Goal: Transaction & Acquisition: Purchase product/service

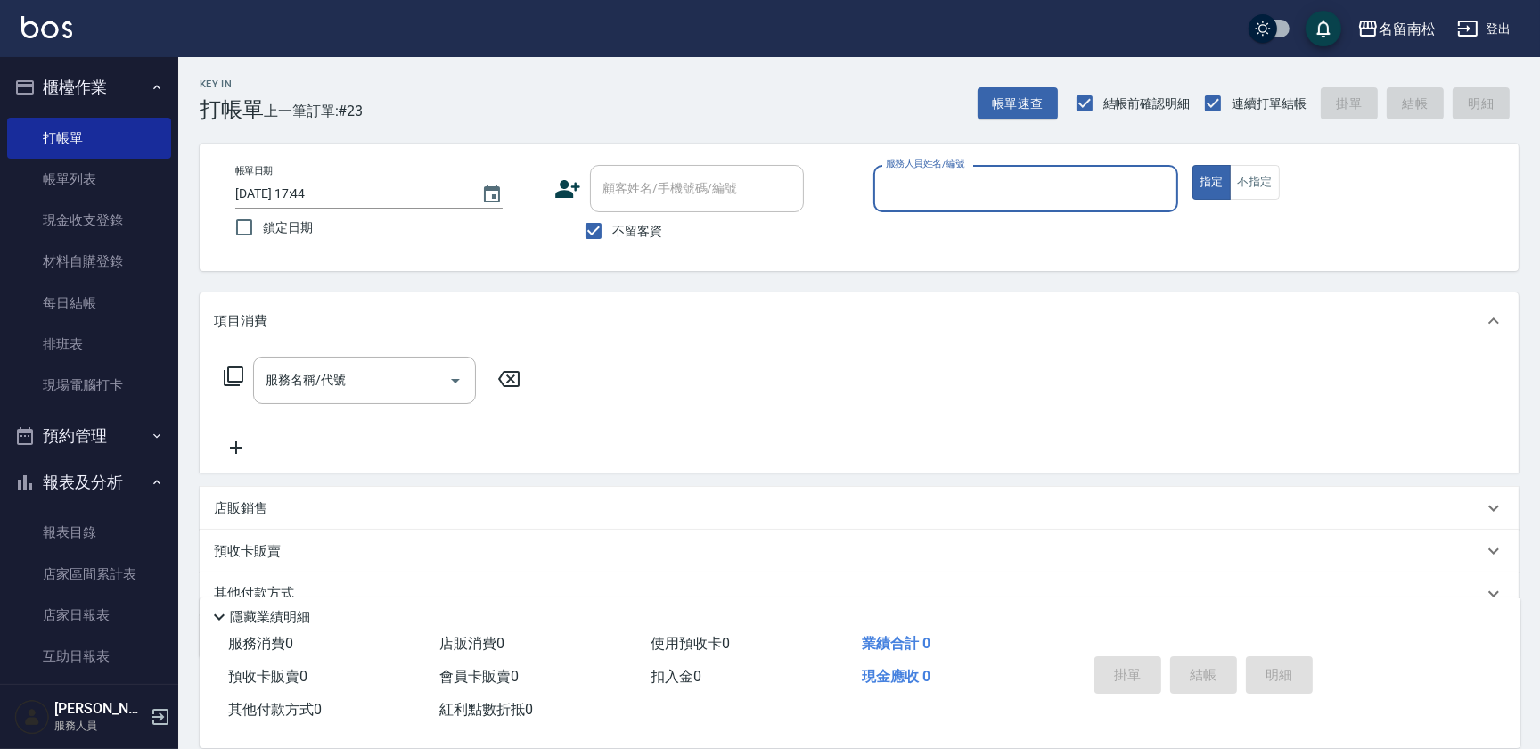
click at [924, 171] on div "服務人員姓名/編號" at bounding box center [1025, 188] width 305 height 47
click at [918, 233] on span "[PERSON_NAME]-10" at bounding box center [944, 234] width 112 height 19
type input "[PERSON_NAME]-10"
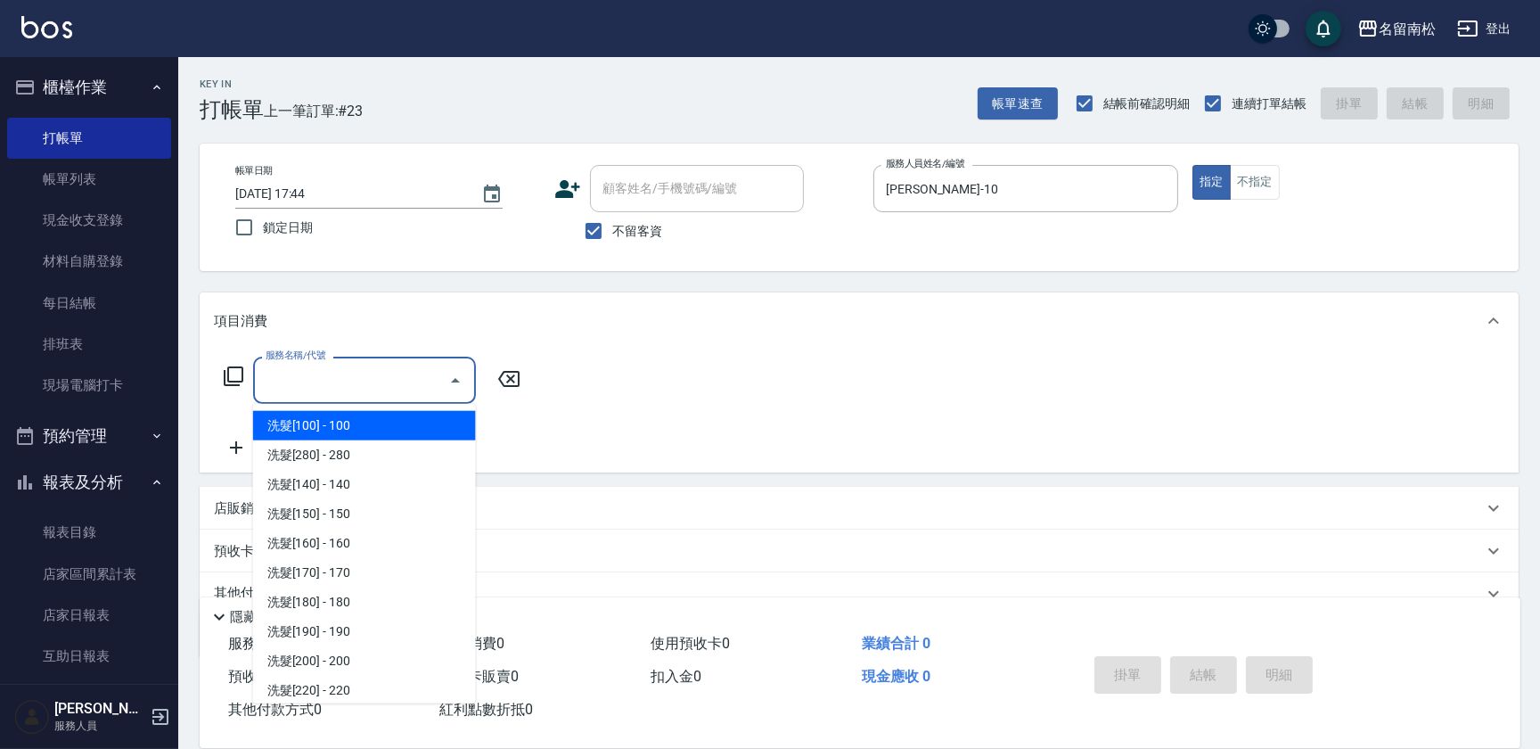
click at [405, 389] on input "服務名稱/代號" at bounding box center [351, 379] width 180 height 31
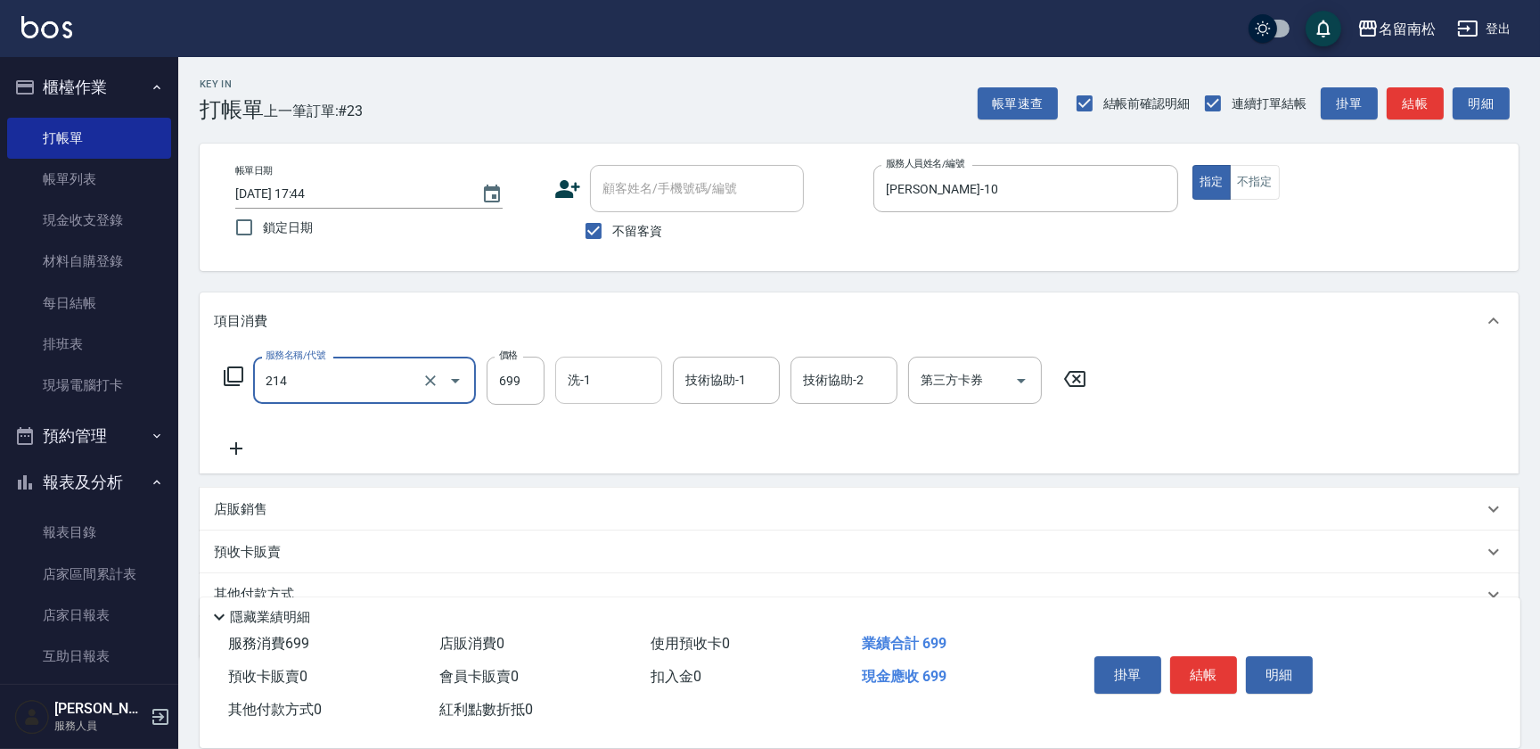
type input "滾珠洗髪699(214)"
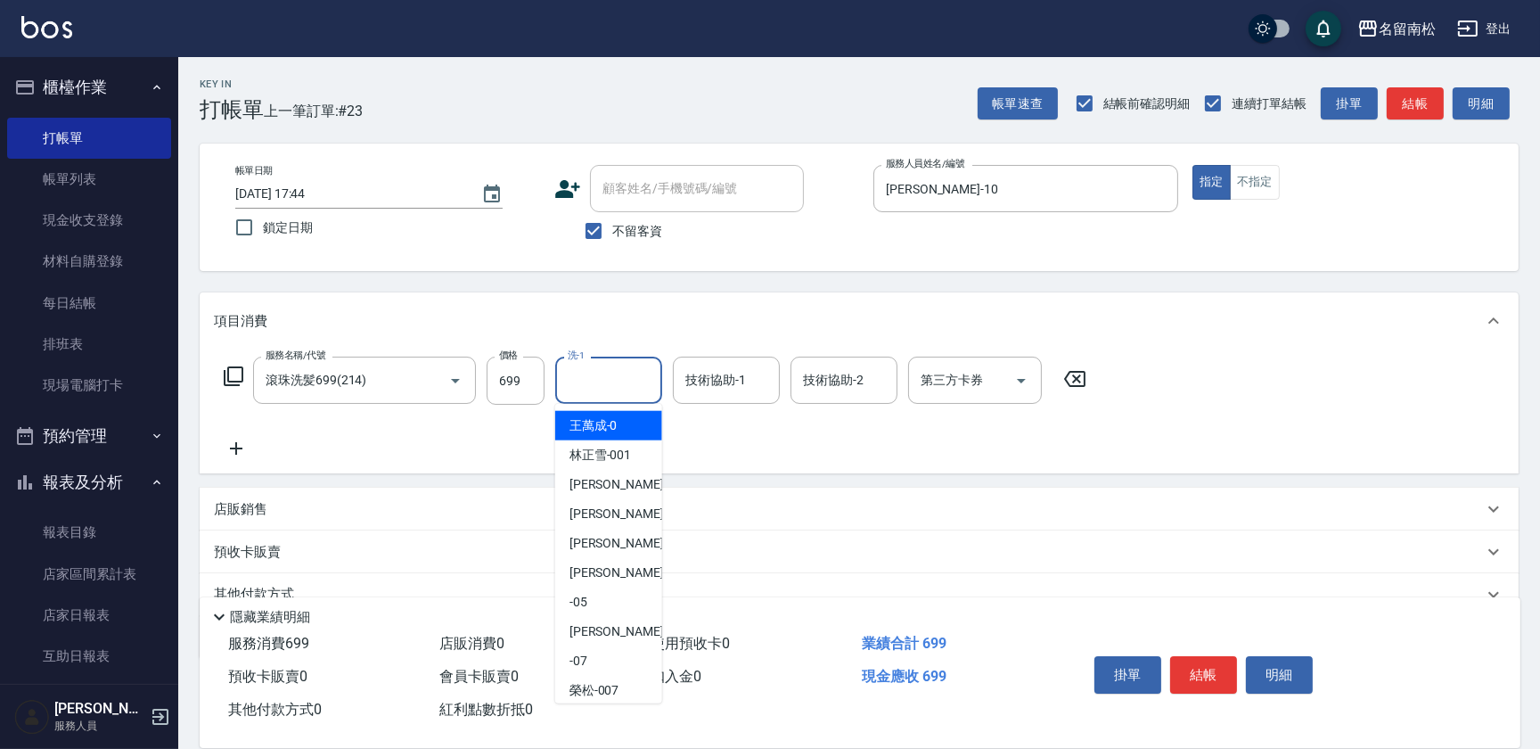
click at [615, 373] on input "洗-1" at bounding box center [608, 379] width 91 height 31
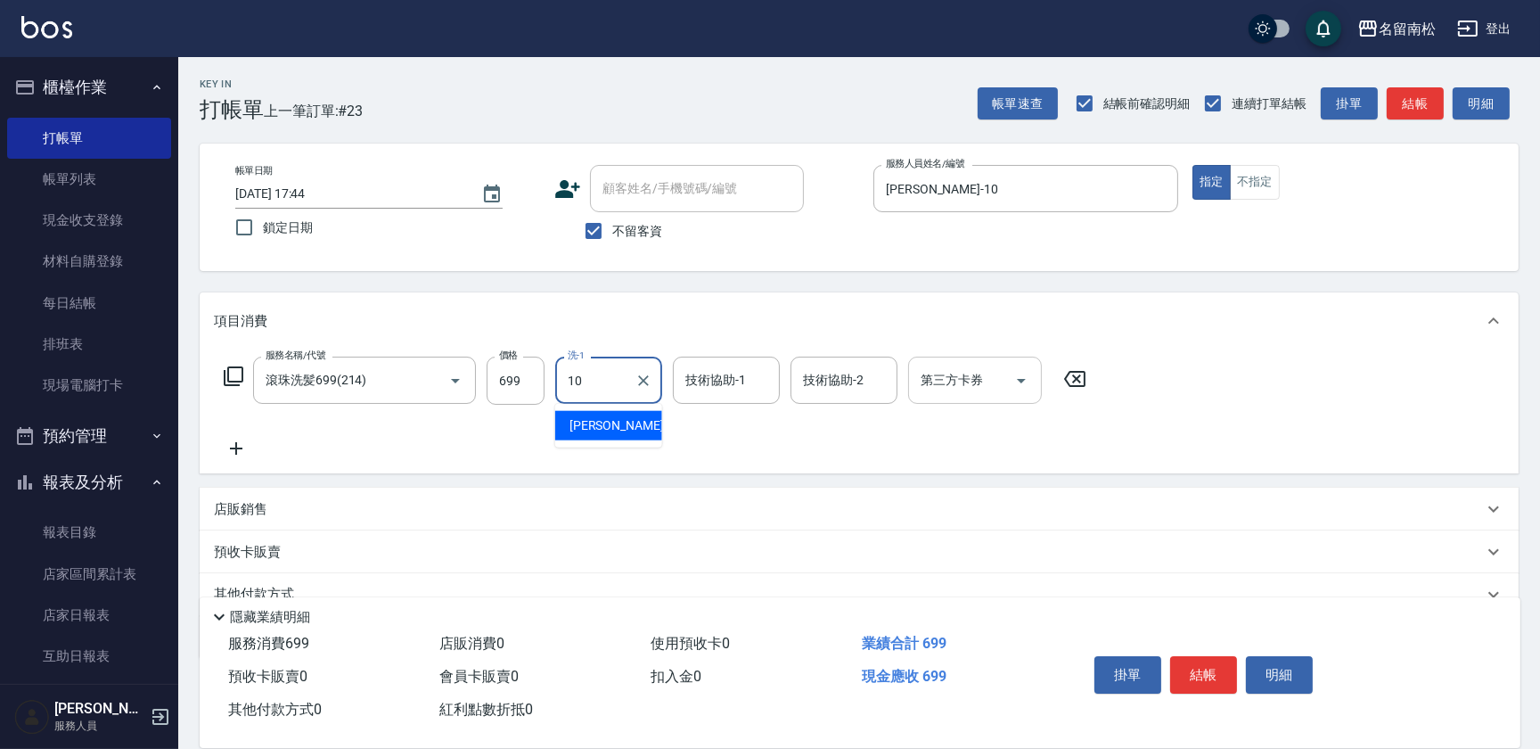
drag, startPoint x: 625, startPoint y: 422, endPoint x: 911, endPoint y: 372, distance: 290.2
click at [627, 422] on div "[PERSON_NAME]-10" at bounding box center [608, 425] width 107 height 29
type input "[PERSON_NAME]-10"
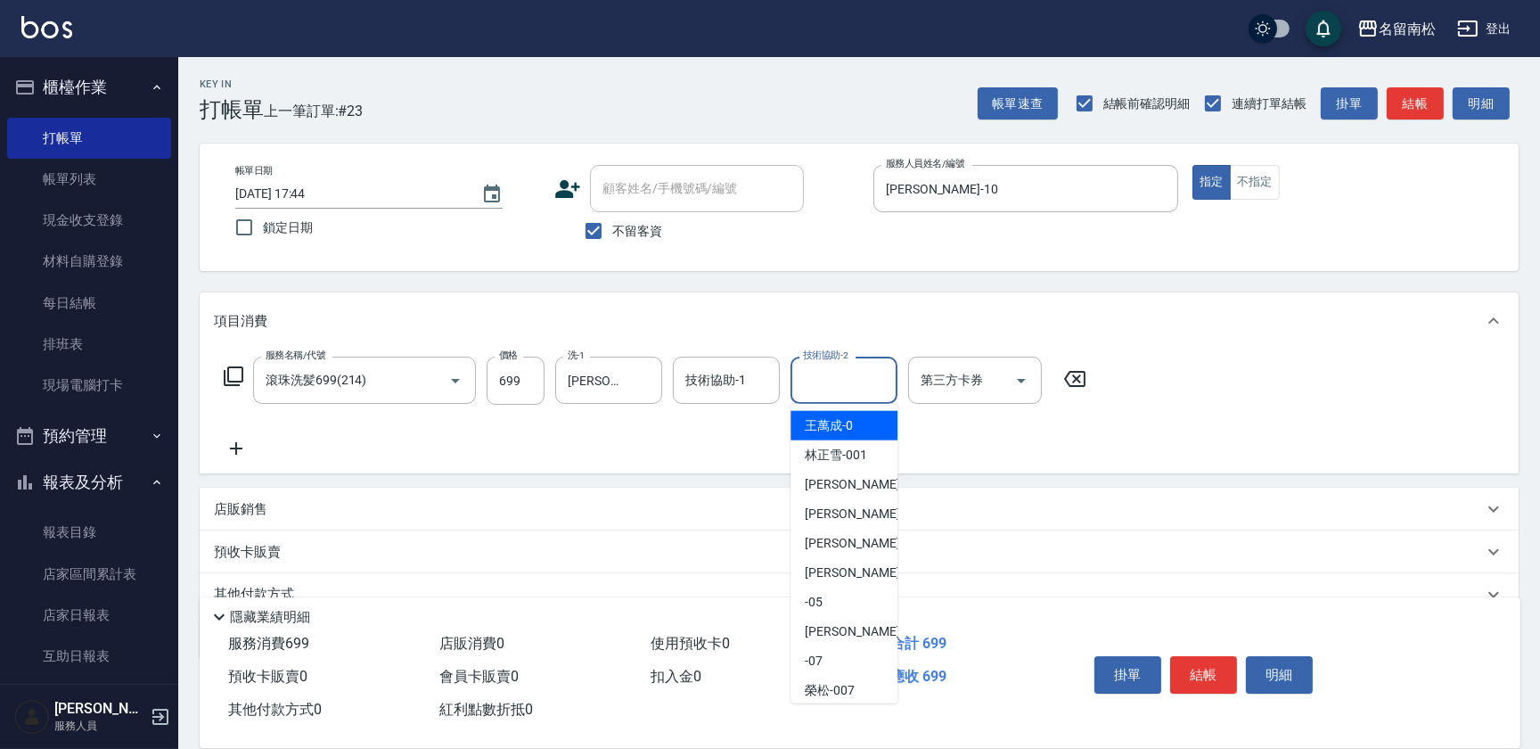
click at [841, 381] on input "技術協助-2" at bounding box center [843, 379] width 91 height 31
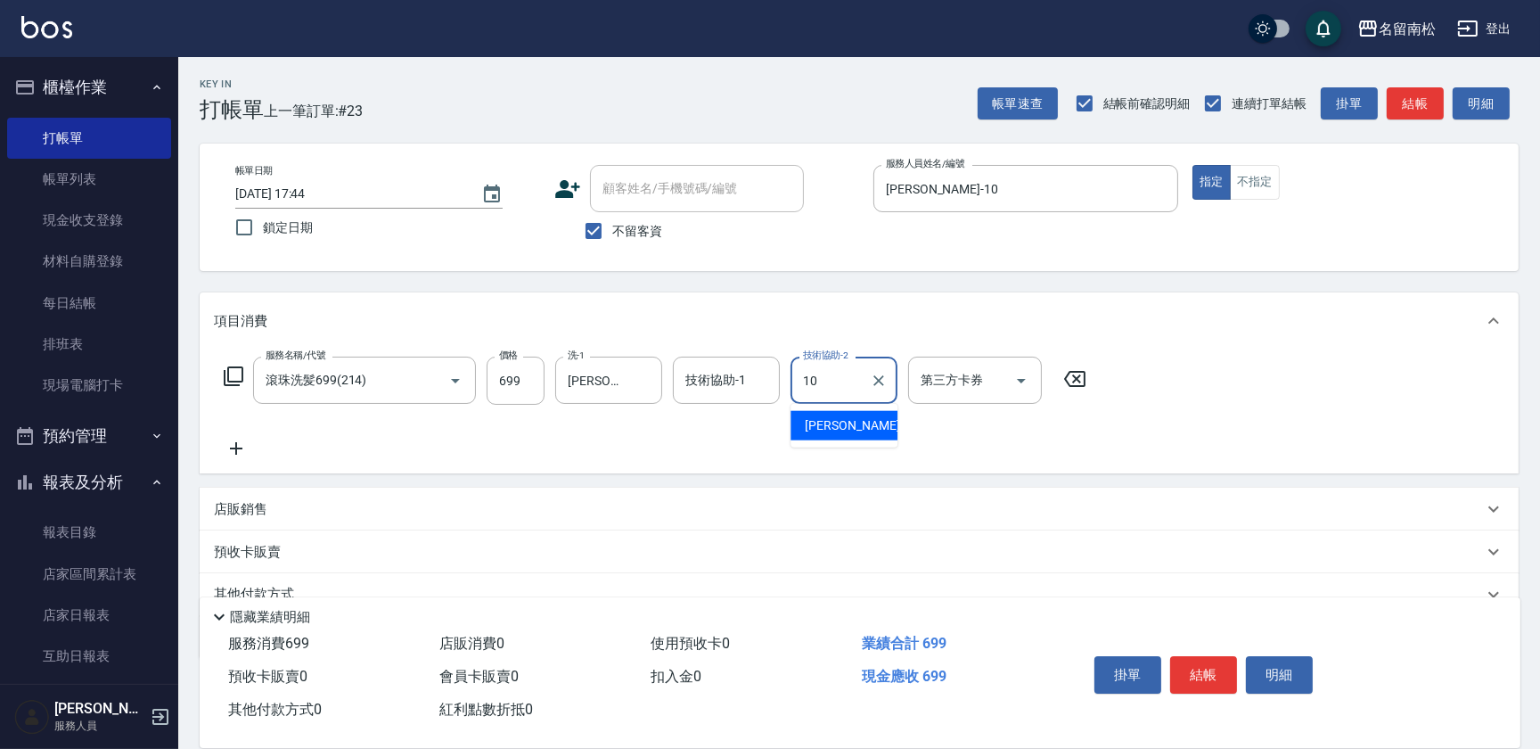
click at [838, 416] on span "[PERSON_NAME]-10" at bounding box center [861, 425] width 112 height 19
type input "[PERSON_NAME]-10"
click at [240, 443] on icon at bounding box center [236, 448] width 45 height 21
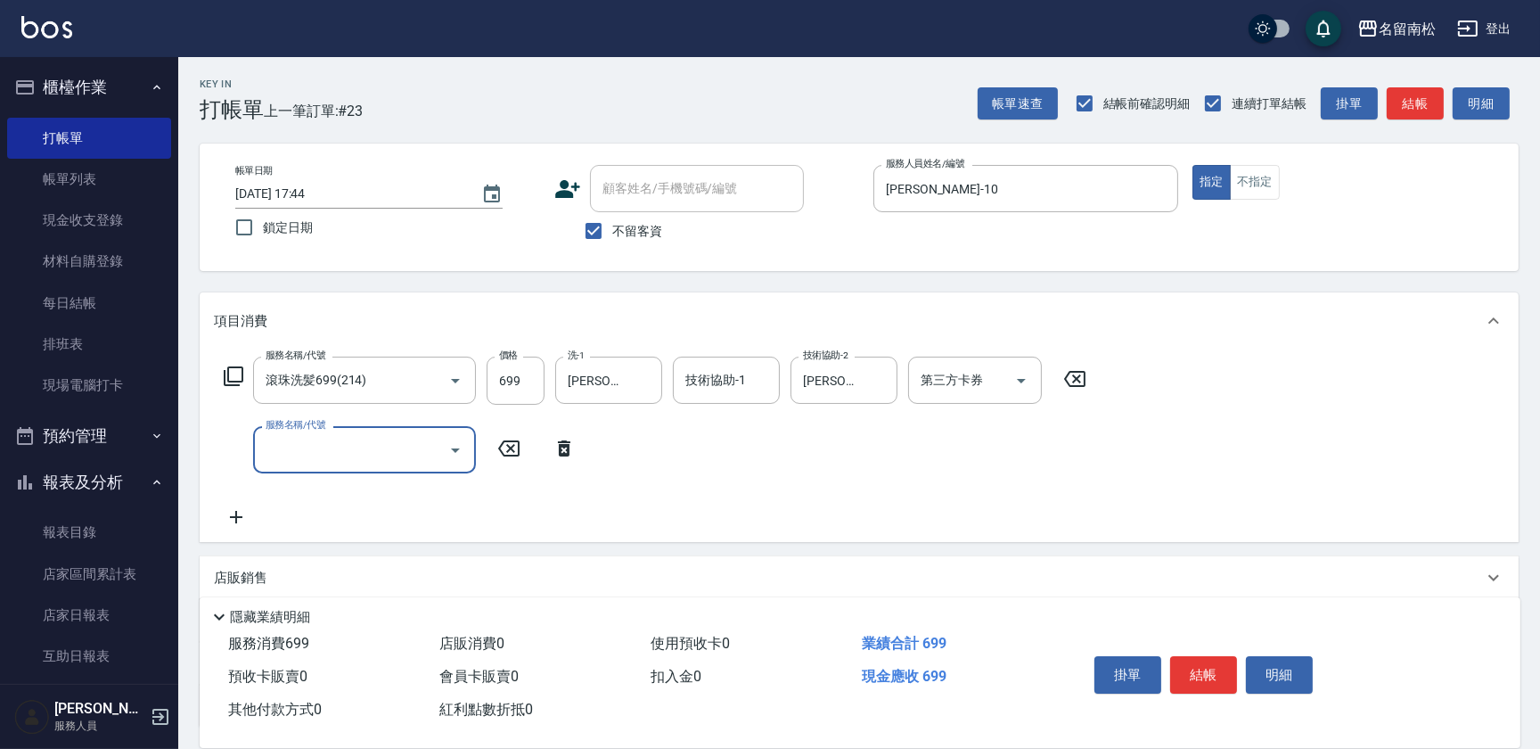
click at [291, 454] on input "服務名稱/代號" at bounding box center [351, 449] width 180 height 31
click at [368, 465] on div "8013 服務名稱/代號" at bounding box center [364, 449] width 223 height 47
drag, startPoint x: 387, startPoint y: 498, endPoint x: 447, endPoint y: 511, distance: 61.9
click at [388, 499] on span "潤絲 - 20" at bounding box center [364, 494] width 223 height 29
type input "潤絲(801)"
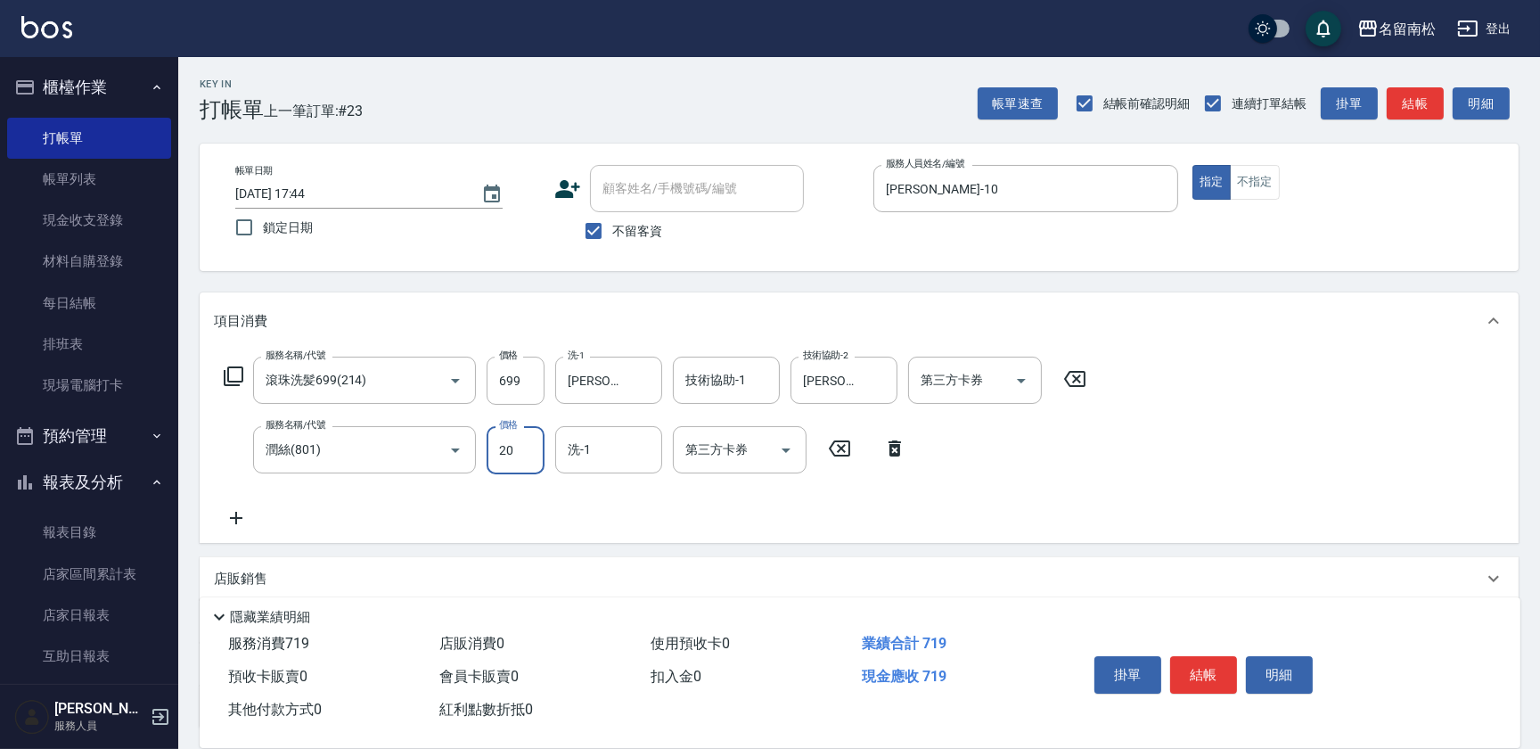
click at [524, 452] on input "20" at bounding box center [516, 450] width 58 height 48
click at [501, 444] on input "330" at bounding box center [516, 450] width 58 height 48
click at [506, 445] on input "330" at bounding box center [516, 450] width 58 height 48
type input "30"
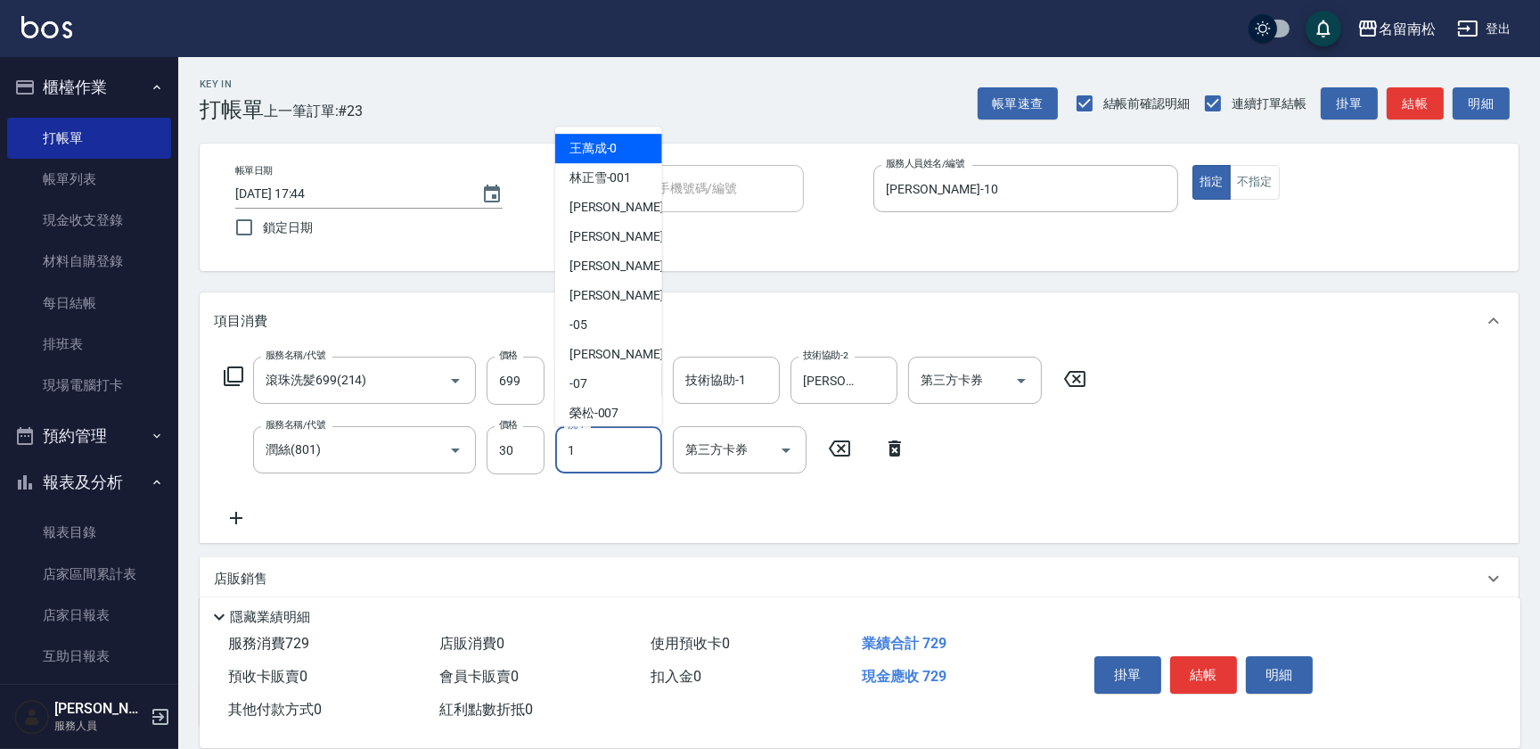
click at [628, 438] on div "1 洗-1" at bounding box center [608, 449] width 107 height 47
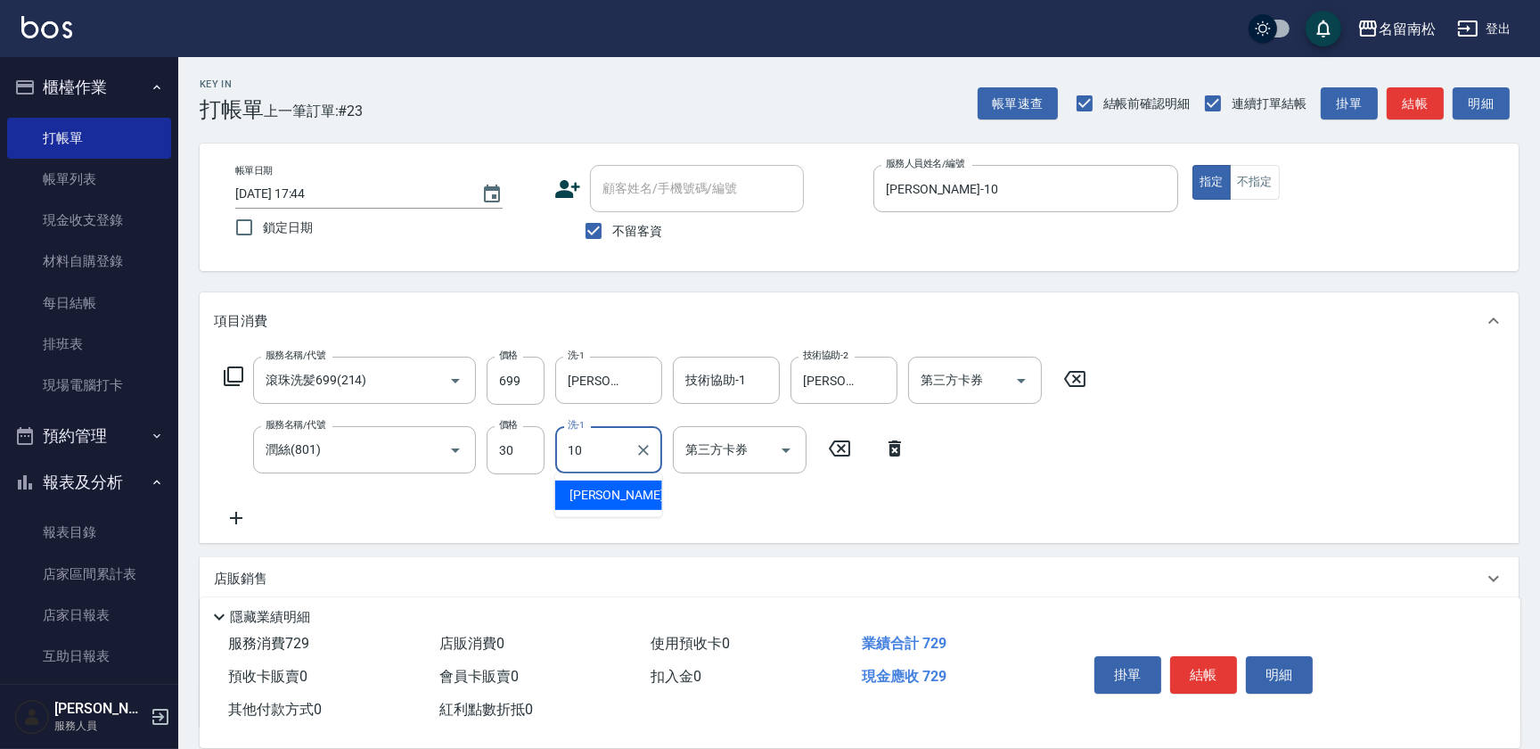
click at [619, 490] on span "[PERSON_NAME]-10" at bounding box center [625, 495] width 112 height 19
type input "[PERSON_NAME]-10"
click at [1203, 671] on button "結帳" at bounding box center [1203, 674] width 67 height 37
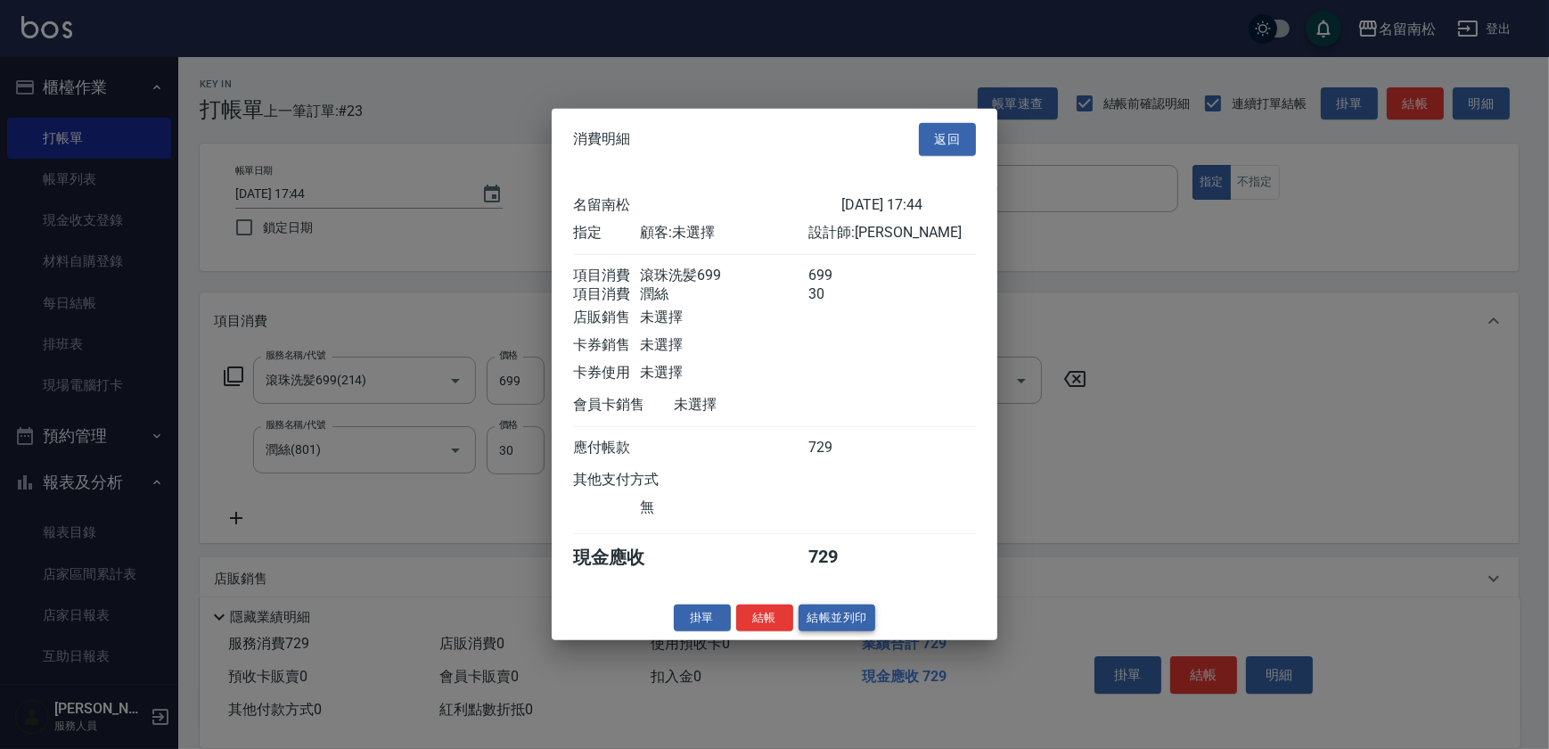
click at [821, 625] on button "結帳並列印" at bounding box center [837, 617] width 78 height 28
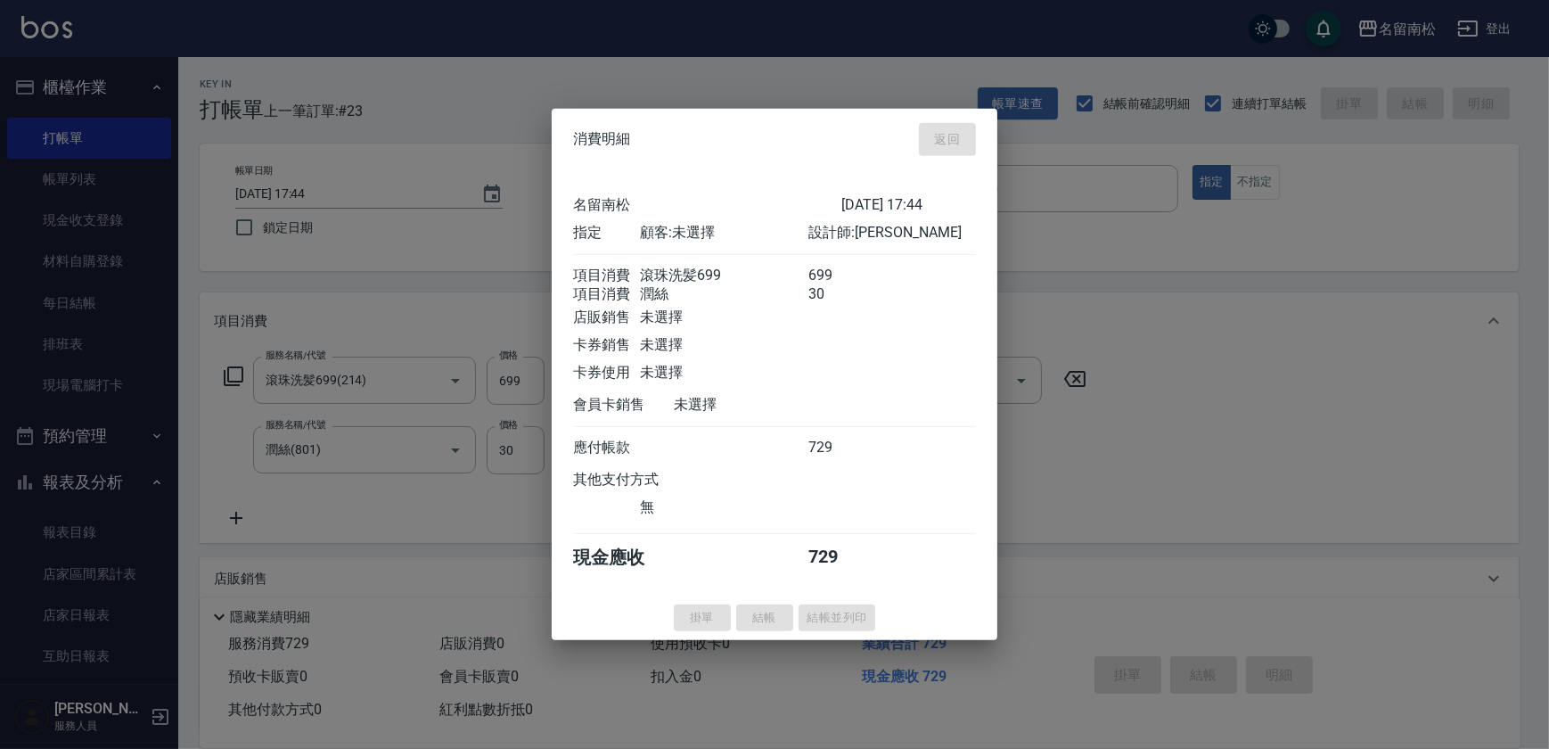
click at [69, 178] on div at bounding box center [774, 374] width 1549 height 749
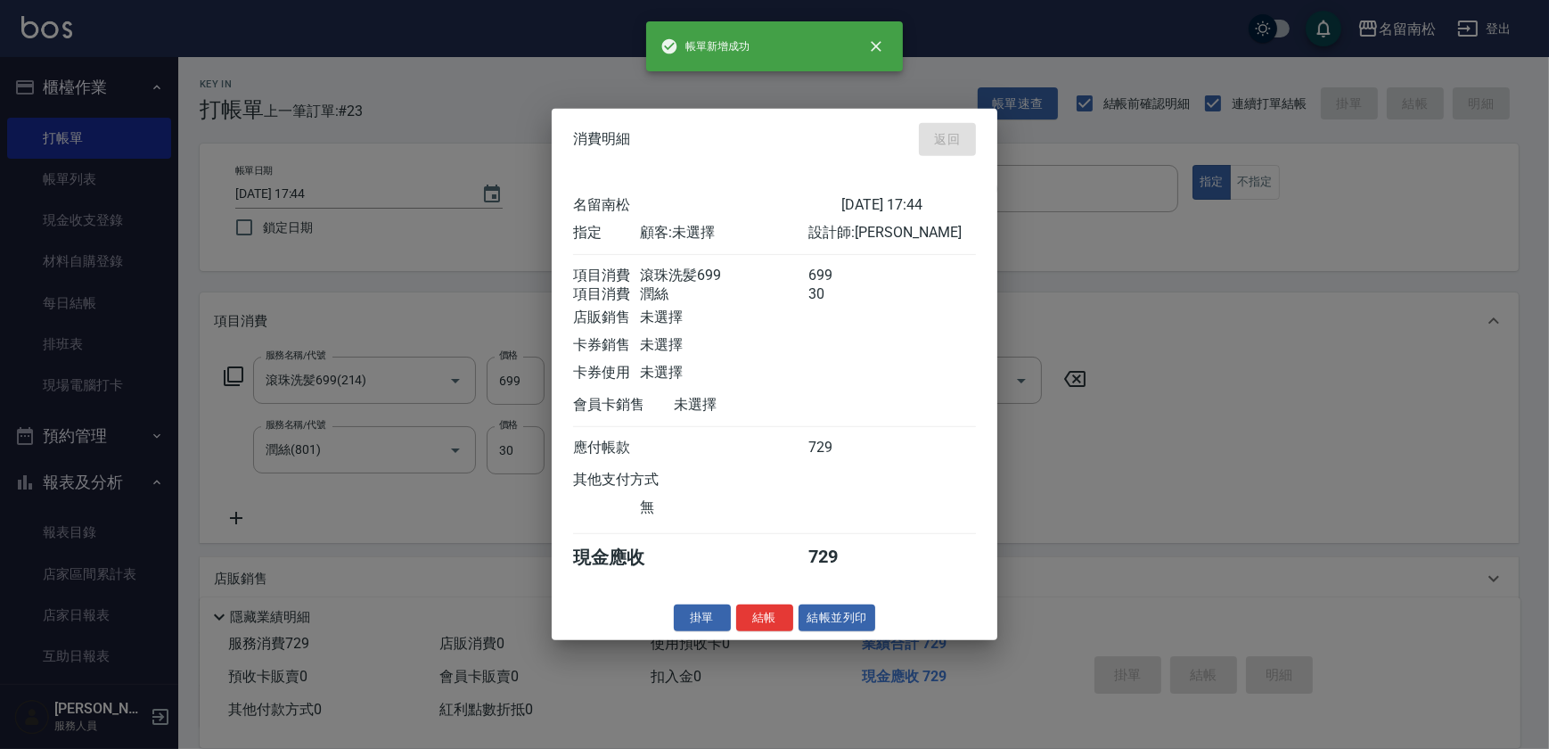
type input "[DATE] 18:21"
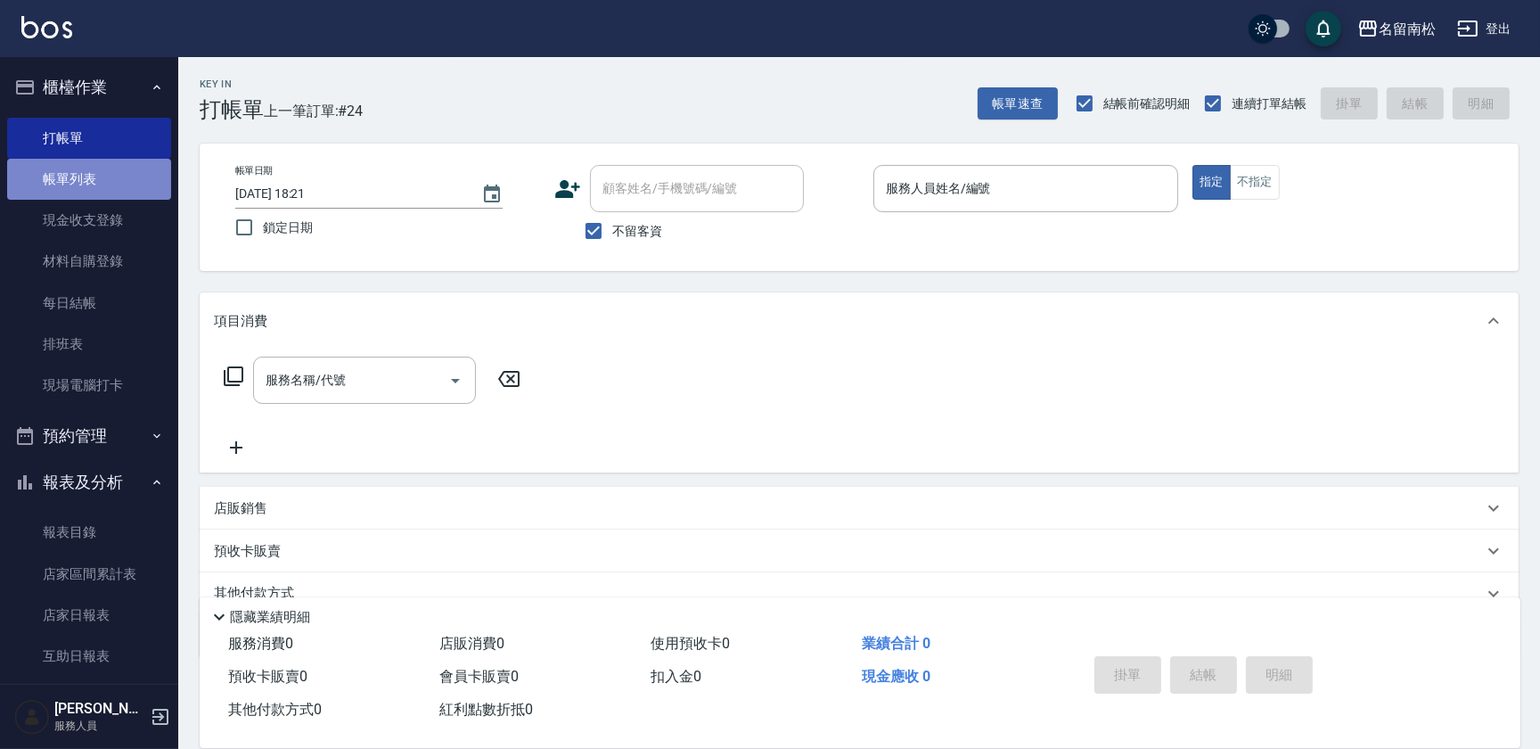
drag, startPoint x: 90, startPoint y: 187, endPoint x: 0, endPoint y: 172, distance: 91.3
click at [89, 187] on link "帳單列表" at bounding box center [89, 179] width 164 height 41
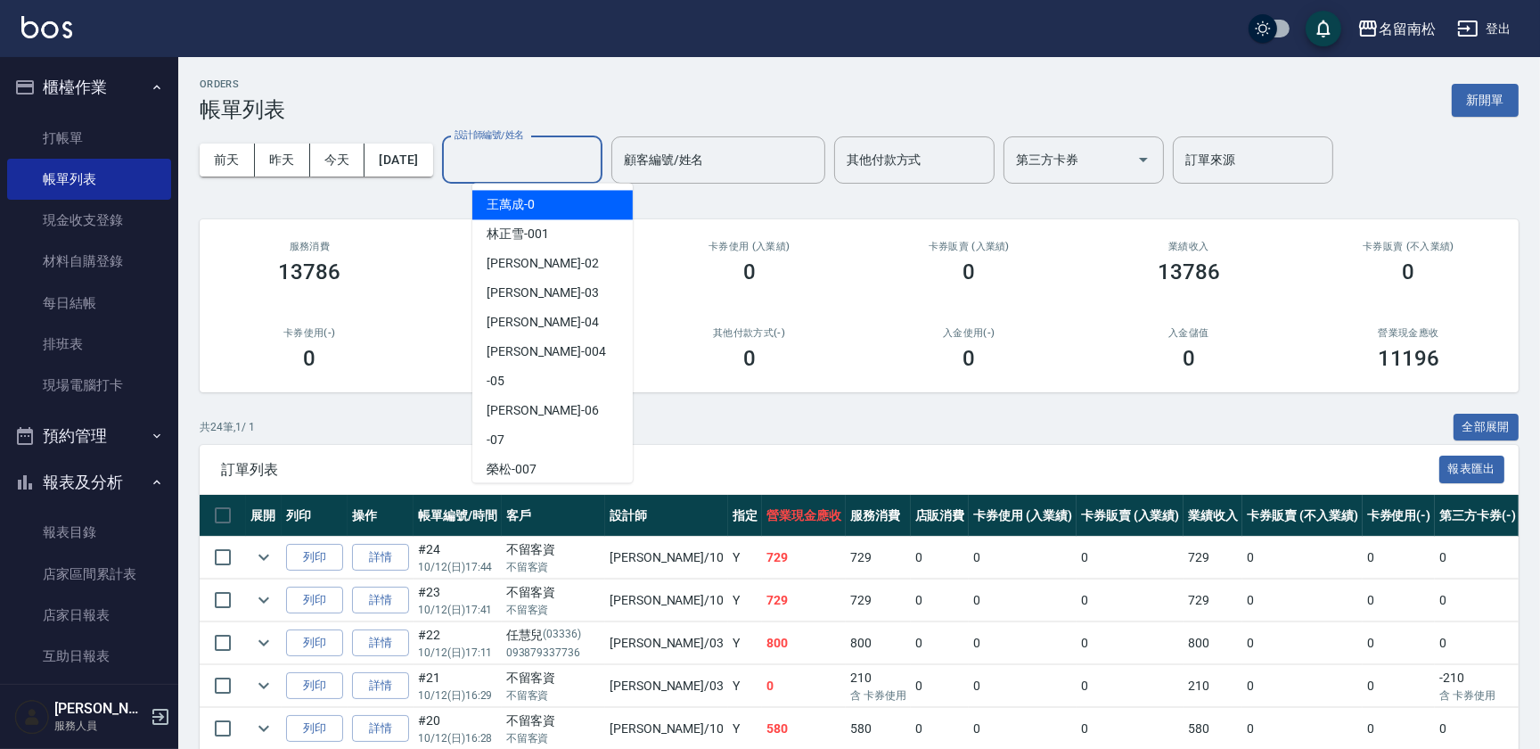
drag, startPoint x: 520, startPoint y: 152, endPoint x: 513, endPoint y: 187, distance: 35.3
click at [517, 163] on input "設計師編號/姓名" at bounding box center [522, 159] width 144 height 31
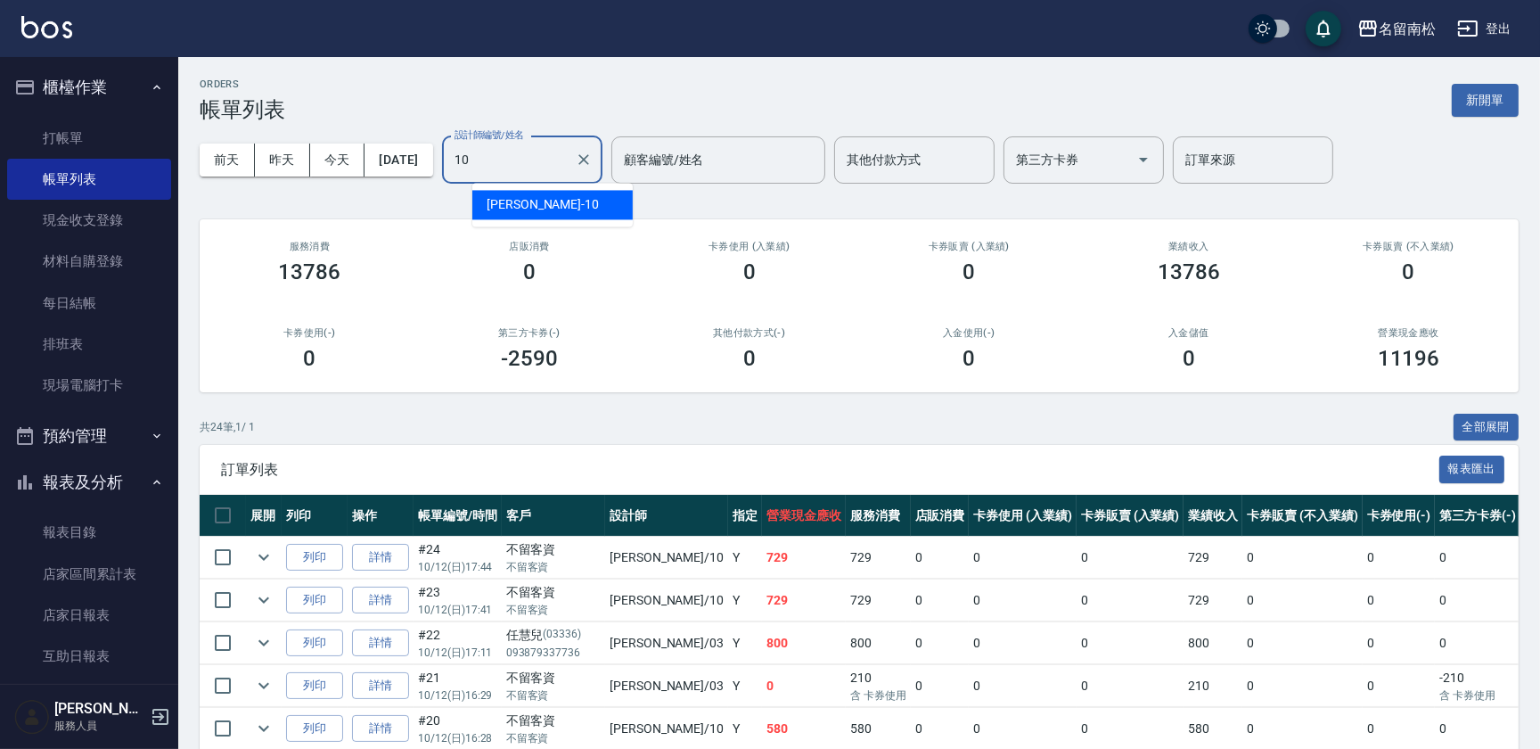
drag, startPoint x: 513, startPoint y: 188, endPoint x: 516, endPoint y: 201, distance: 12.8
click at [516, 200] on span "[PERSON_NAME]-10" at bounding box center [543, 204] width 112 height 19
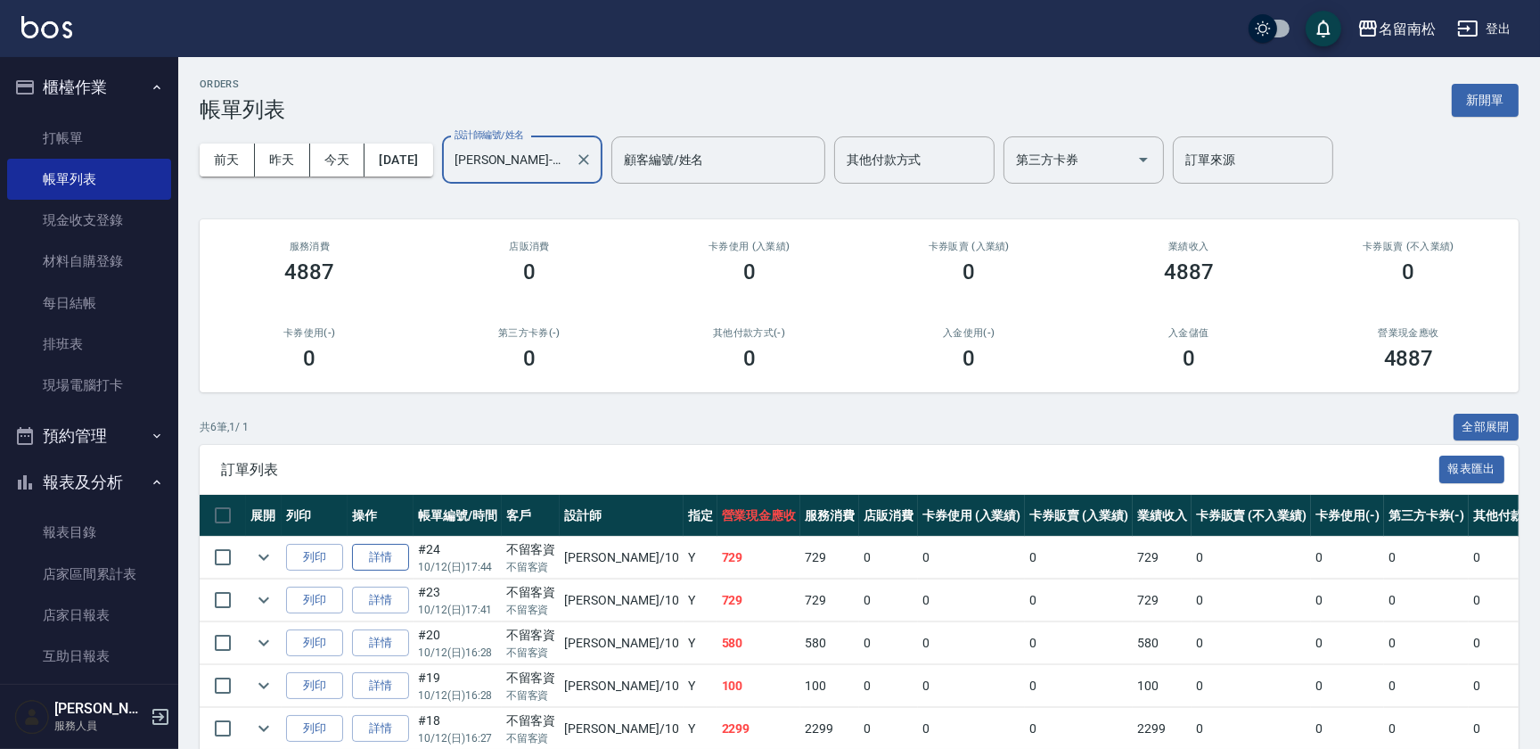
type input "[PERSON_NAME]-10"
click at [380, 553] on link "詳情" at bounding box center [380, 558] width 57 height 28
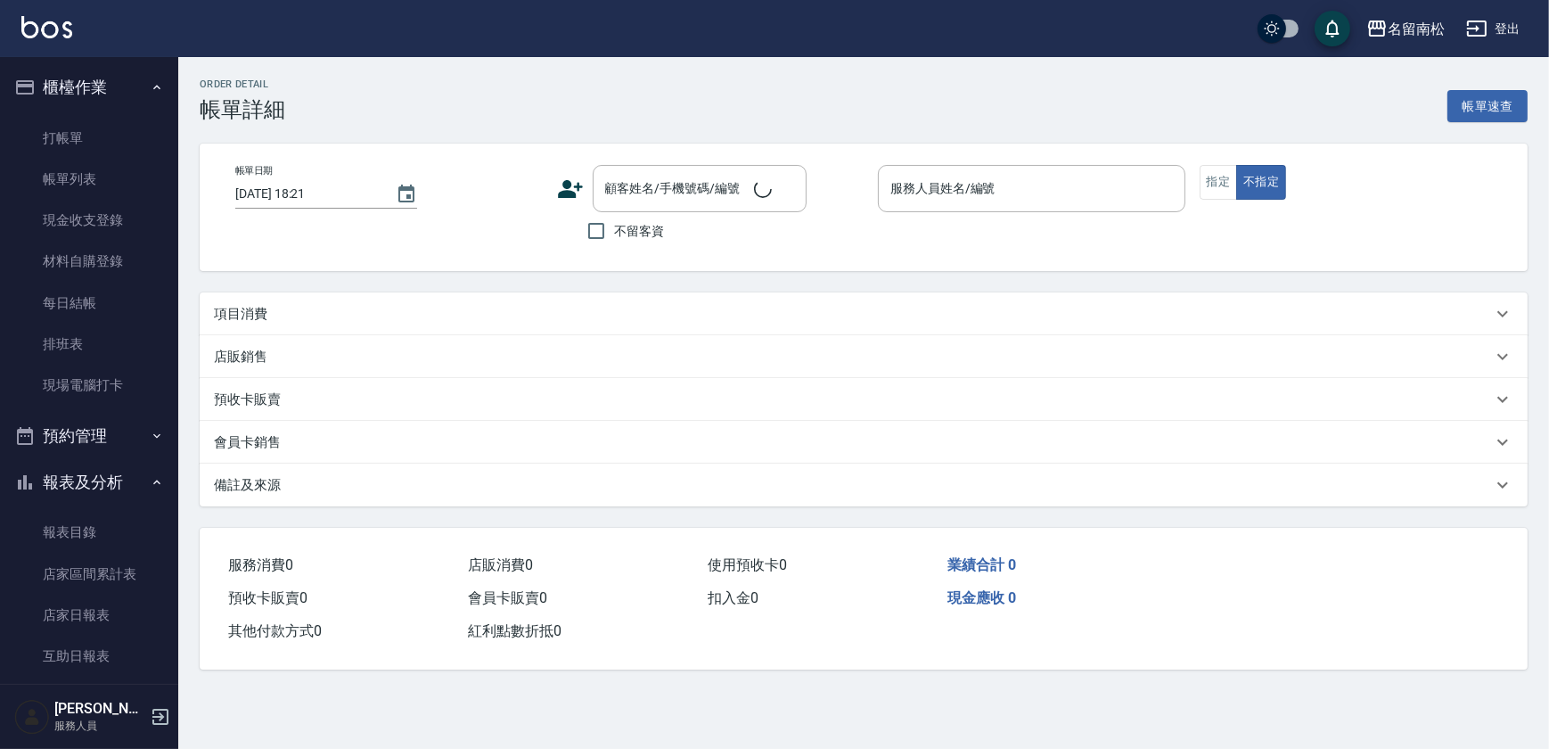
type input "[DATE] 17:44"
checkbox input "true"
type input "[PERSON_NAME]-10"
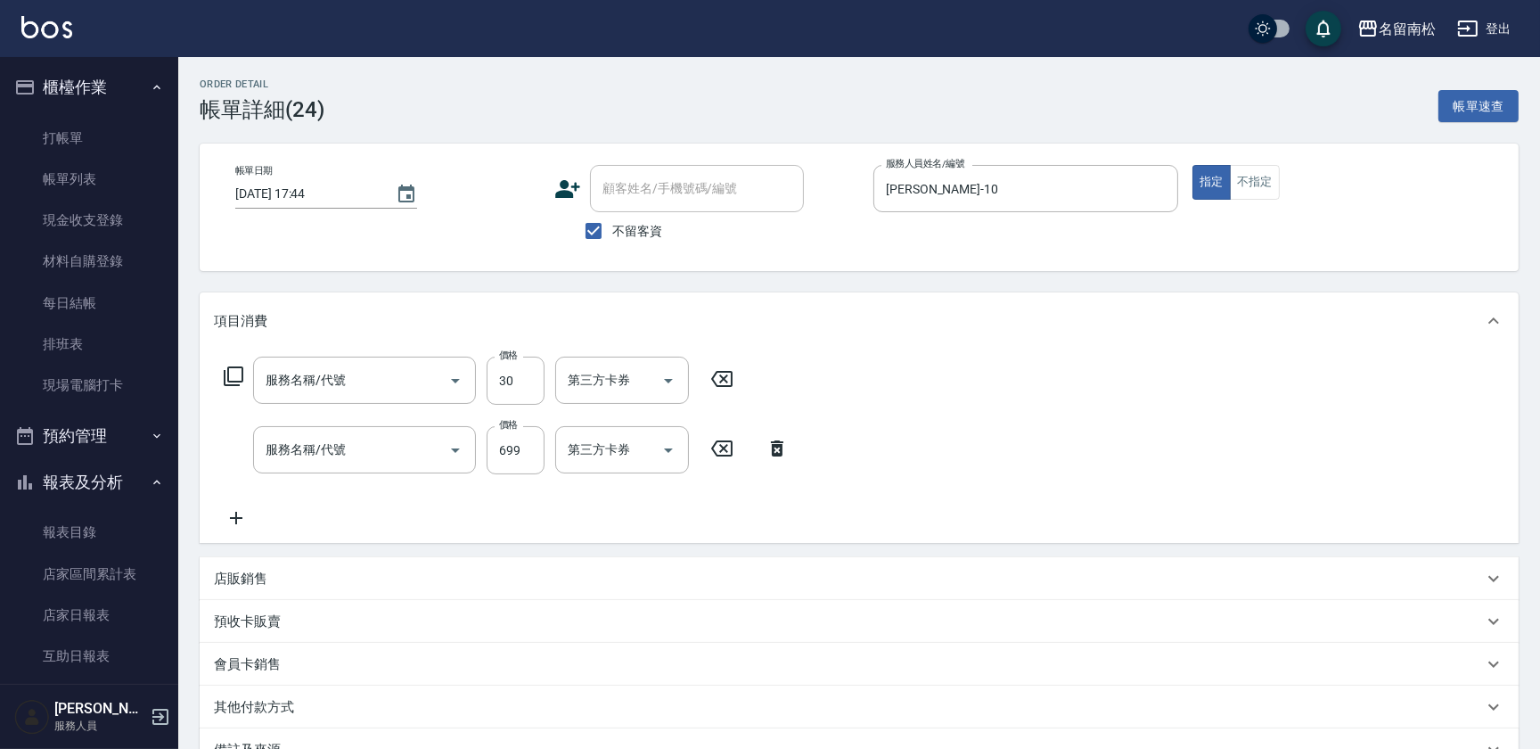
type input "潤絲(801)"
type input "滾珠洗髪699(214)"
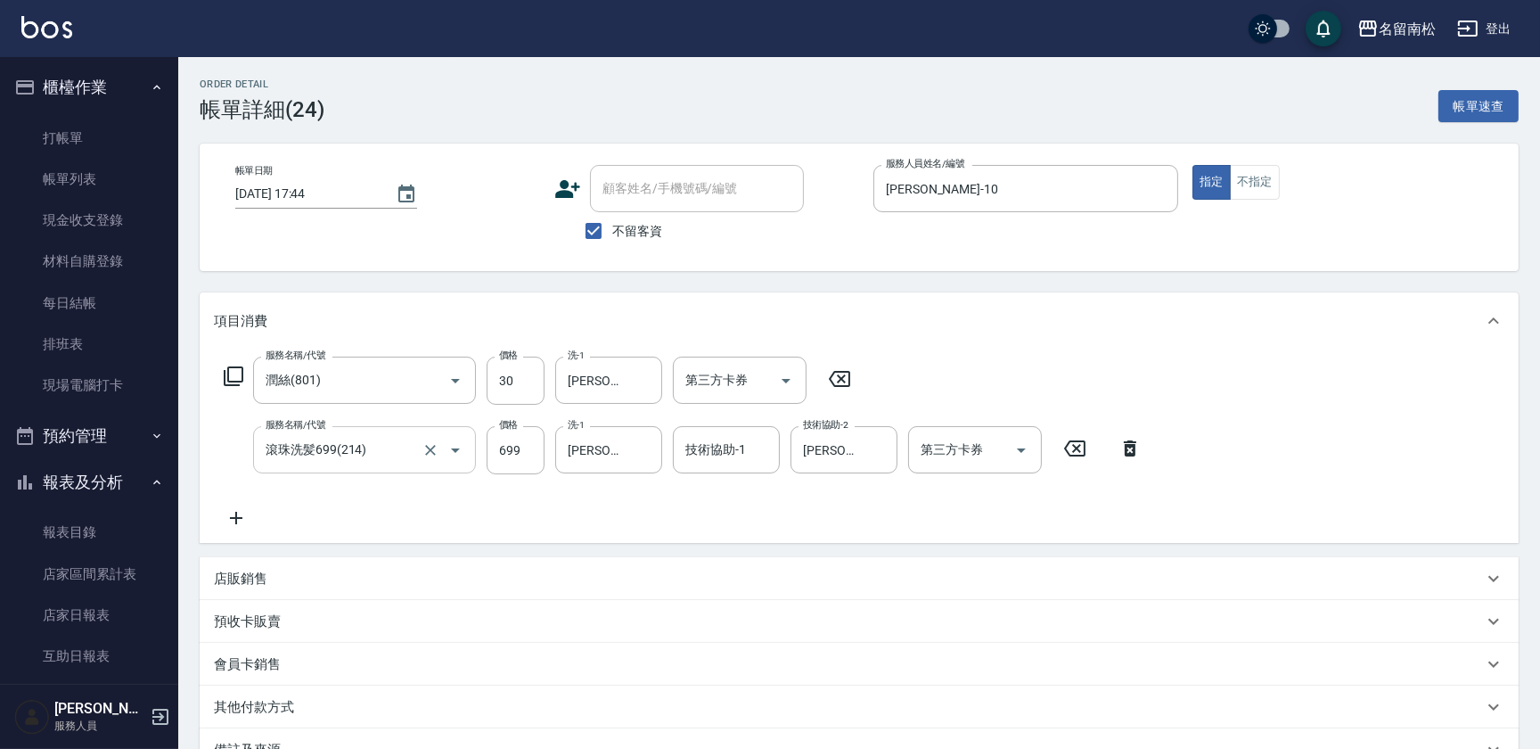
click at [388, 445] on input "滾珠洗髪699(214)" at bounding box center [339, 449] width 157 height 31
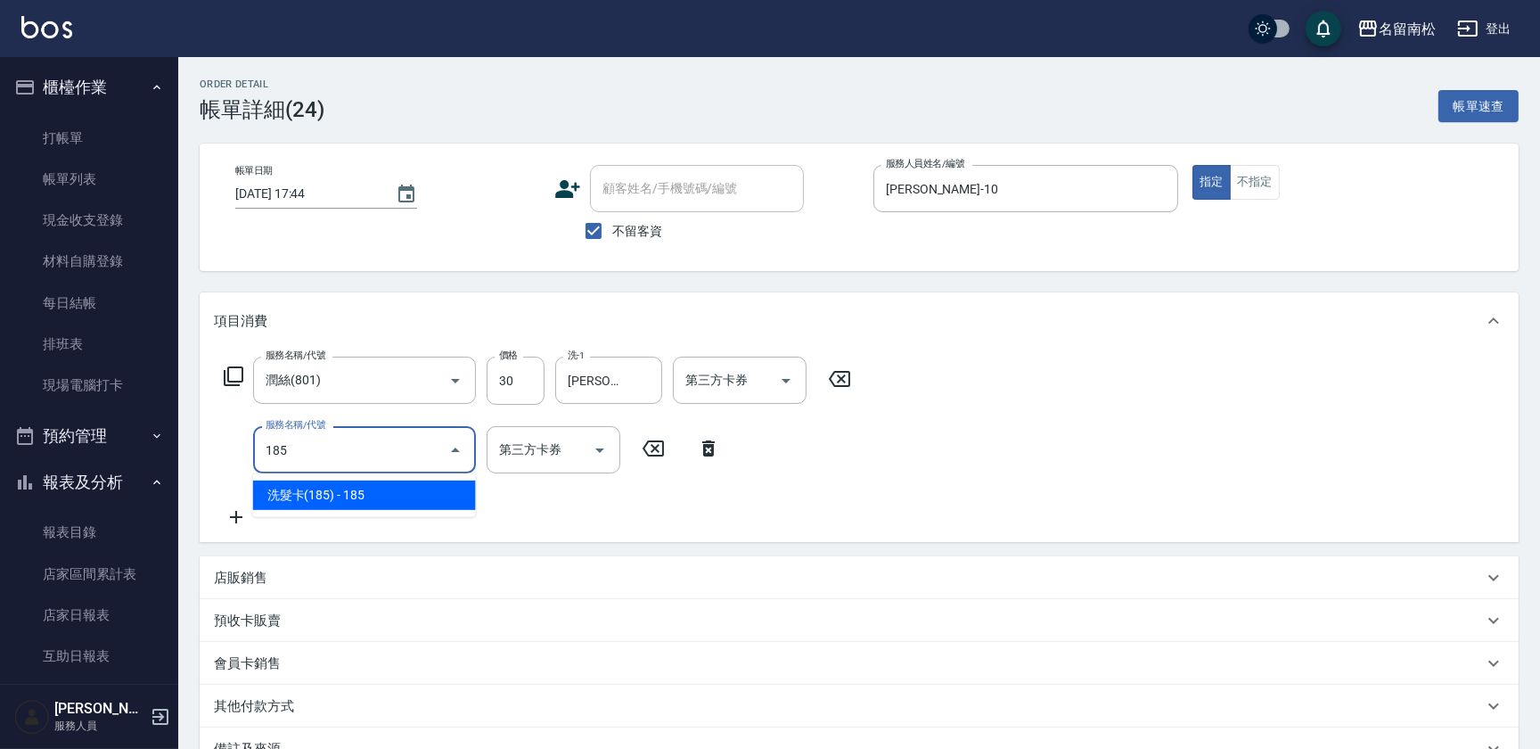
type input "洗髮卡(185)(223)"
type input "卡券使用"
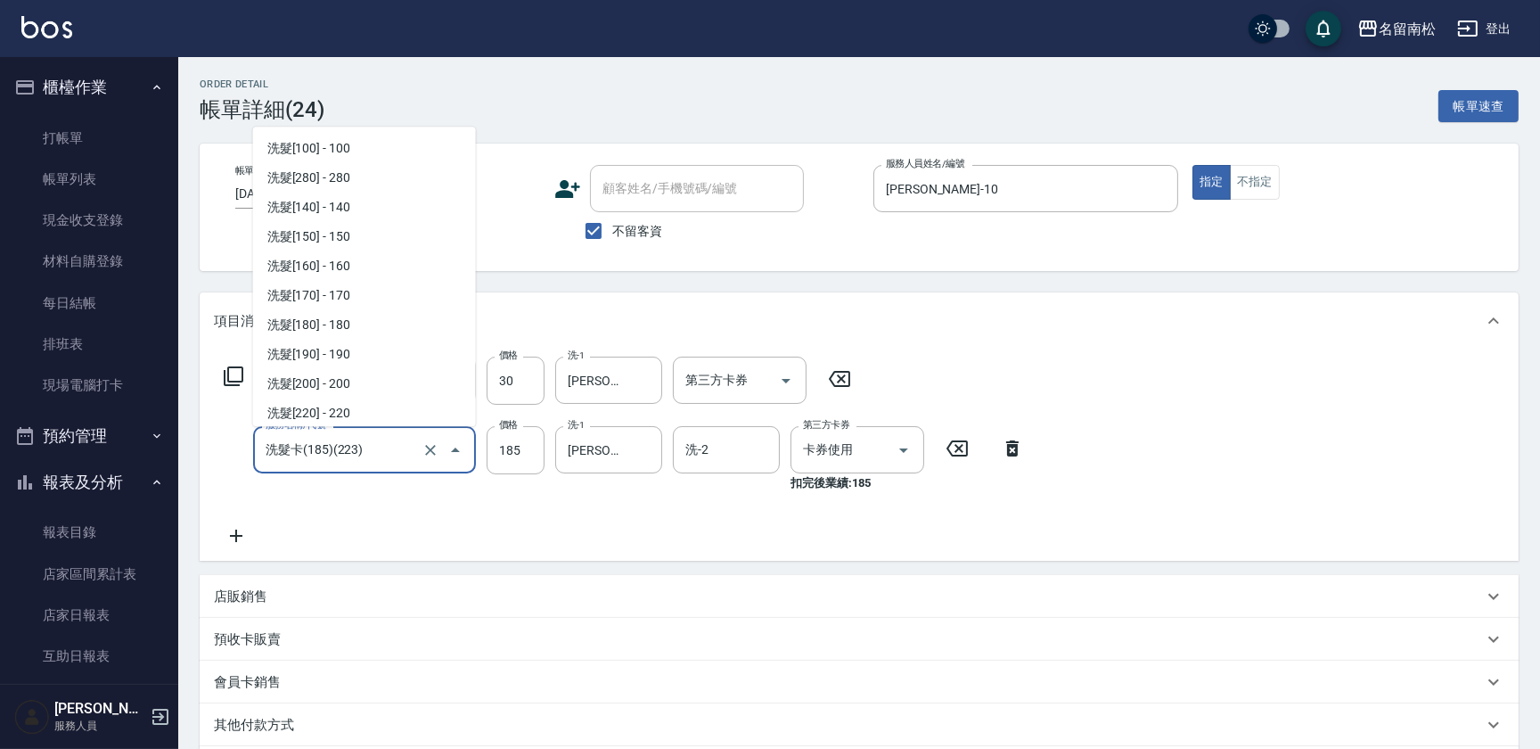
click at [388, 455] on input "洗髮卡(185)(223)" at bounding box center [339, 449] width 157 height 31
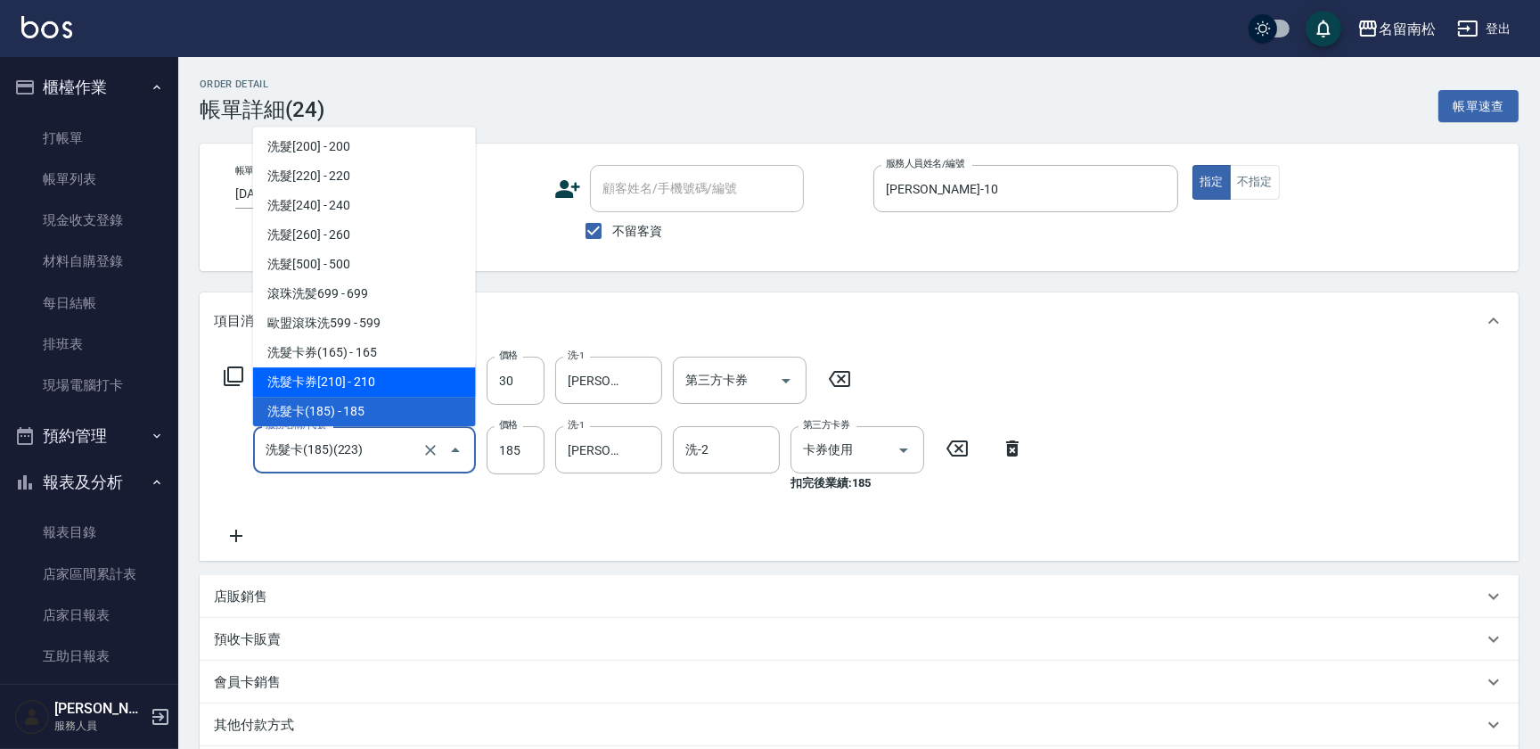
click at [375, 385] on span "洗髮卡券[210] - 210" at bounding box center [364, 381] width 223 height 29
type input "洗髮卡券[210](222)"
type input "210"
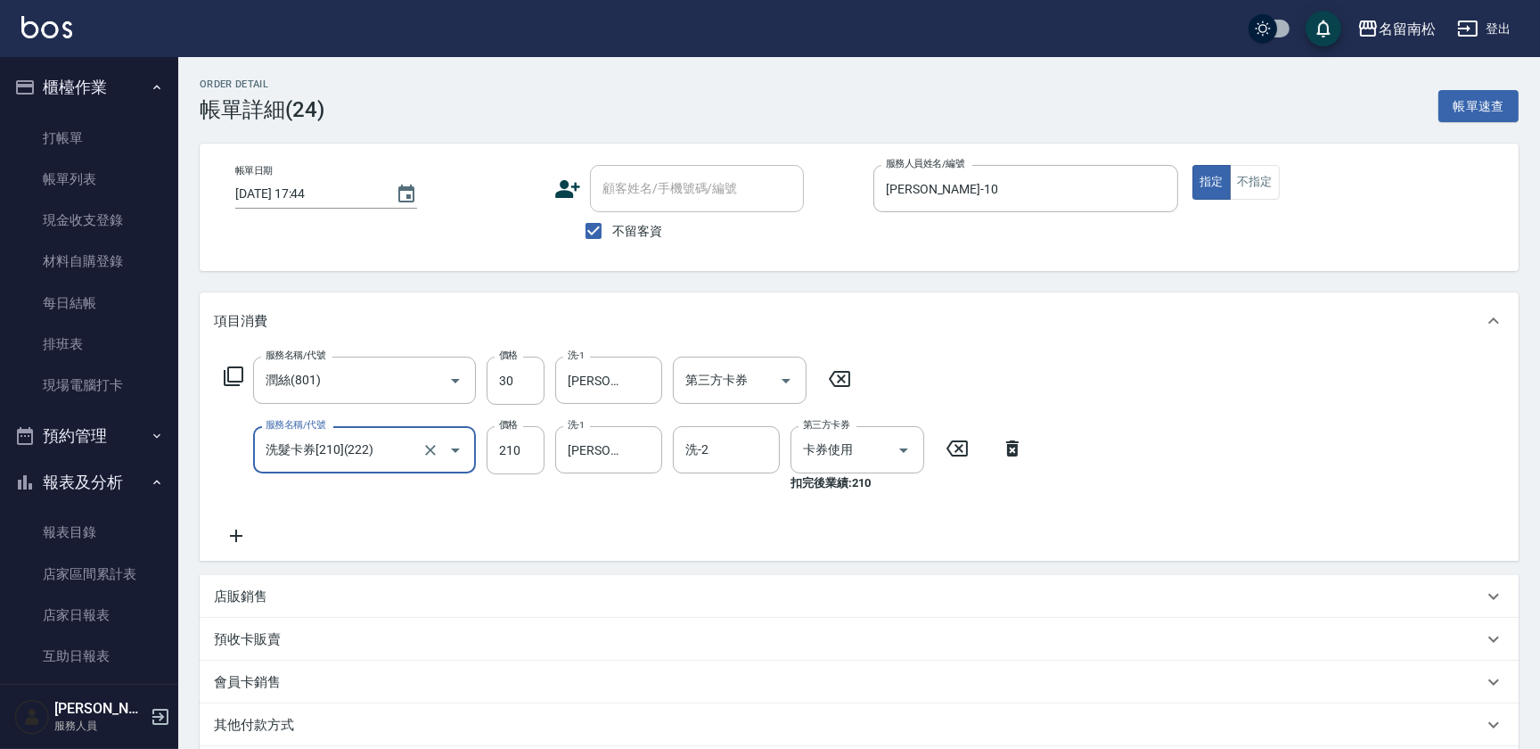
drag, startPoint x: 426, startPoint y: 385, endPoint x: 550, endPoint y: 389, distance: 123.9
click at [437, 387] on icon "Clear" at bounding box center [431, 381] width 18 height 18
type input "洗髮卡券[210](222)"
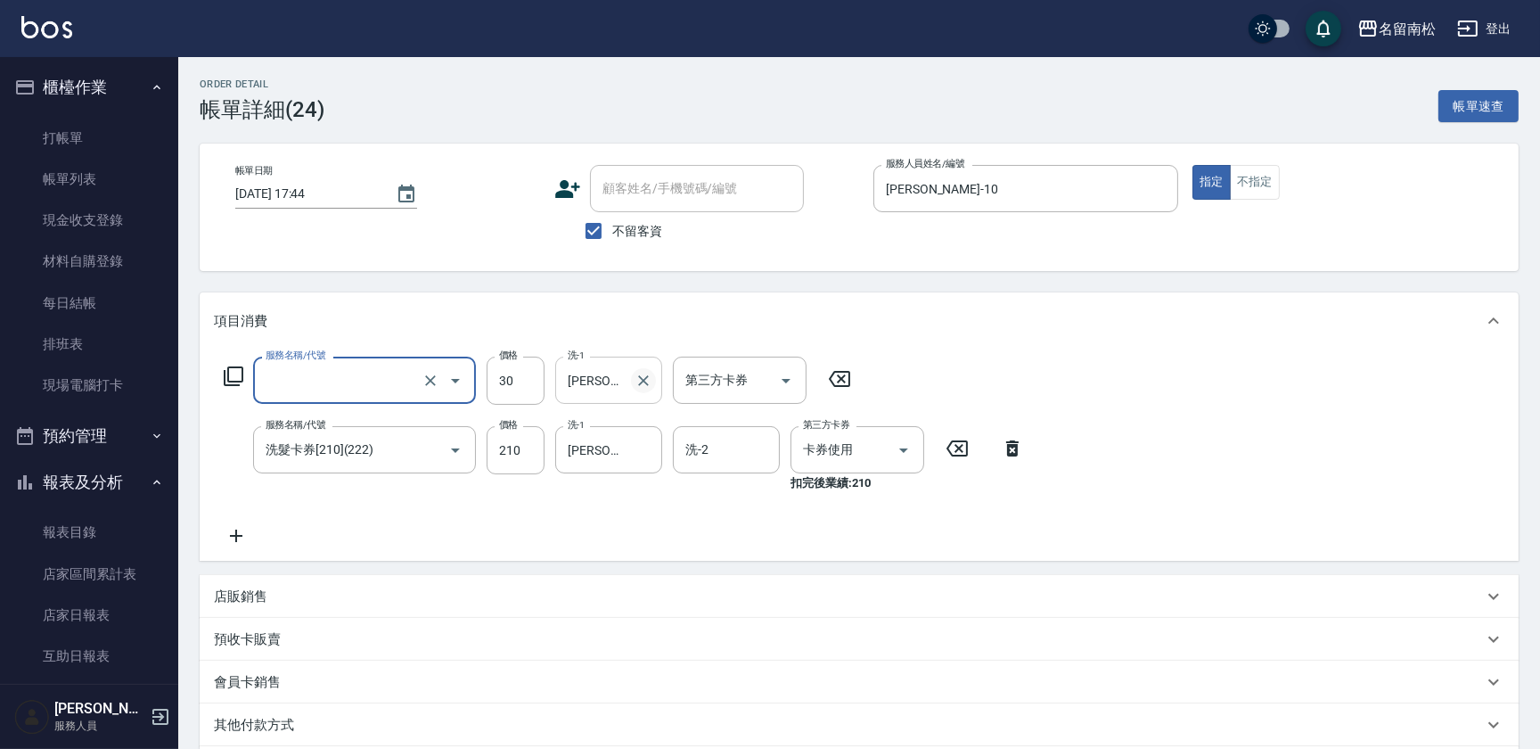
click at [641, 376] on icon "Clear" at bounding box center [643, 380] width 11 height 11
type input "潤絲(801)"
click at [522, 385] on input "30" at bounding box center [516, 380] width 58 height 48
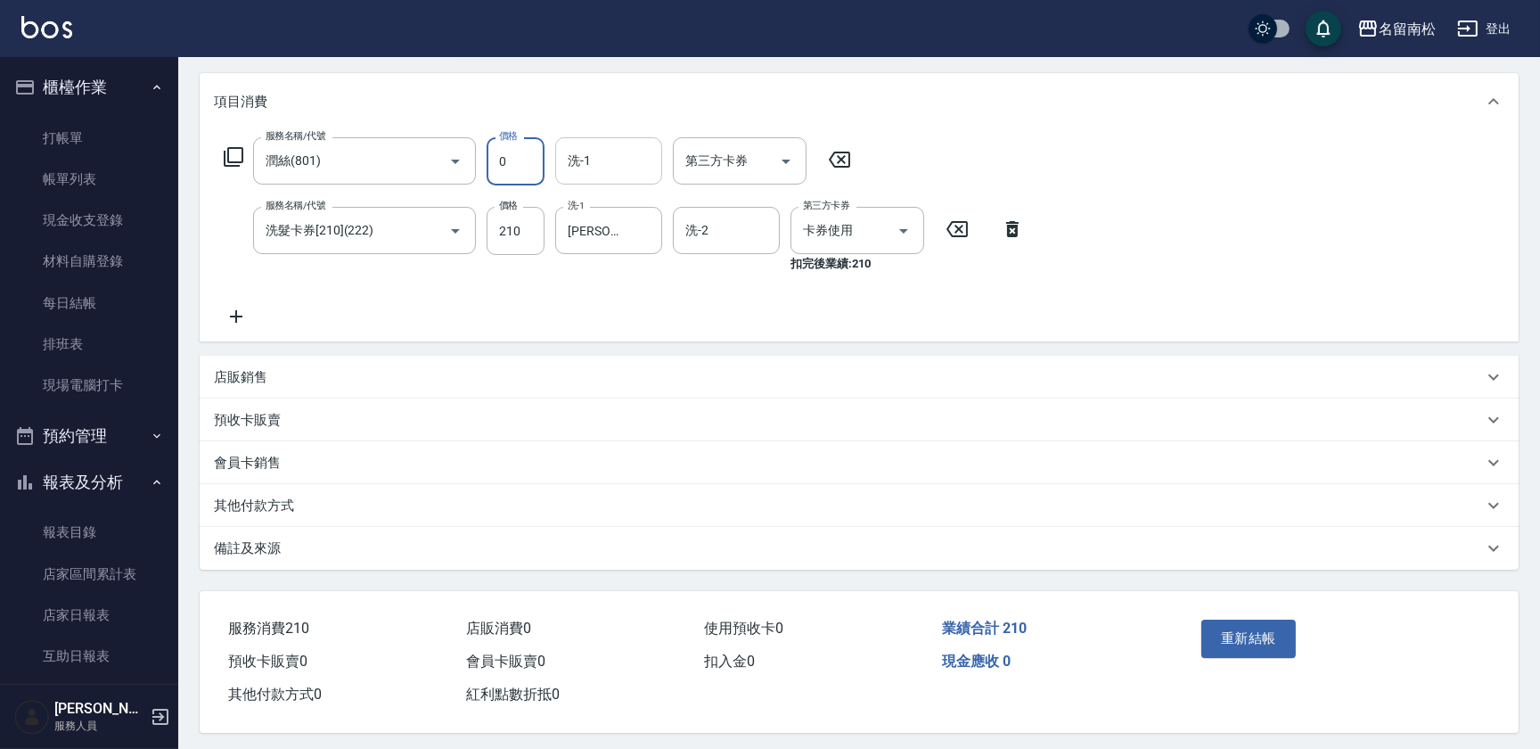
scroll to position [229, 0]
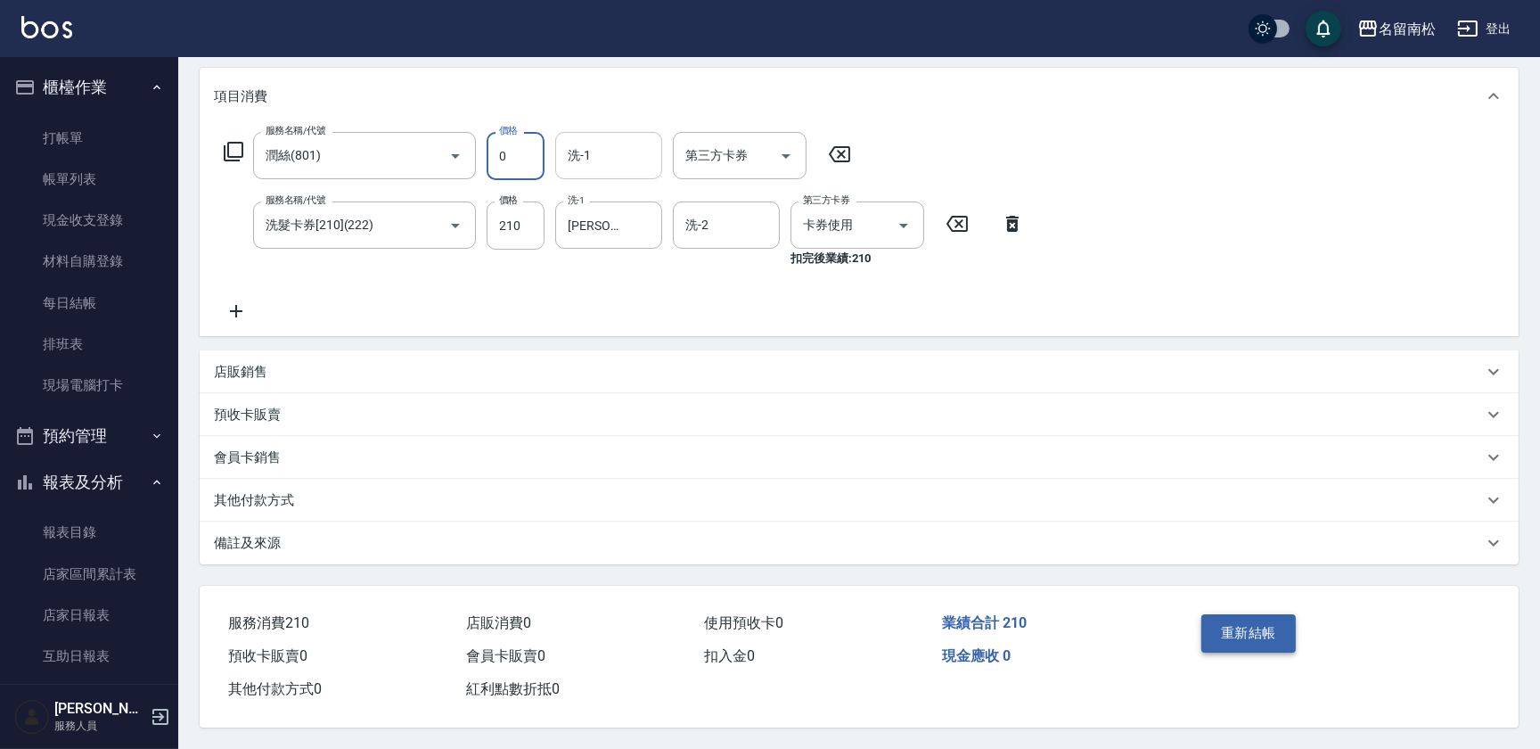
type input "0"
click at [1246, 628] on button "重新結帳" at bounding box center [1248, 632] width 94 height 37
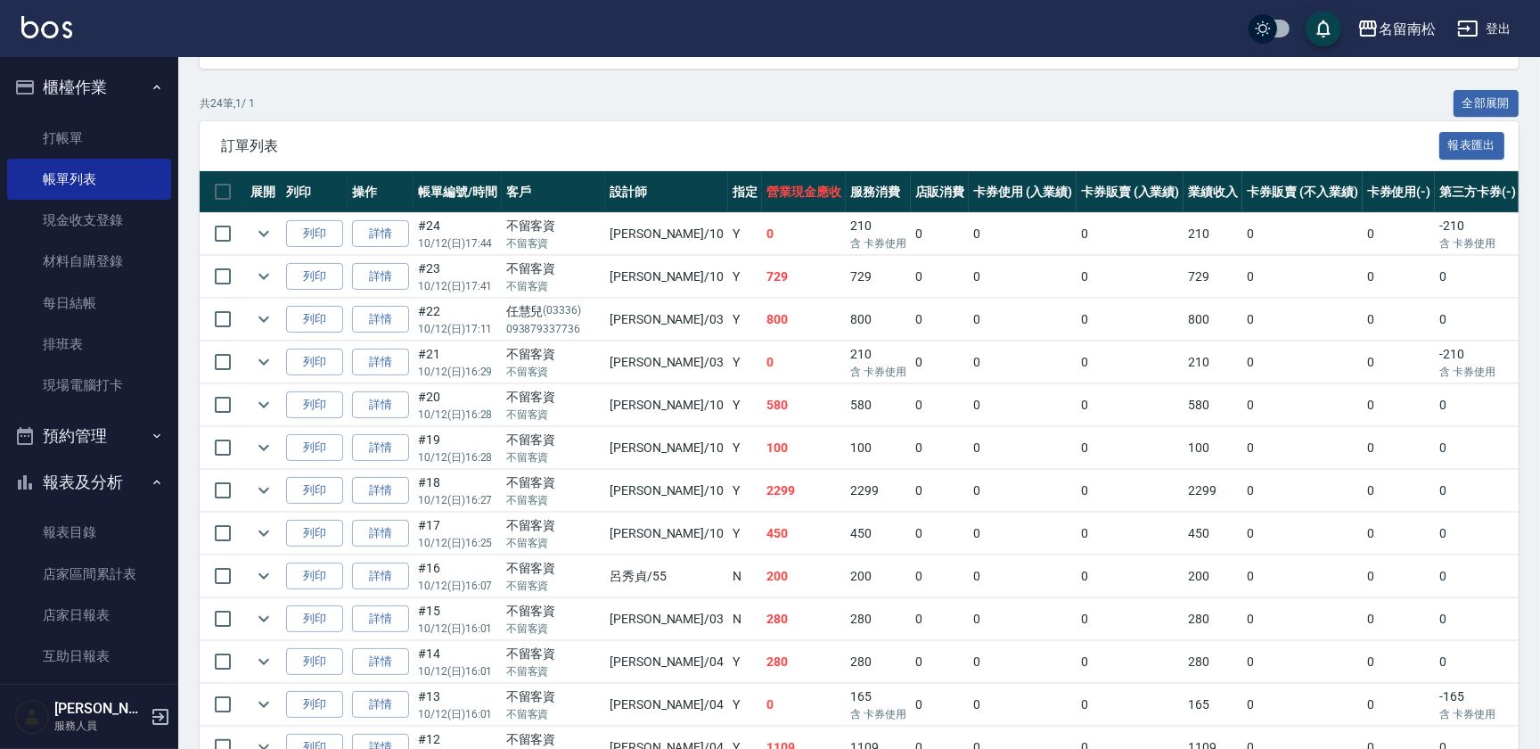
scroll to position [405, 0]
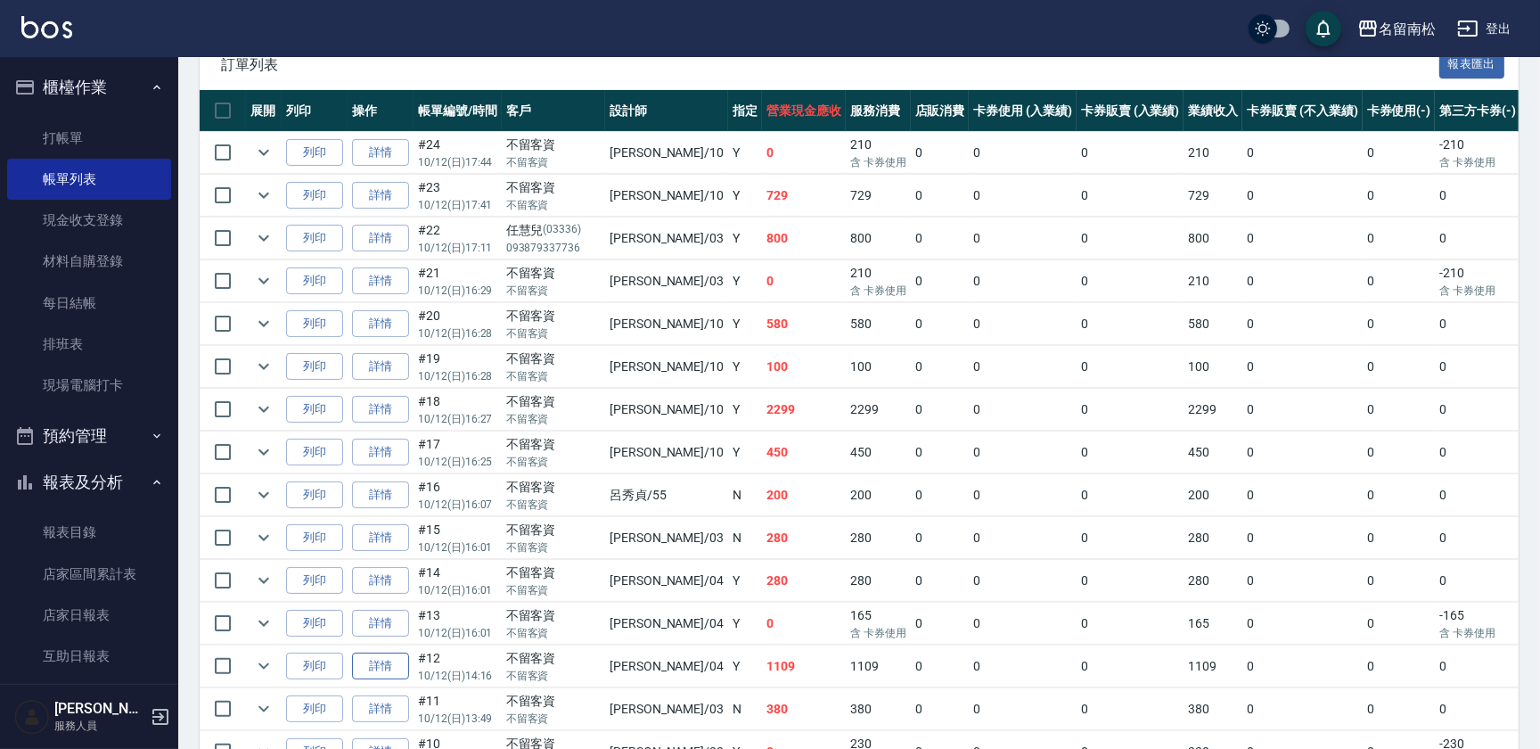
click at [367, 663] on link "詳情" at bounding box center [380, 666] width 57 height 28
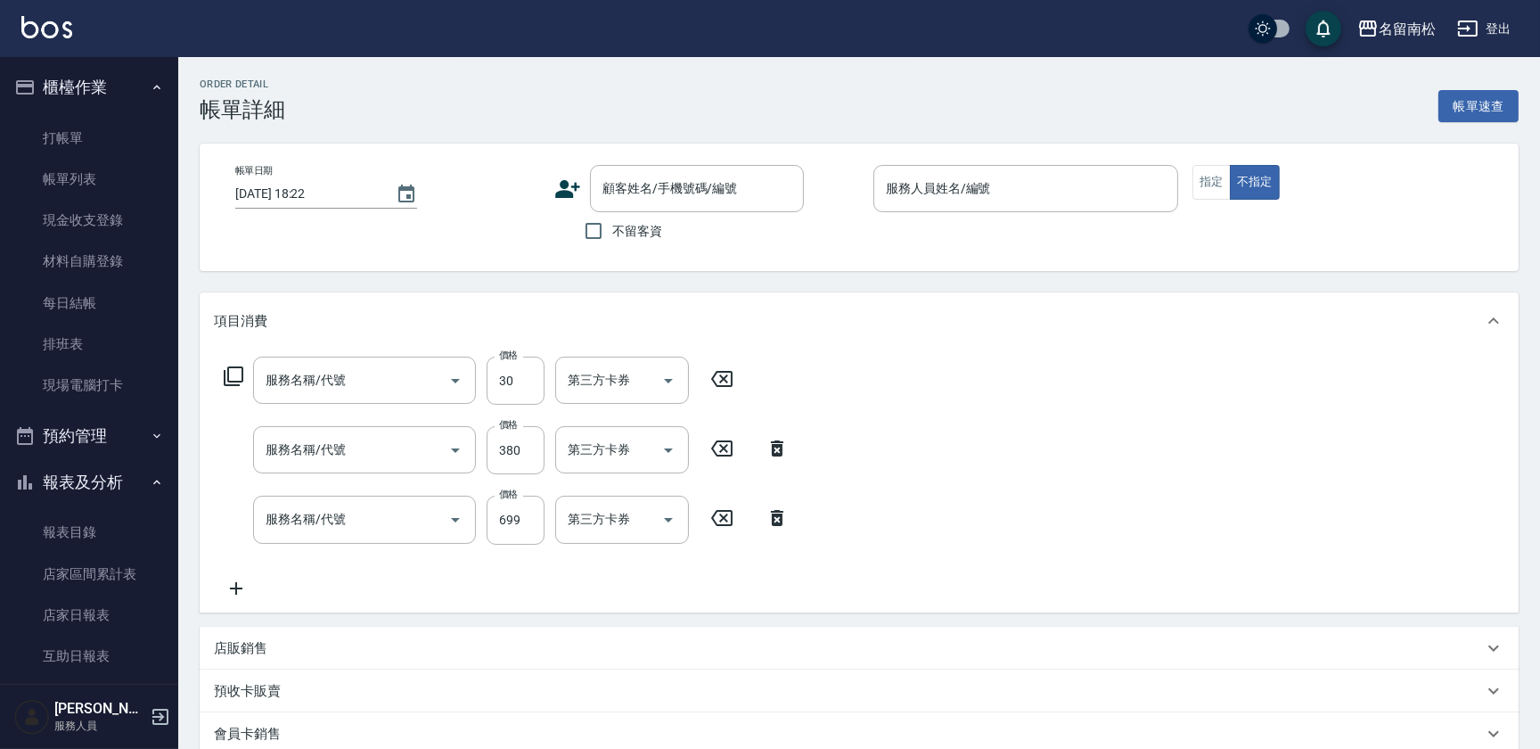
type input "[DATE] 14:16"
checkbox input "true"
type input "[PERSON_NAME]04"
type input "瞬間護髮(618)"
type input "剪髮(380)(404)"
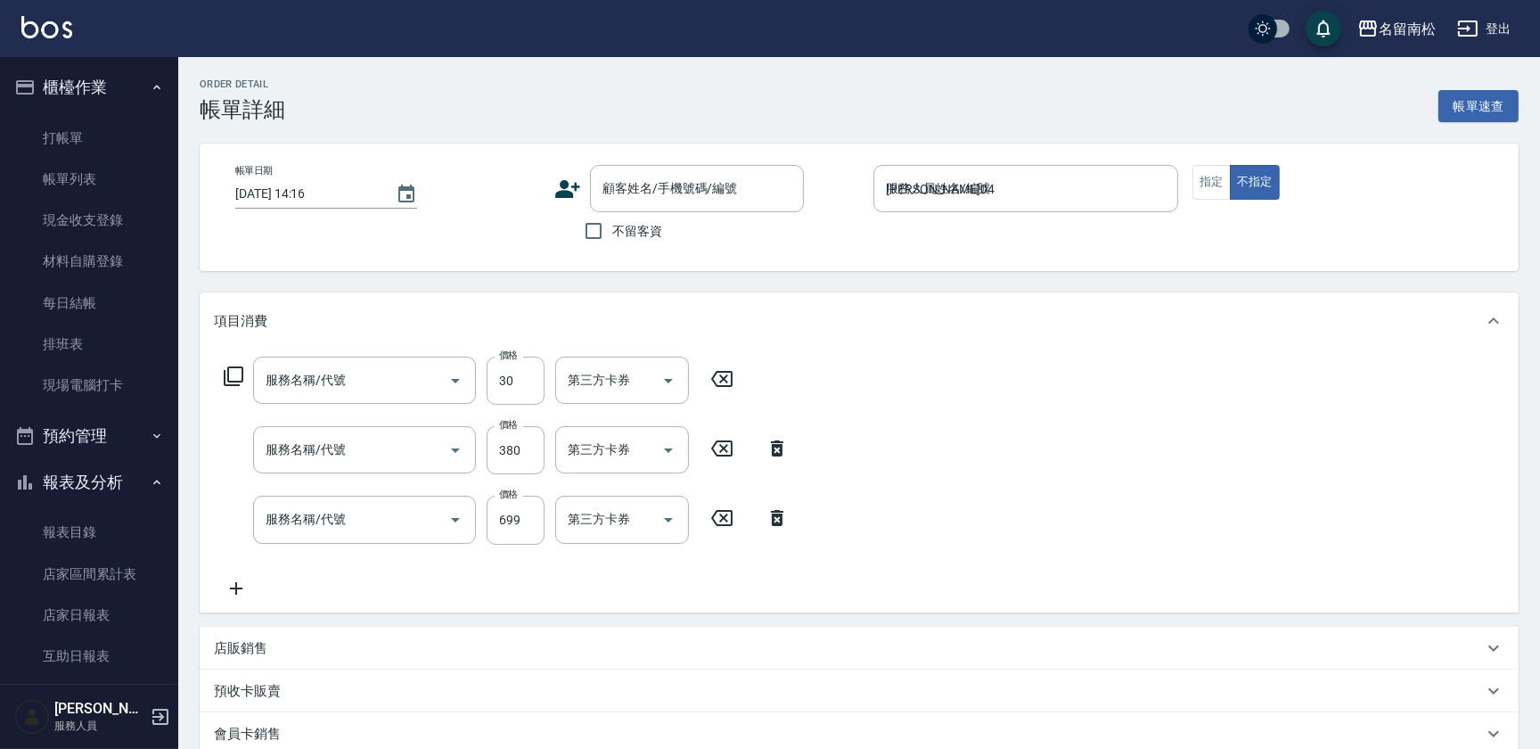
type input "滾珠洗髪699(214)"
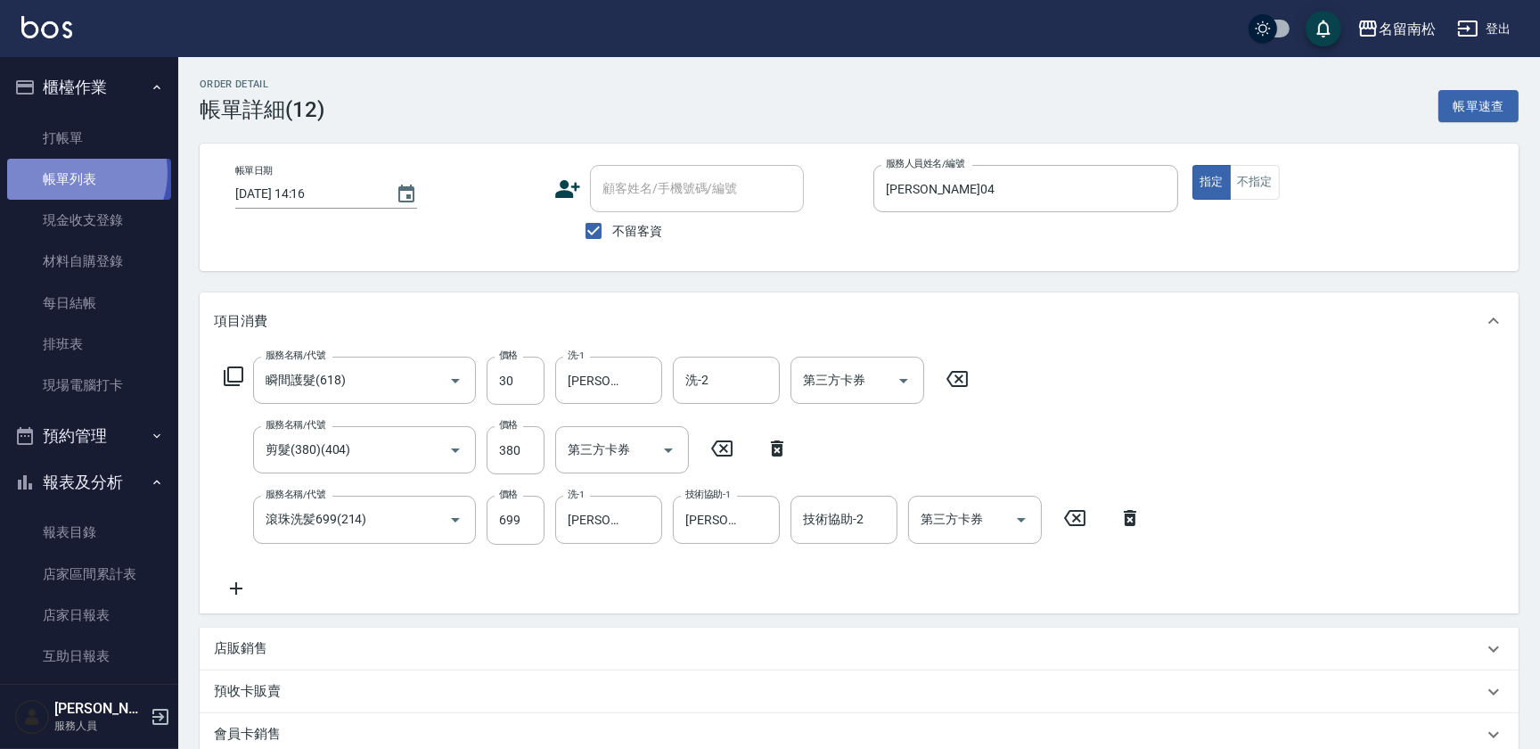
click at [80, 173] on link "帳單列表" at bounding box center [89, 179] width 164 height 41
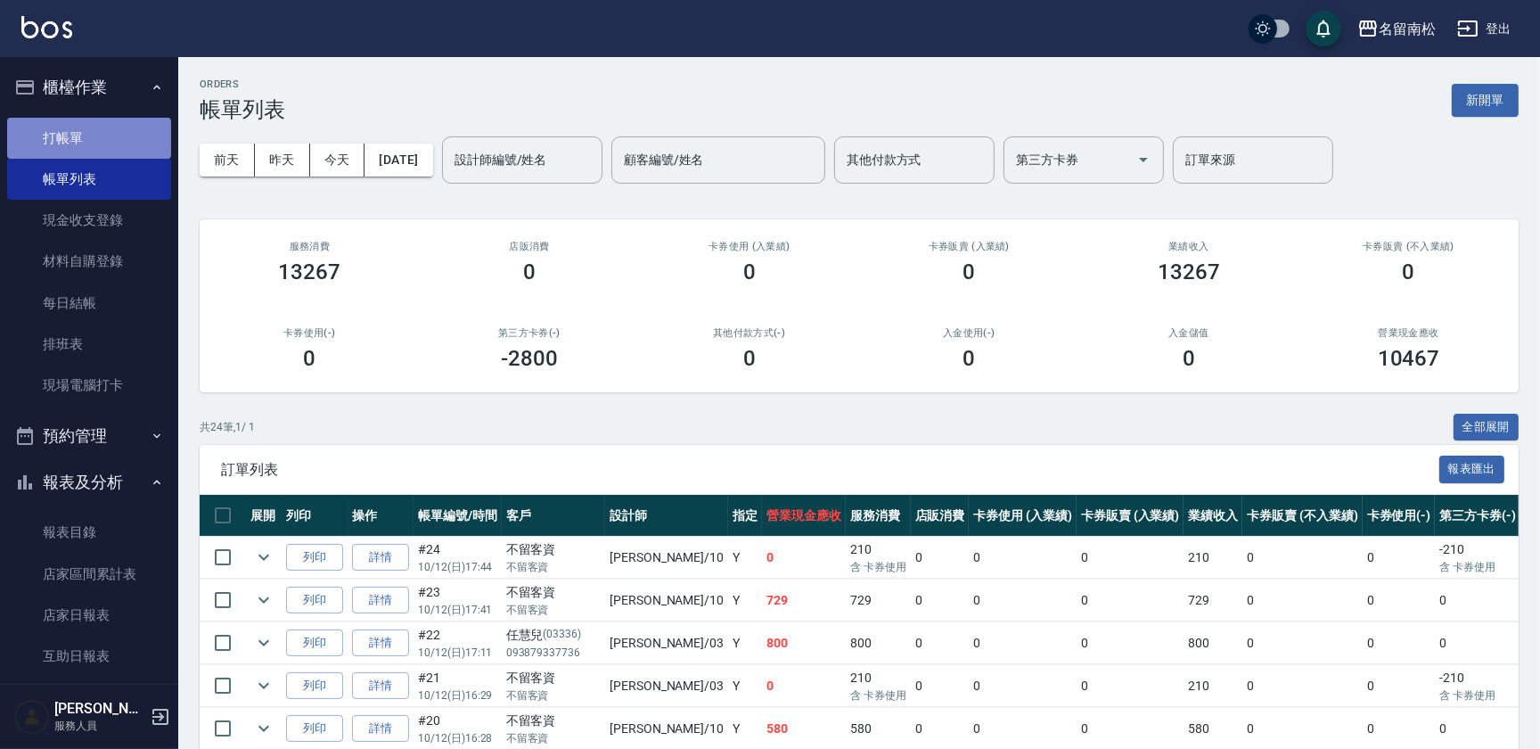
click at [88, 135] on link "打帳單" at bounding box center [89, 138] width 164 height 41
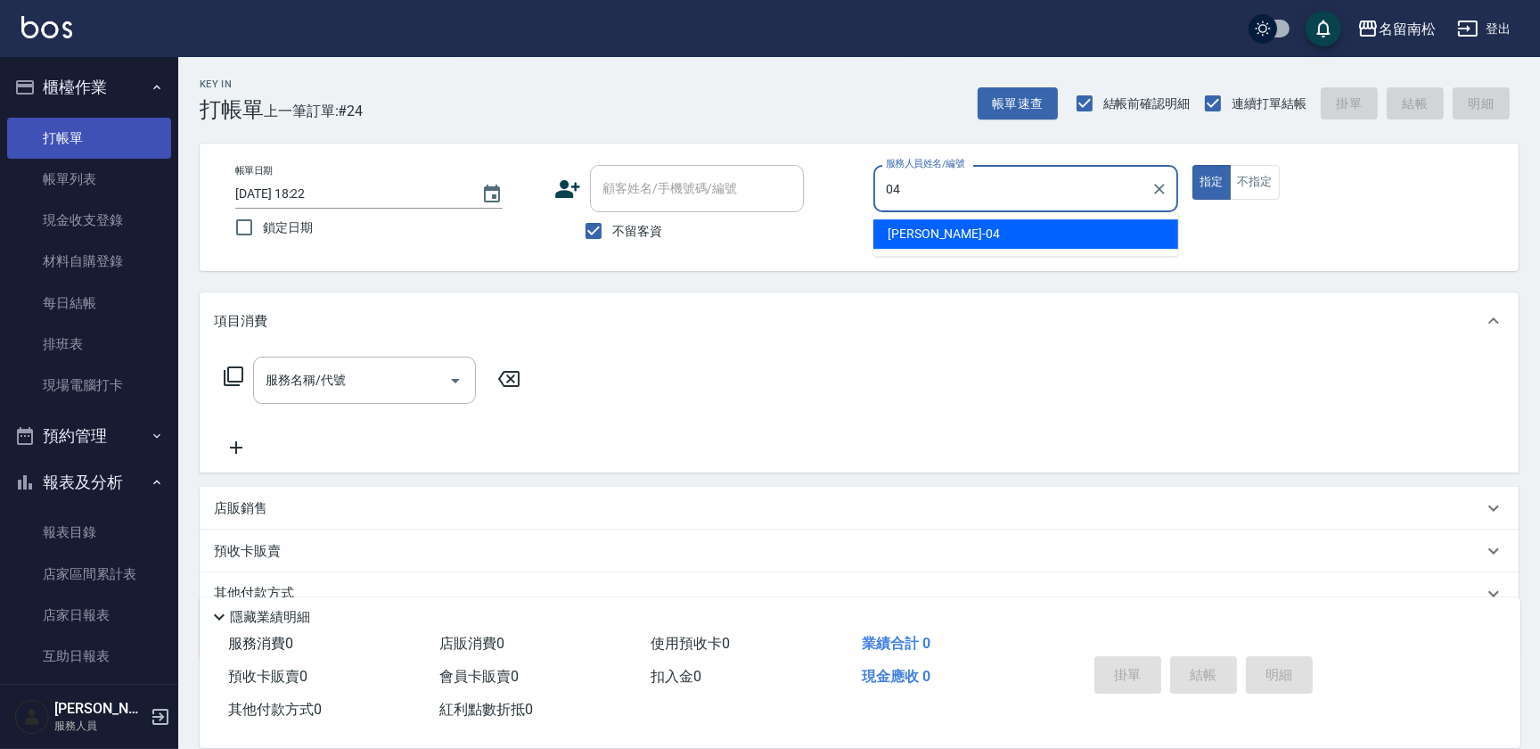
type input "[PERSON_NAME]04"
type button "true"
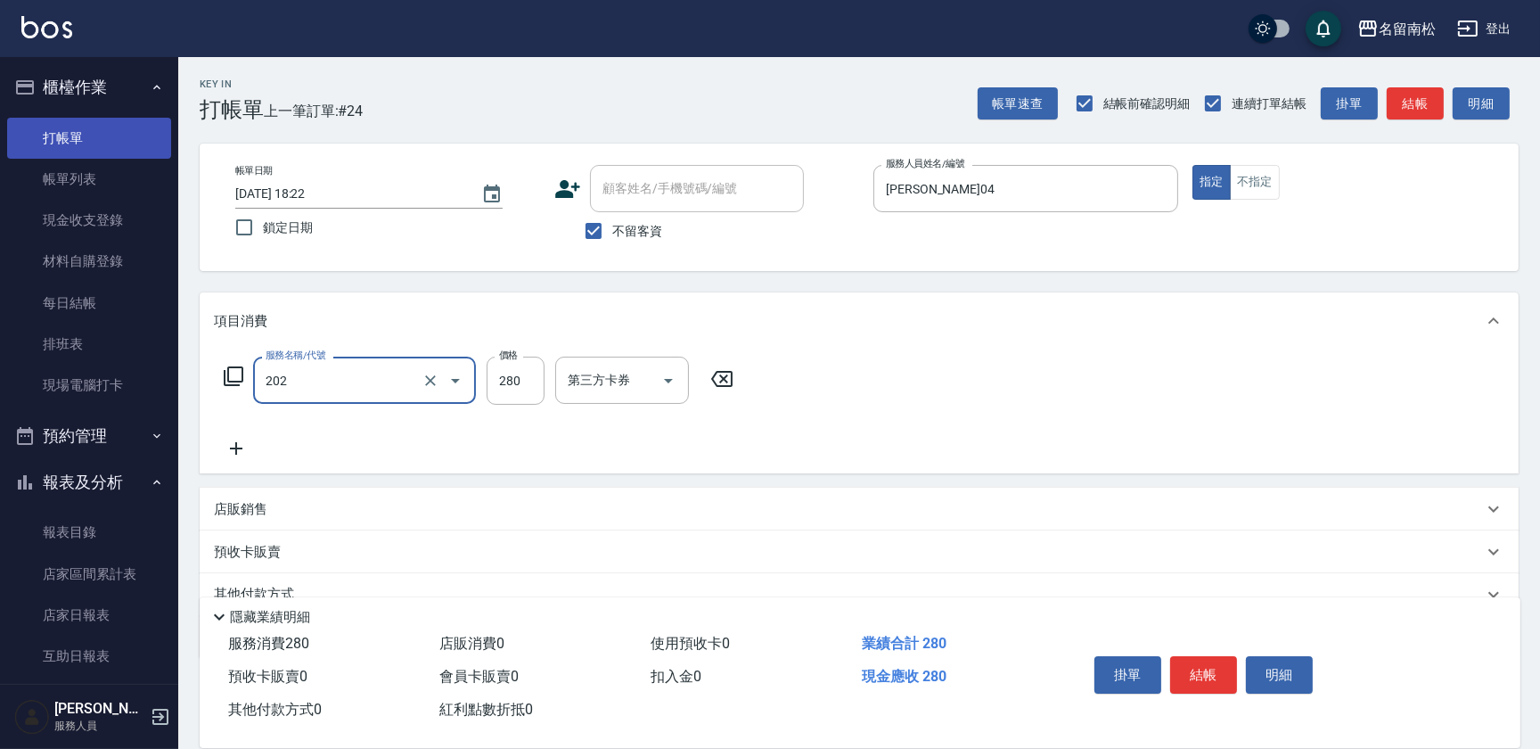
type input "洗髮[280](202)"
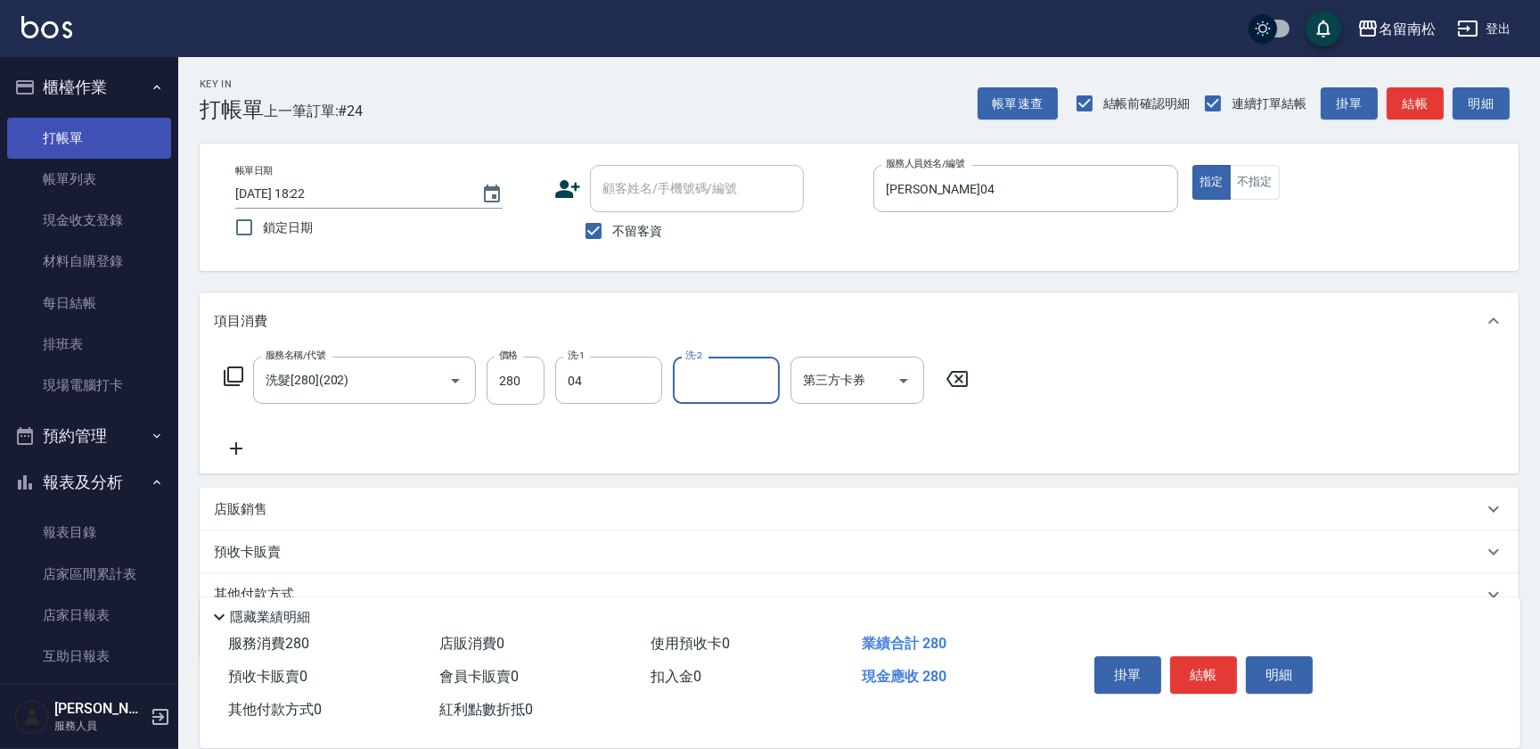
type input "[PERSON_NAME]04"
click at [1213, 678] on button "結帳" at bounding box center [1203, 674] width 67 height 37
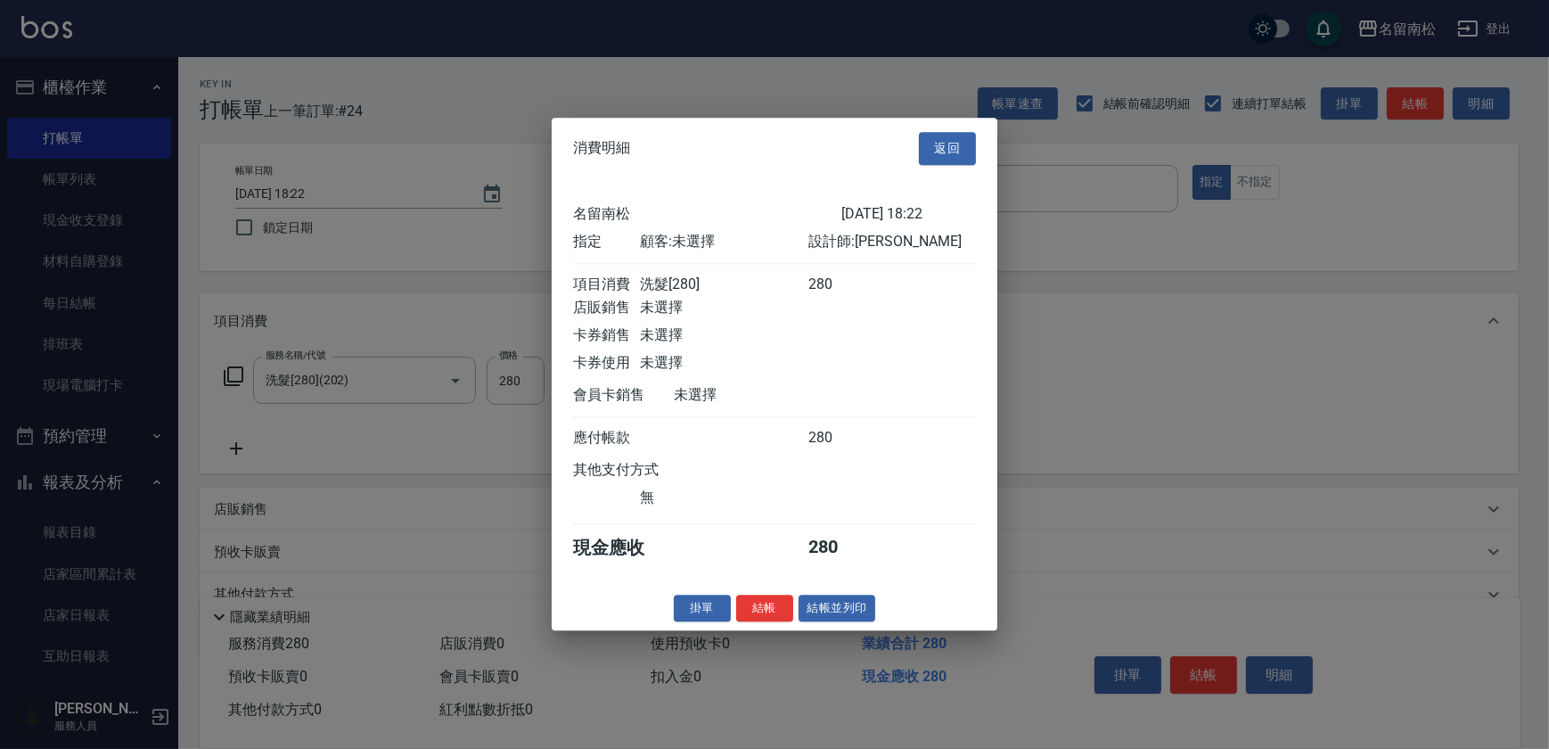
click at [827, 601] on div "消費明細 返回 [GEOGRAPHIC_DATA]留南松 [DATE] 18:22 指定 顧客: 未選擇 設計師: [PERSON_NAME]消費 洗髮[28…" at bounding box center [775, 374] width 446 height 512
click at [826, 618] on button "結帳並列印" at bounding box center [837, 608] width 78 height 28
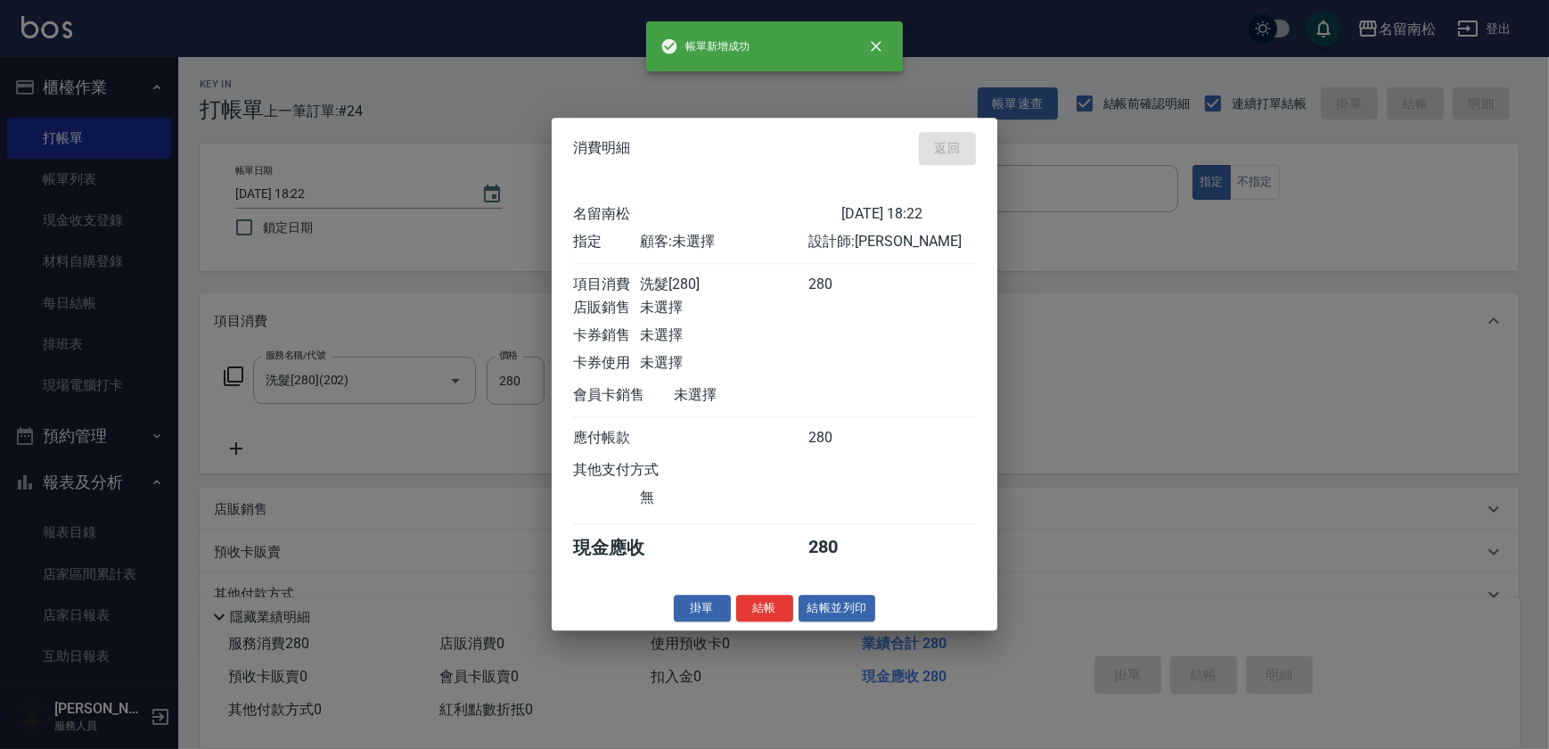
type input "[DATE] 18:28"
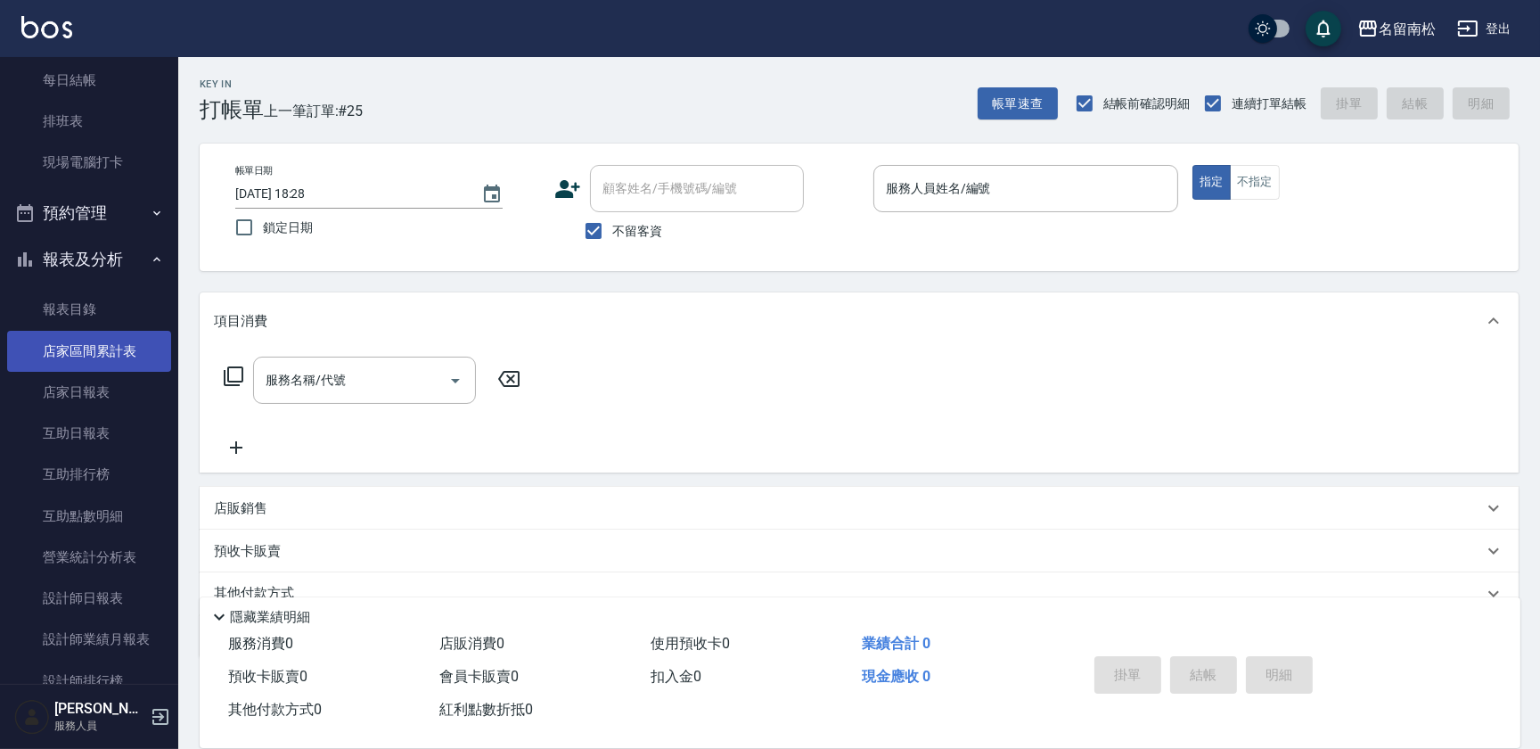
scroll to position [242, 0]
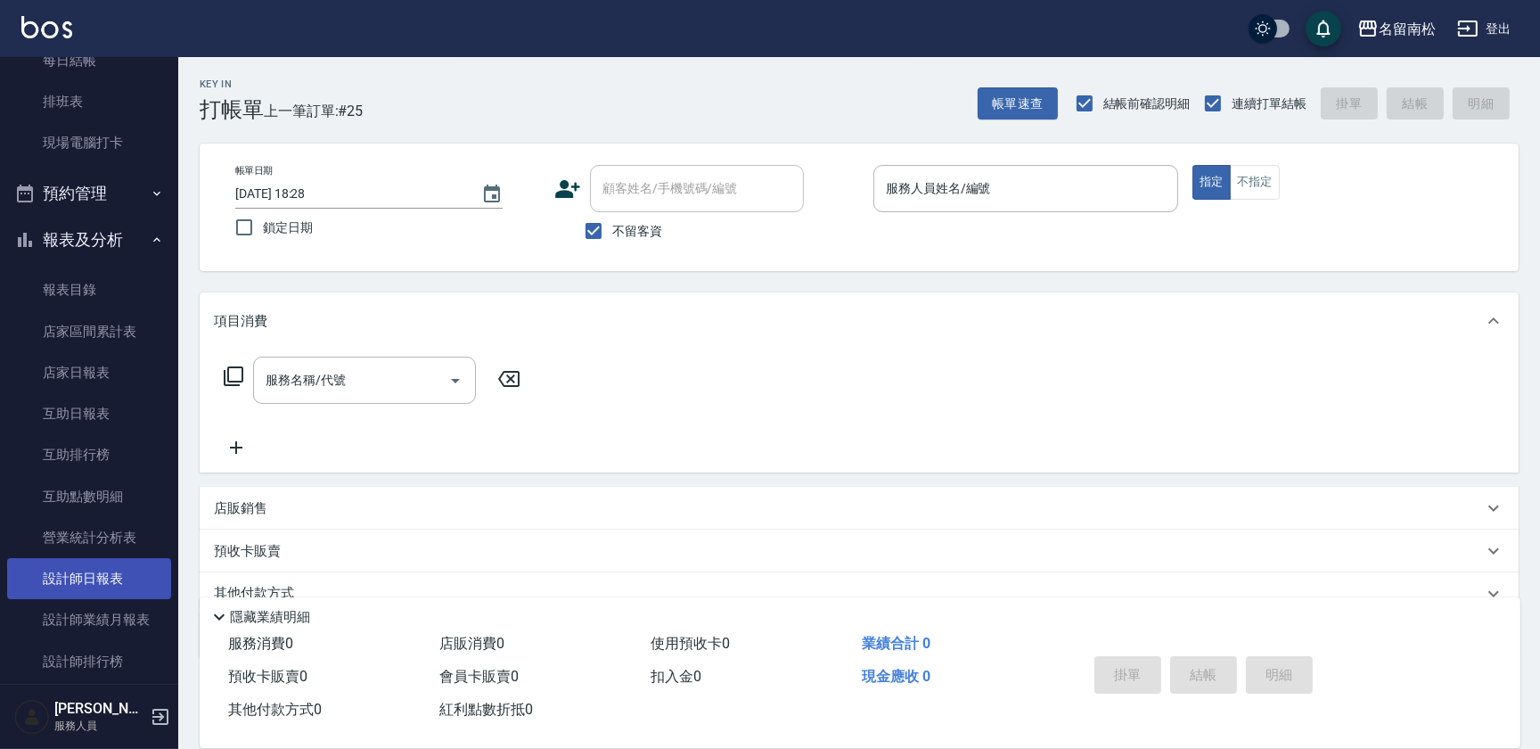
click at [67, 568] on link "設計師日報表" at bounding box center [89, 578] width 164 height 41
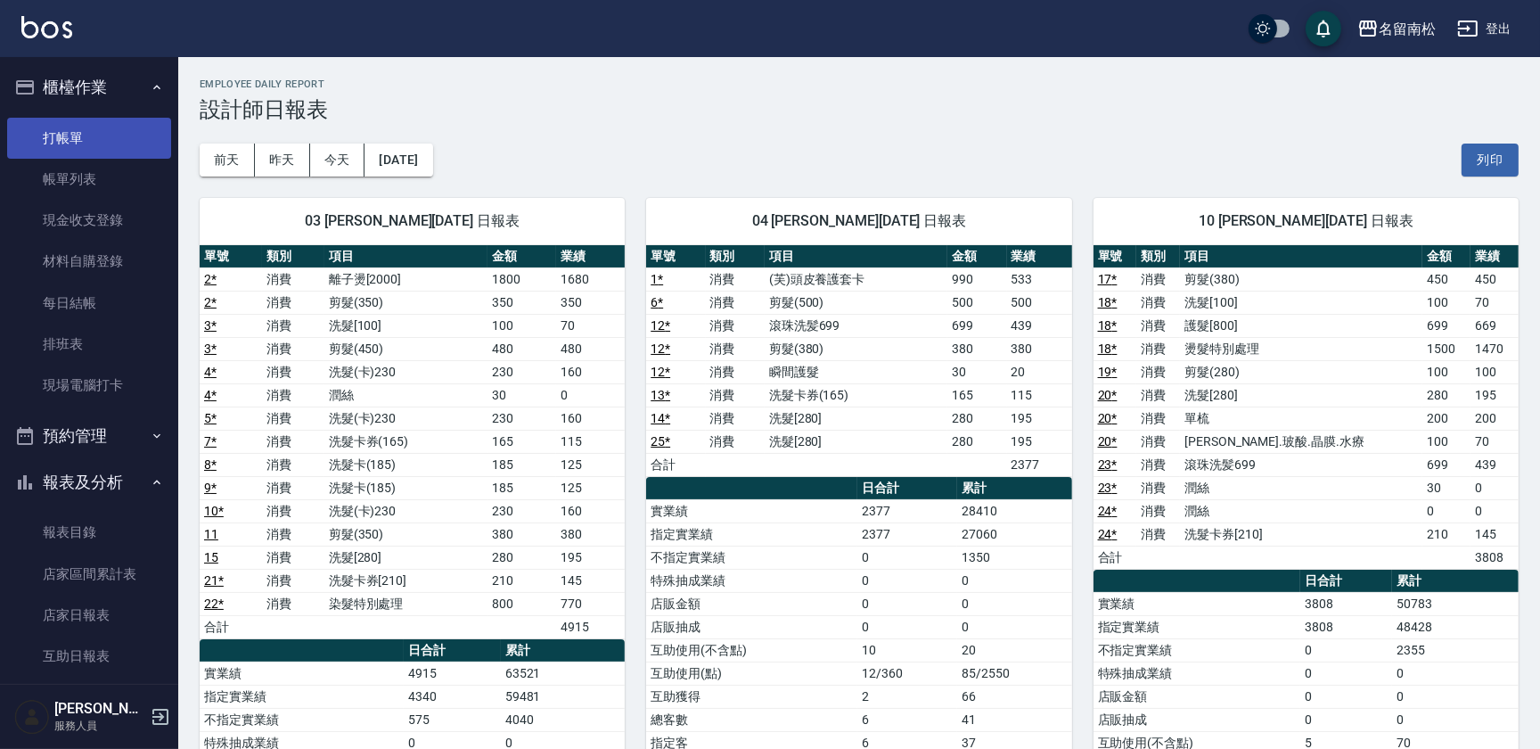
click at [102, 131] on link "打帳單" at bounding box center [89, 138] width 164 height 41
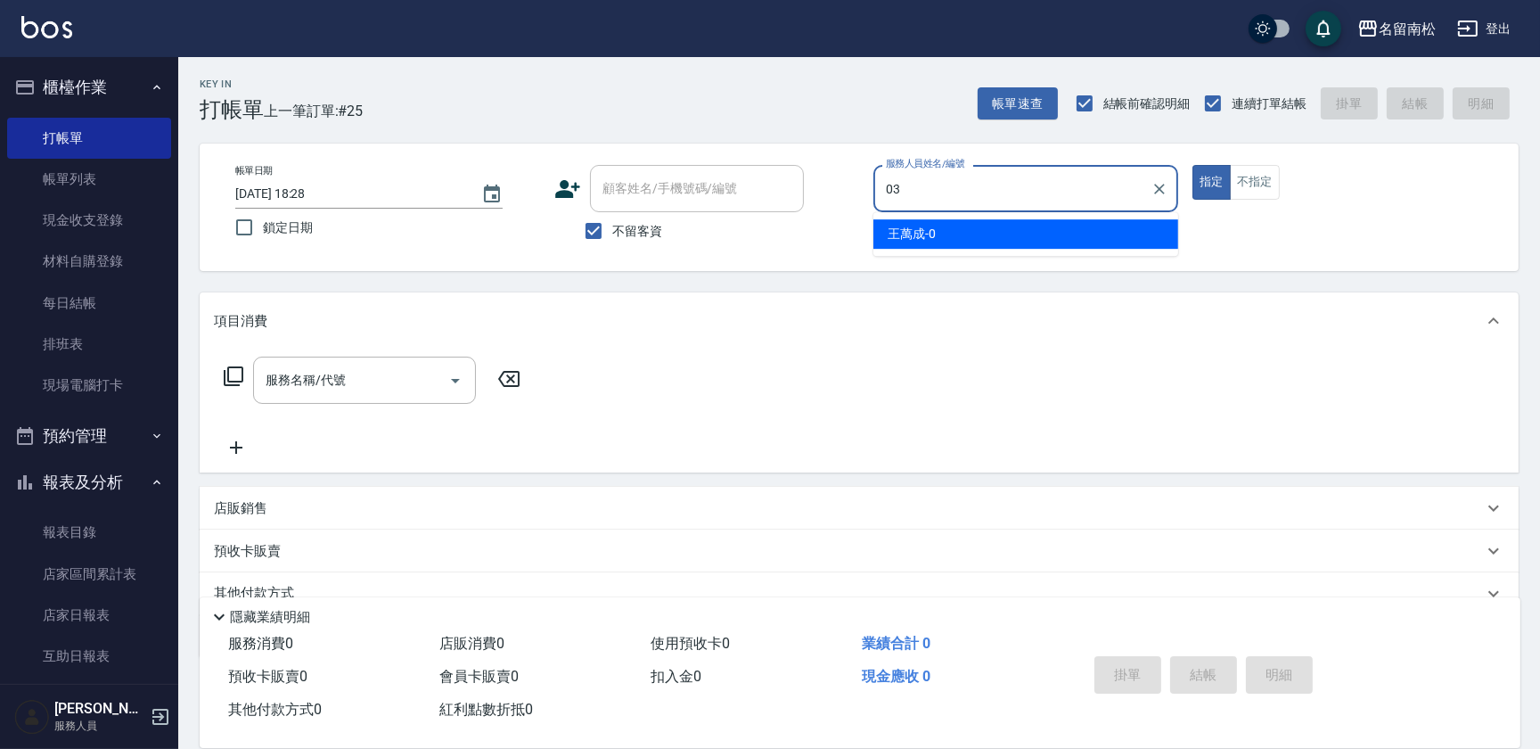
type input "張蕎驛-03"
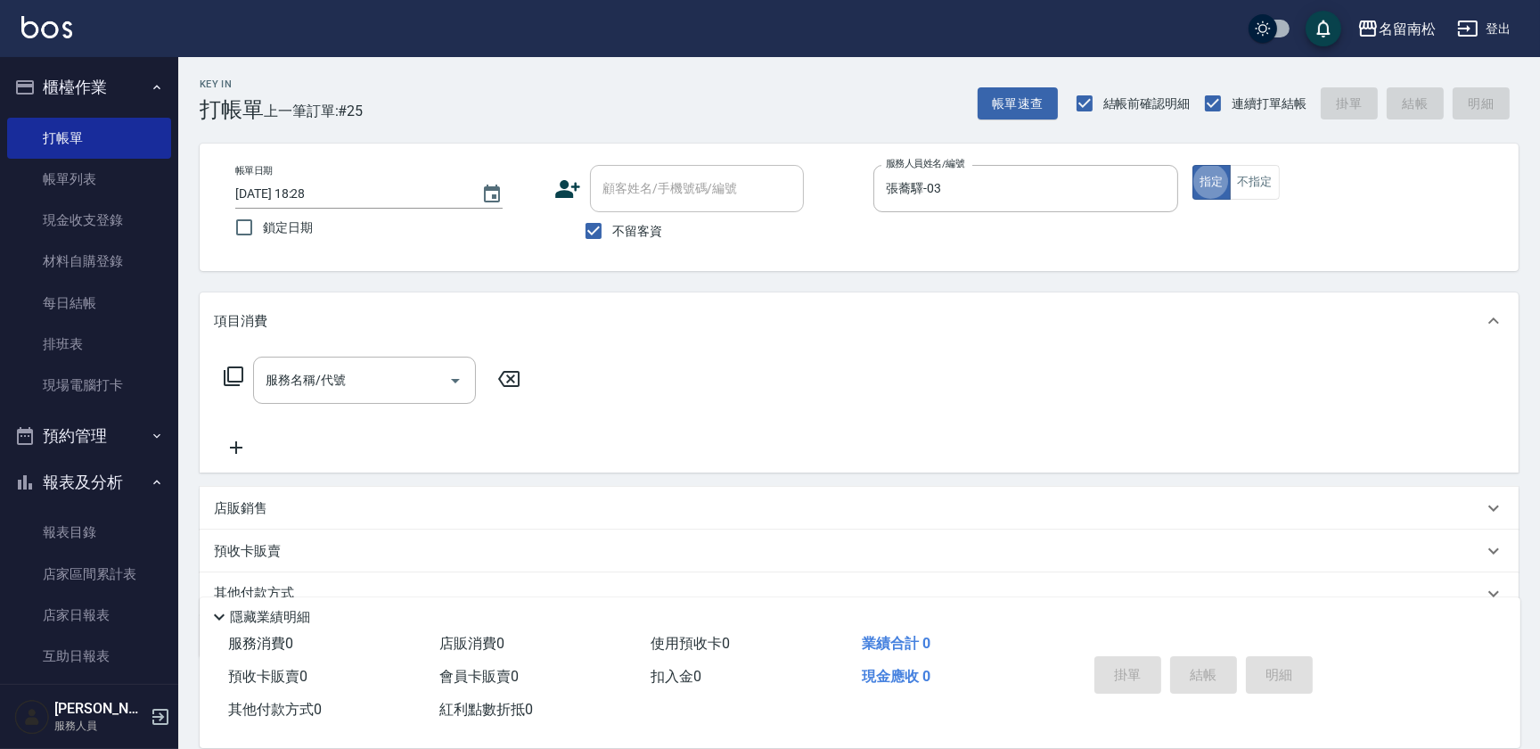
type button "true"
click at [593, 227] on input "不留客資" at bounding box center [593, 230] width 37 height 37
checkbox input "false"
click at [641, 192] on input "顧客姓名/手機號碼/編號" at bounding box center [683, 188] width 171 height 31
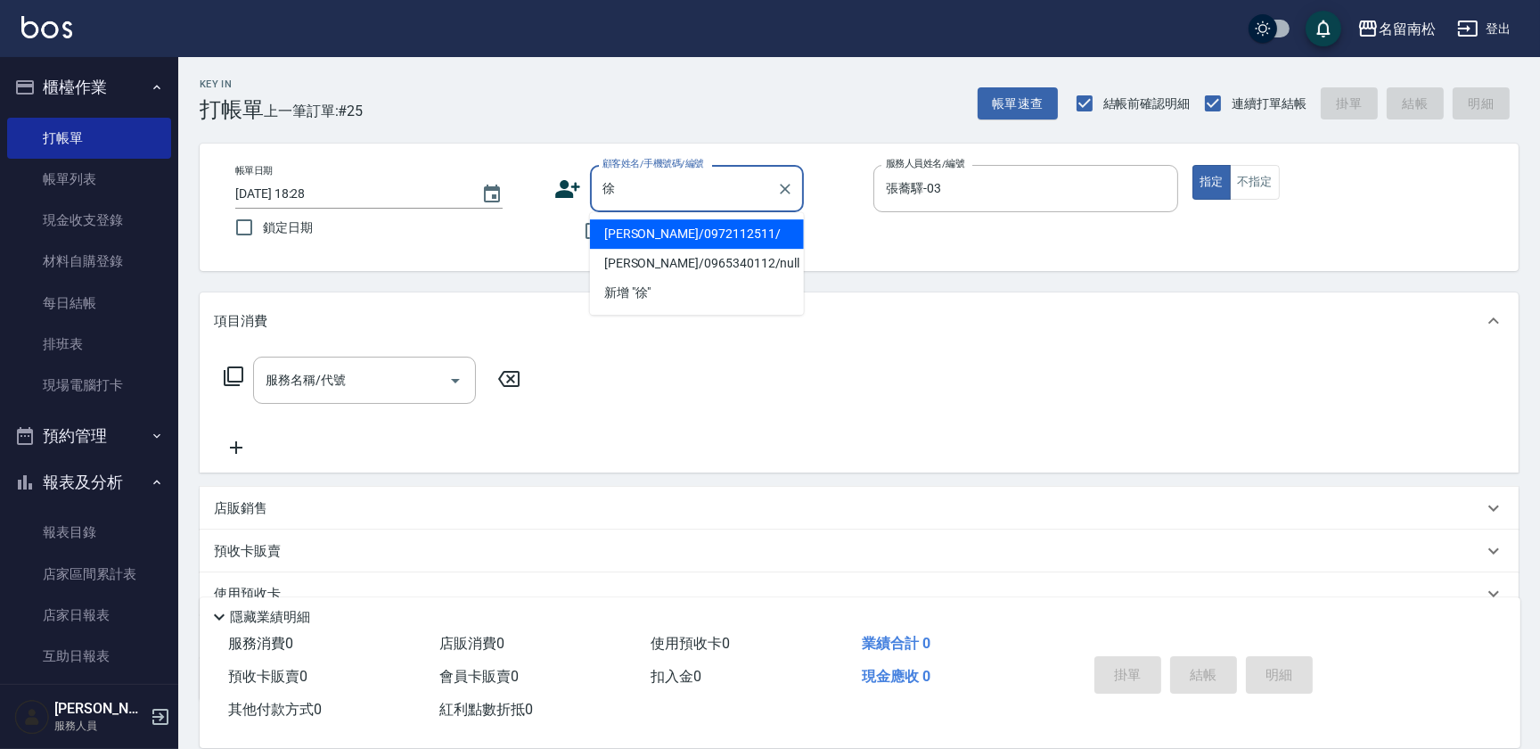
click at [717, 238] on li "[PERSON_NAME]/0972112511/" at bounding box center [697, 233] width 214 height 29
type input "[PERSON_NAME]/0972112511/"
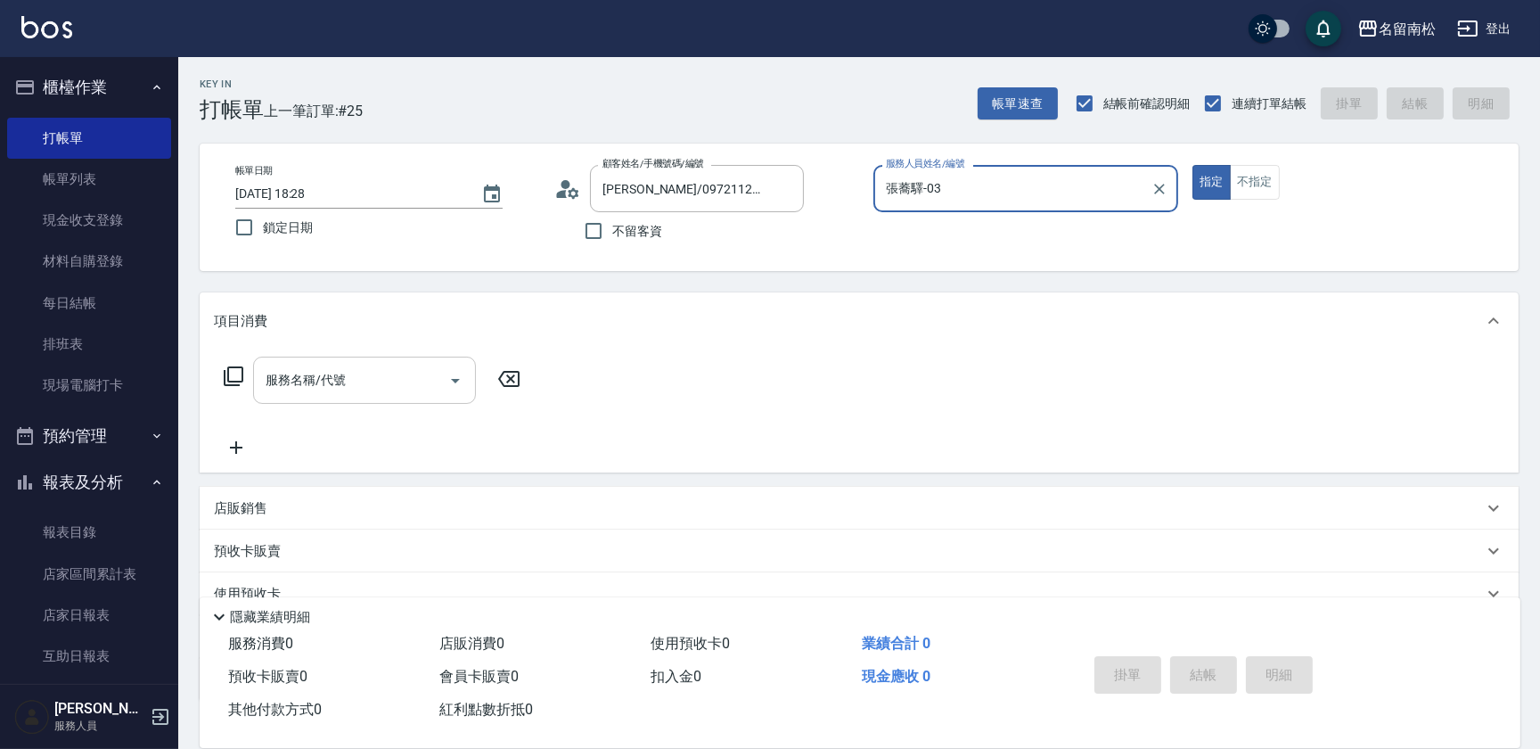
click at [339, 382] on input "服務名稱/代號" at bounding box center [351, 379] width 180 height 31
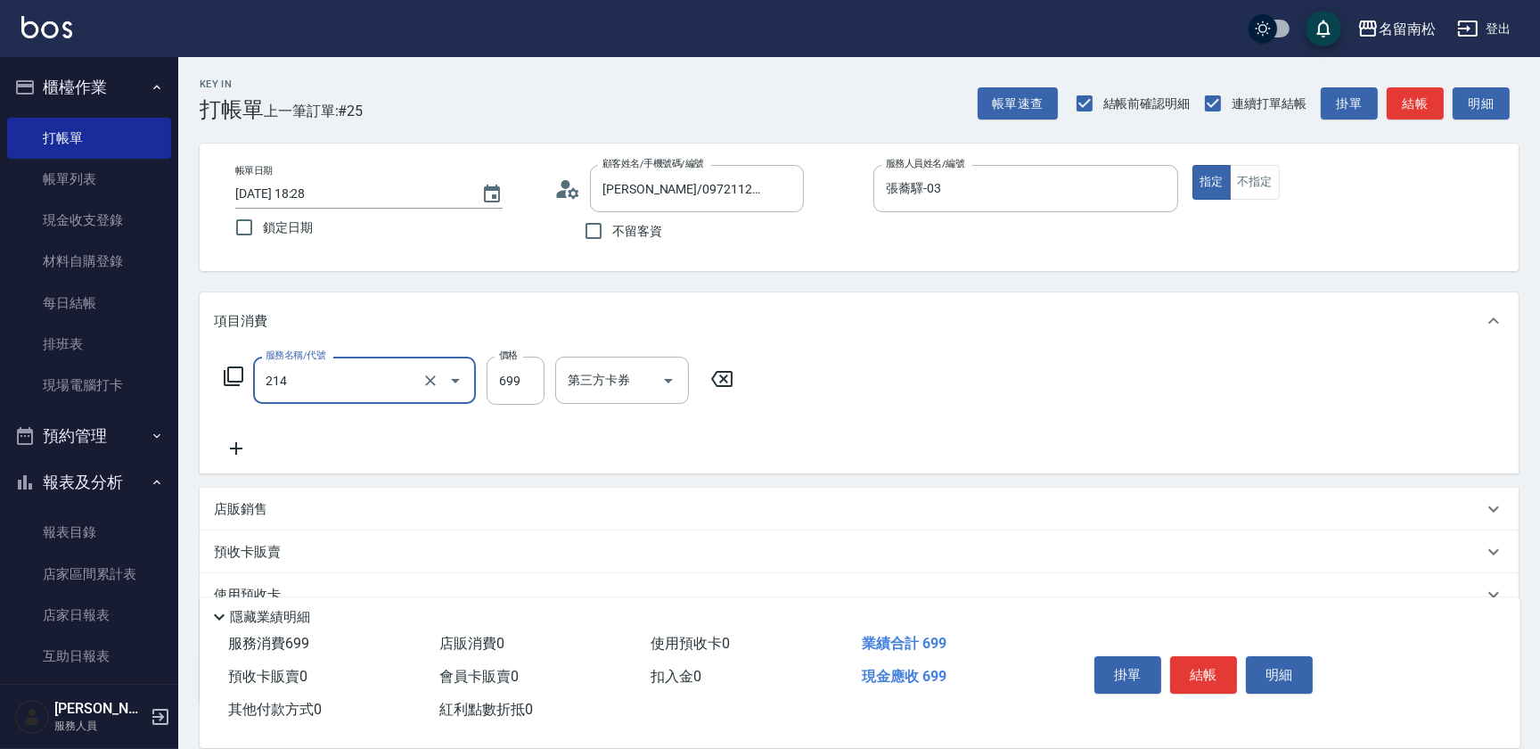
type input "滾珠洗髪699(214)"
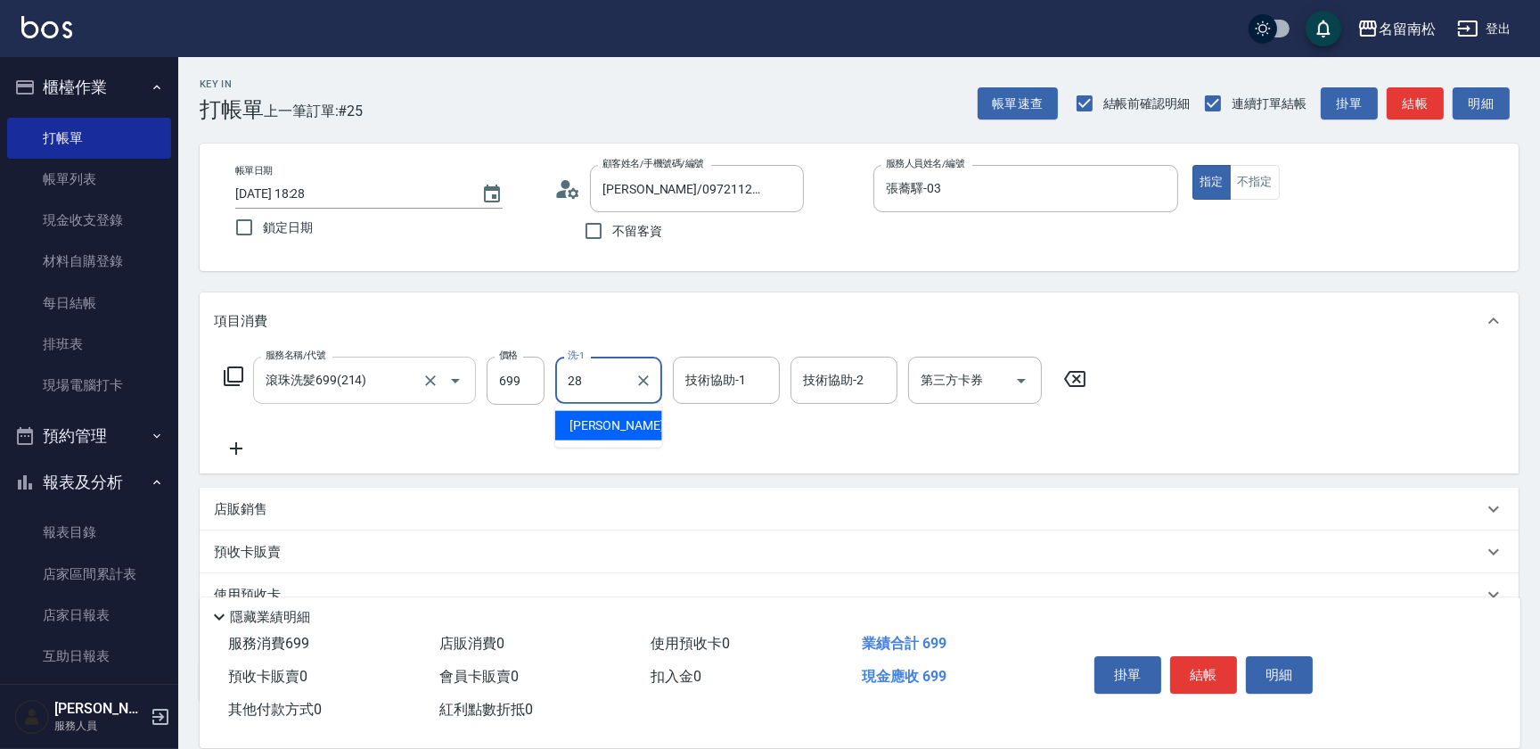
type input "[PERSON_NAME]-28"
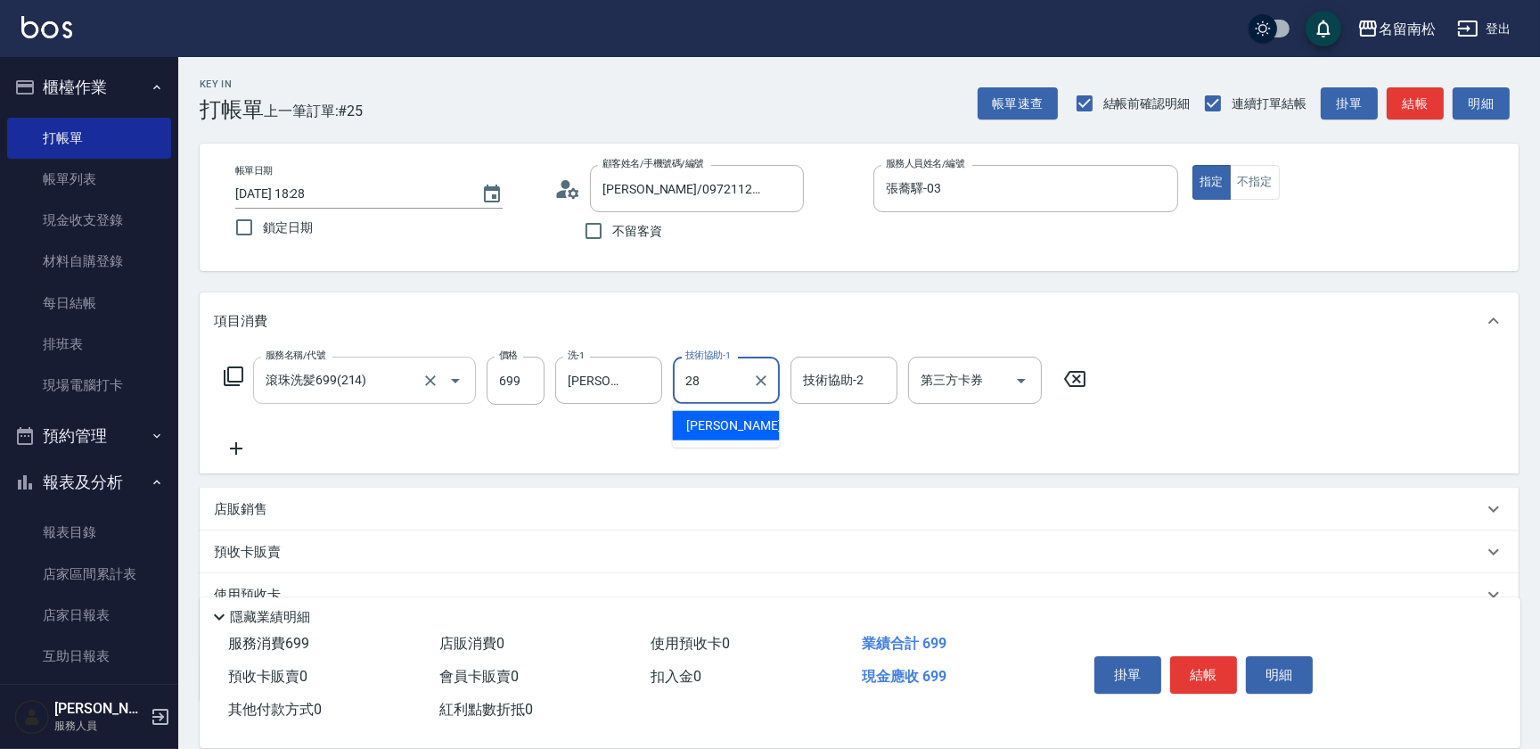
type input "[PERSON_NAME]-28"
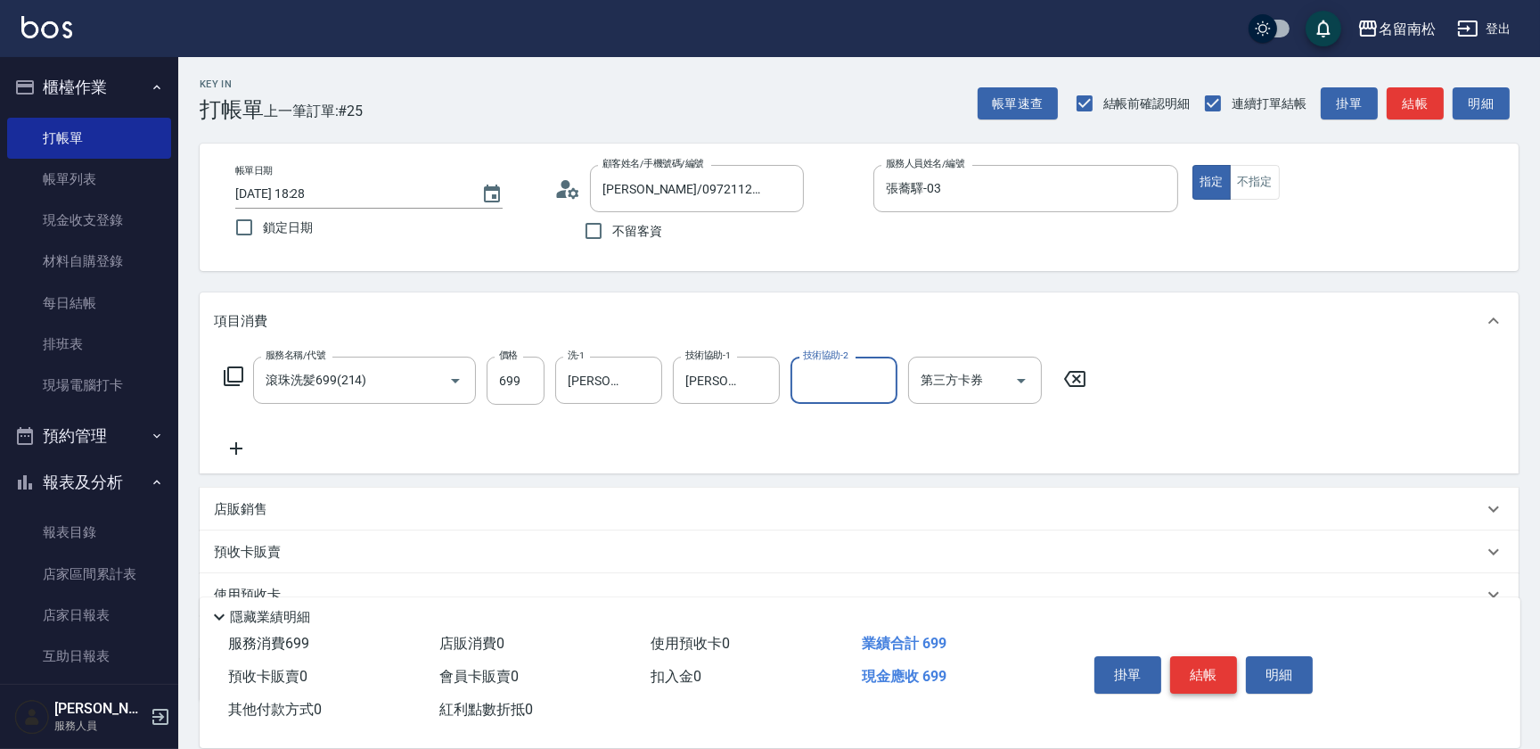
click at [1208, 681] on button "結帳" at bounding box center [1203, 674] width 67 height 37
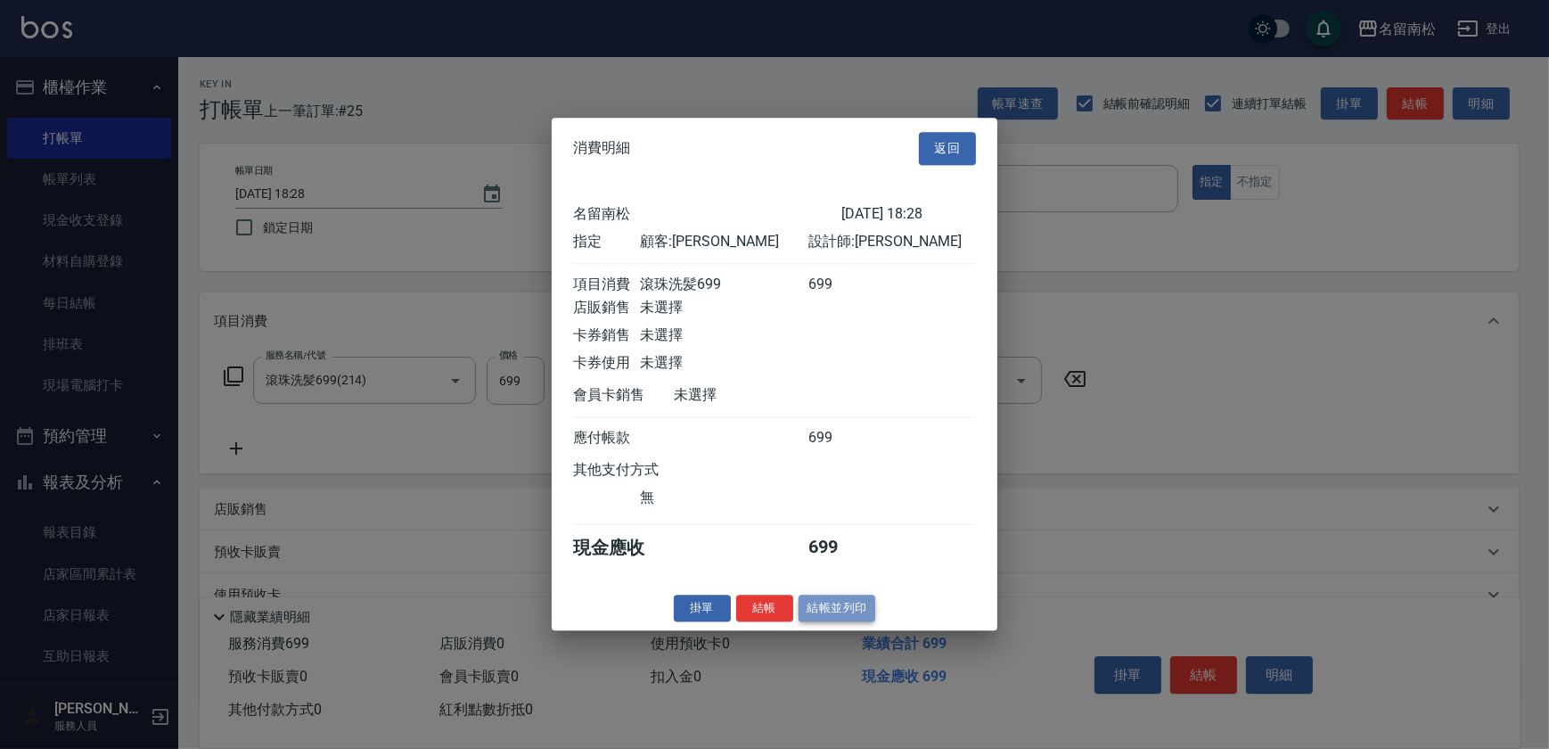
click at [855, 622] on button "結帳並列印" at bounding box center [837, 608] width 78 height 28
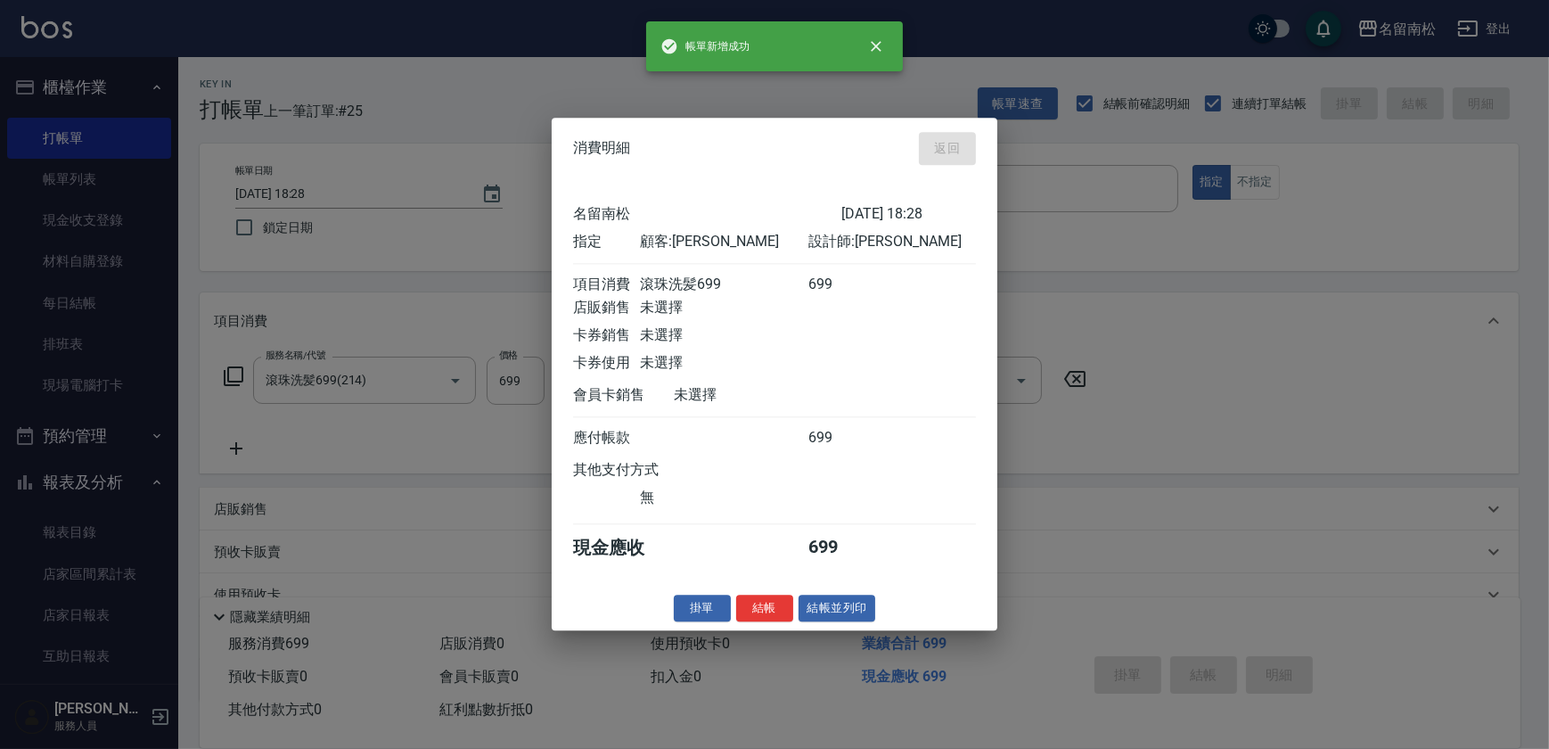
type input "[DATE] 18:34"
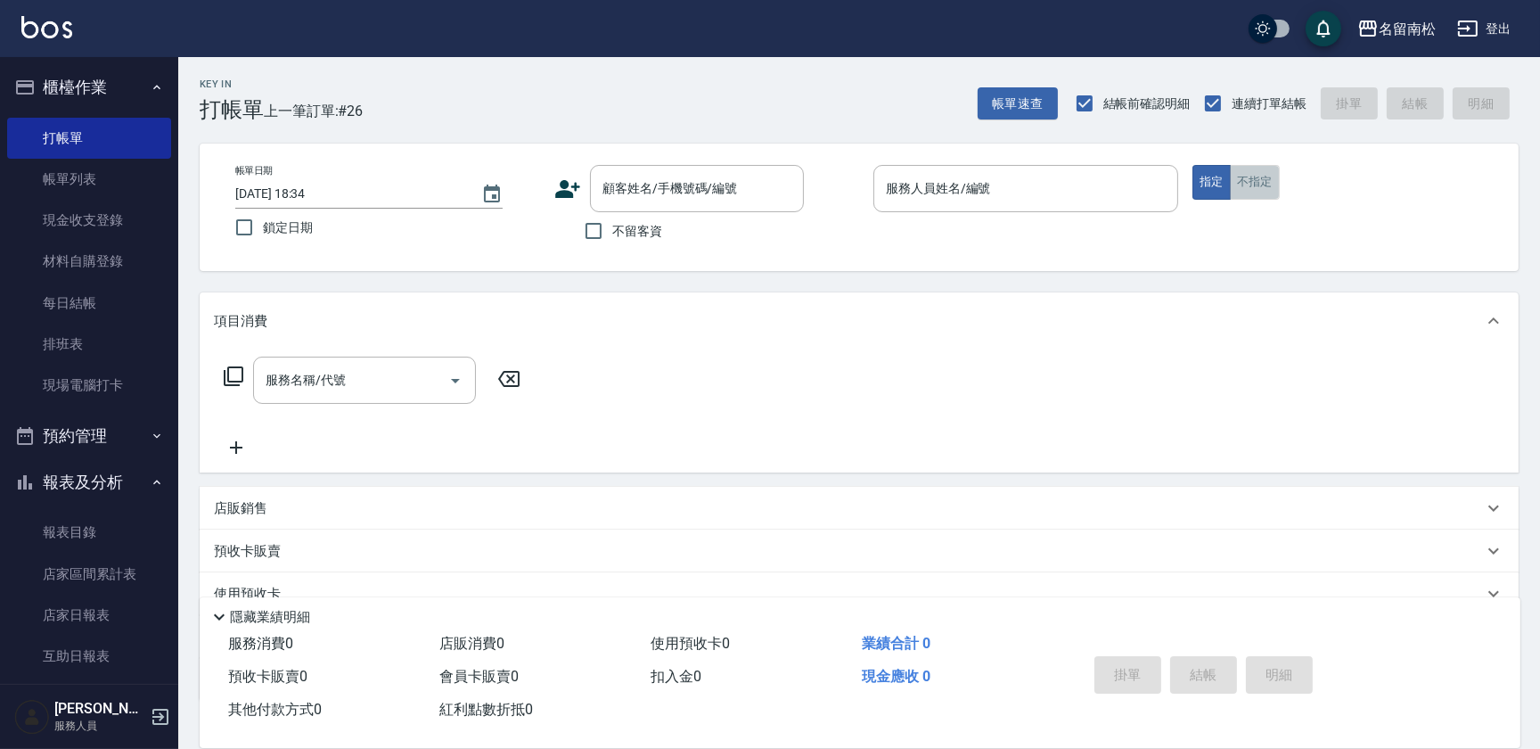
click at [1254, 192] on button "不指定" at bounding box center [1255, 182] width 50 height 35
type button "false"
click at [1075, 187] on input "服務人員姓名/編號" at bounding box center [1025, 188] width 289 height 31
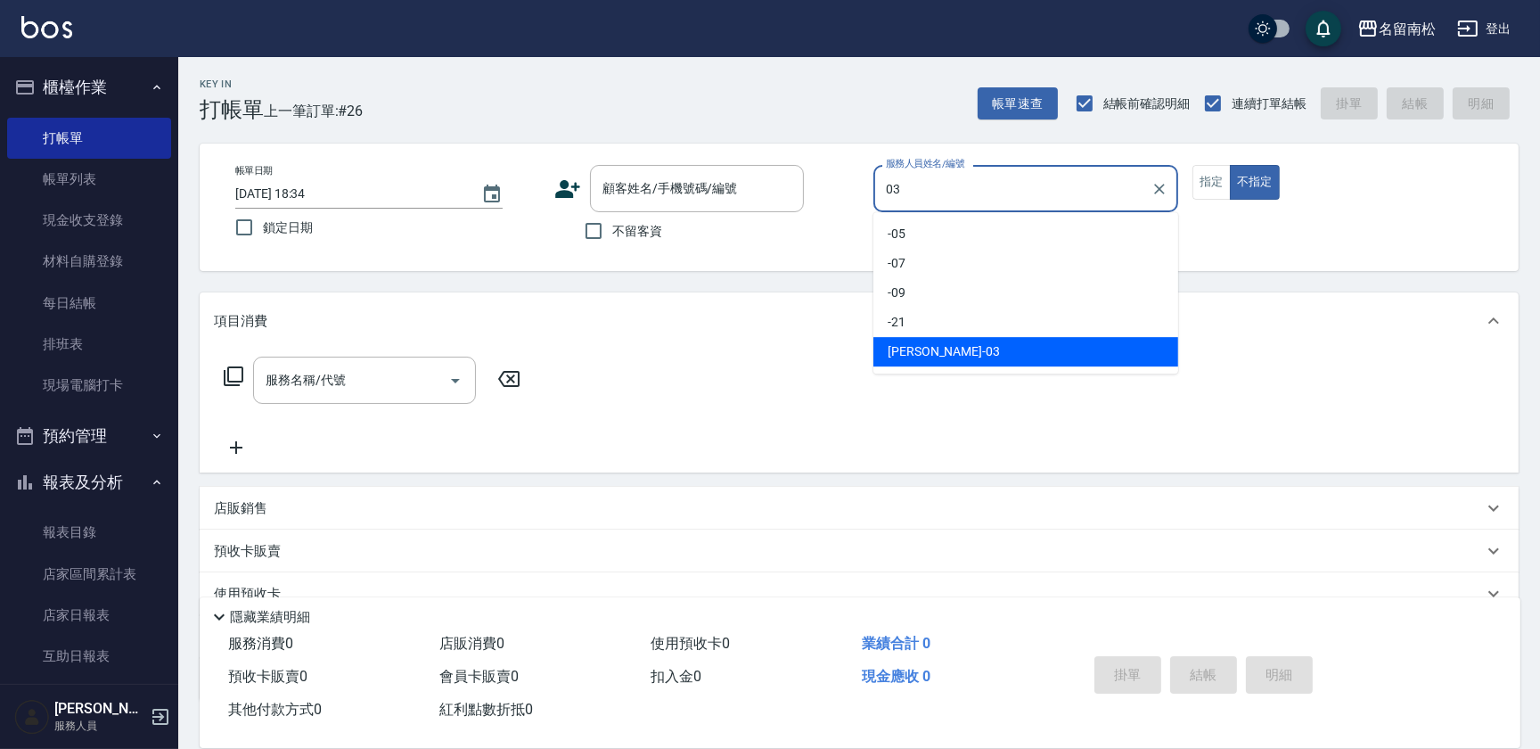
type input "張蕎驛-03"
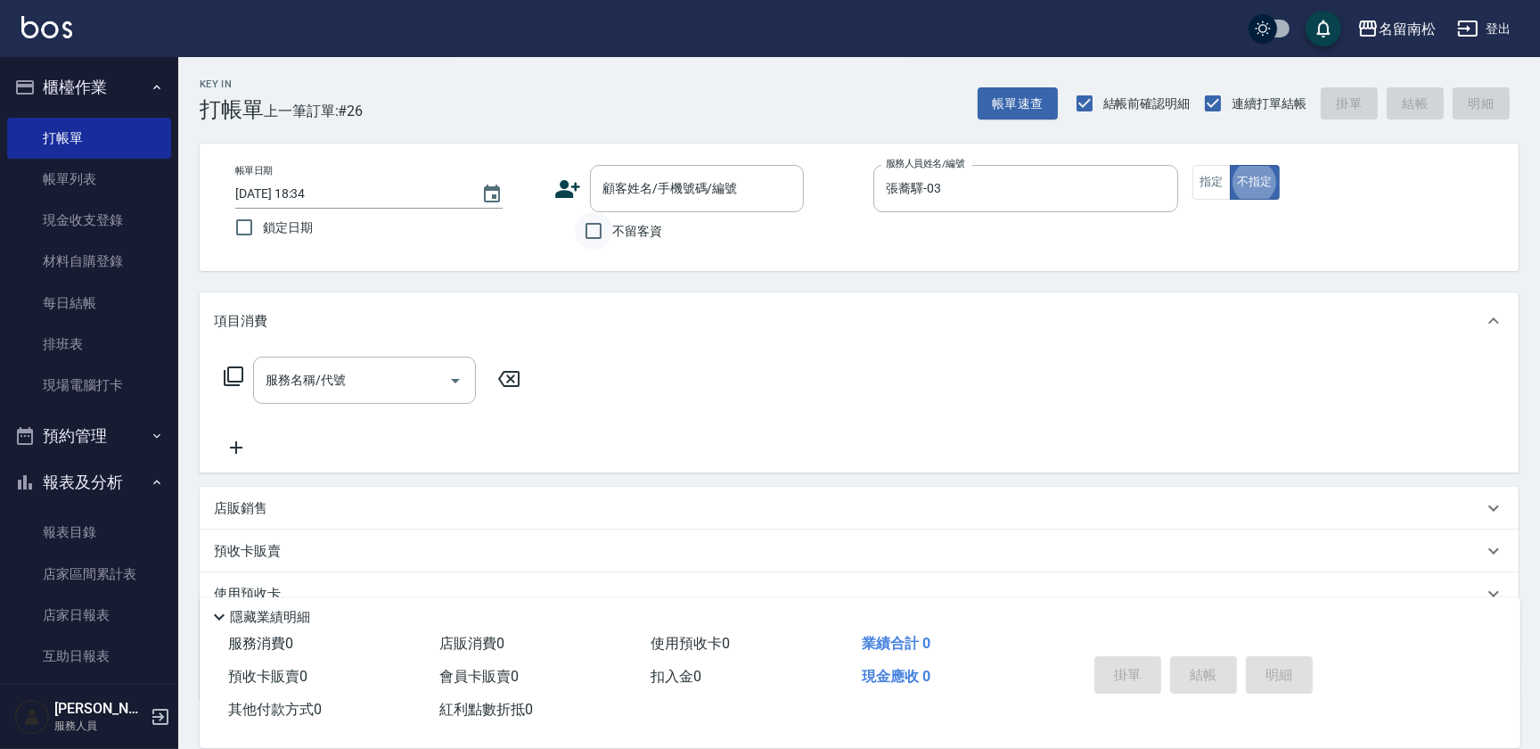
click at [594, 229] on input "不留客資" at bounding box center [593, 230] width 37 height 37
checkbox input "true"
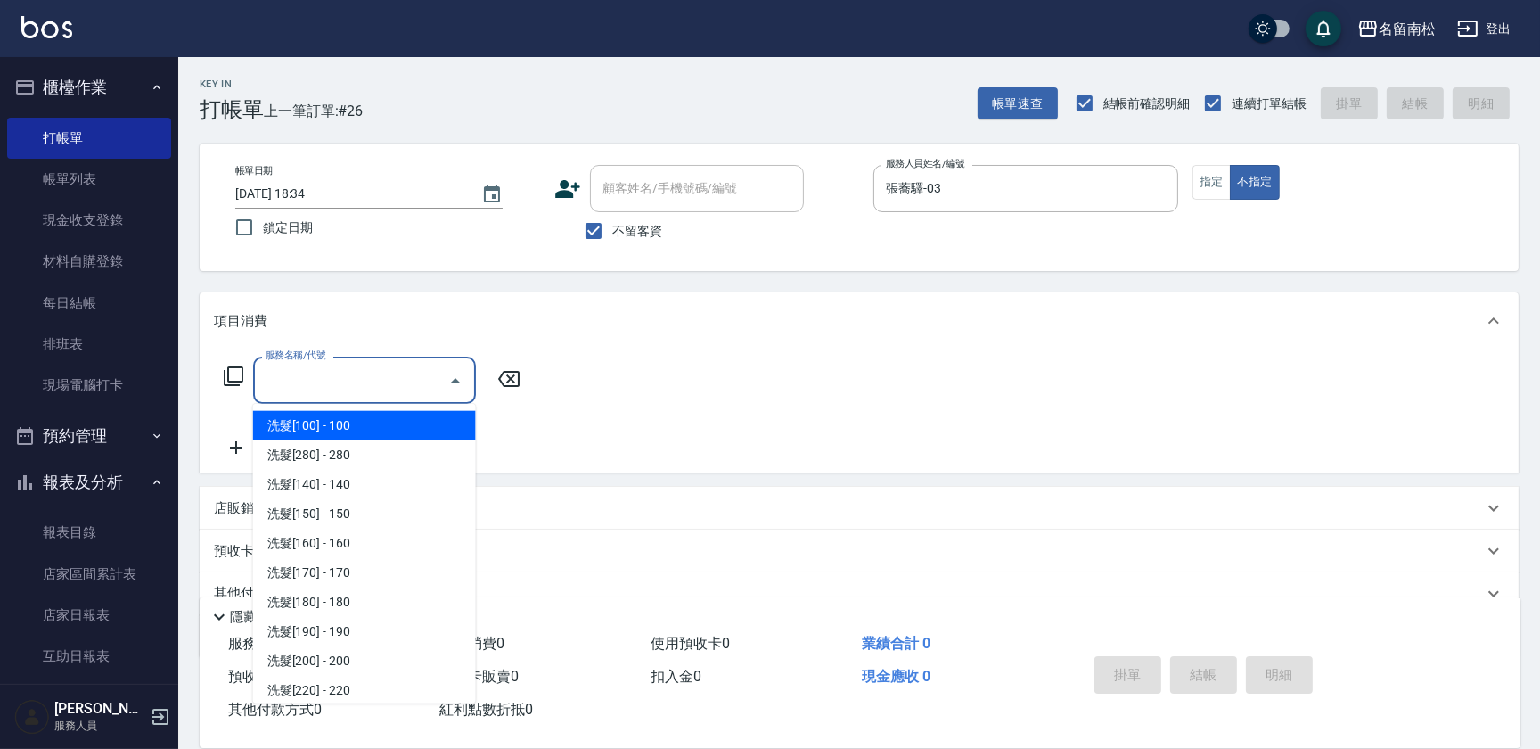
click at [357, 368] on input "服務名稱/代號" at bounding box center [351, 379] width 180 height 31
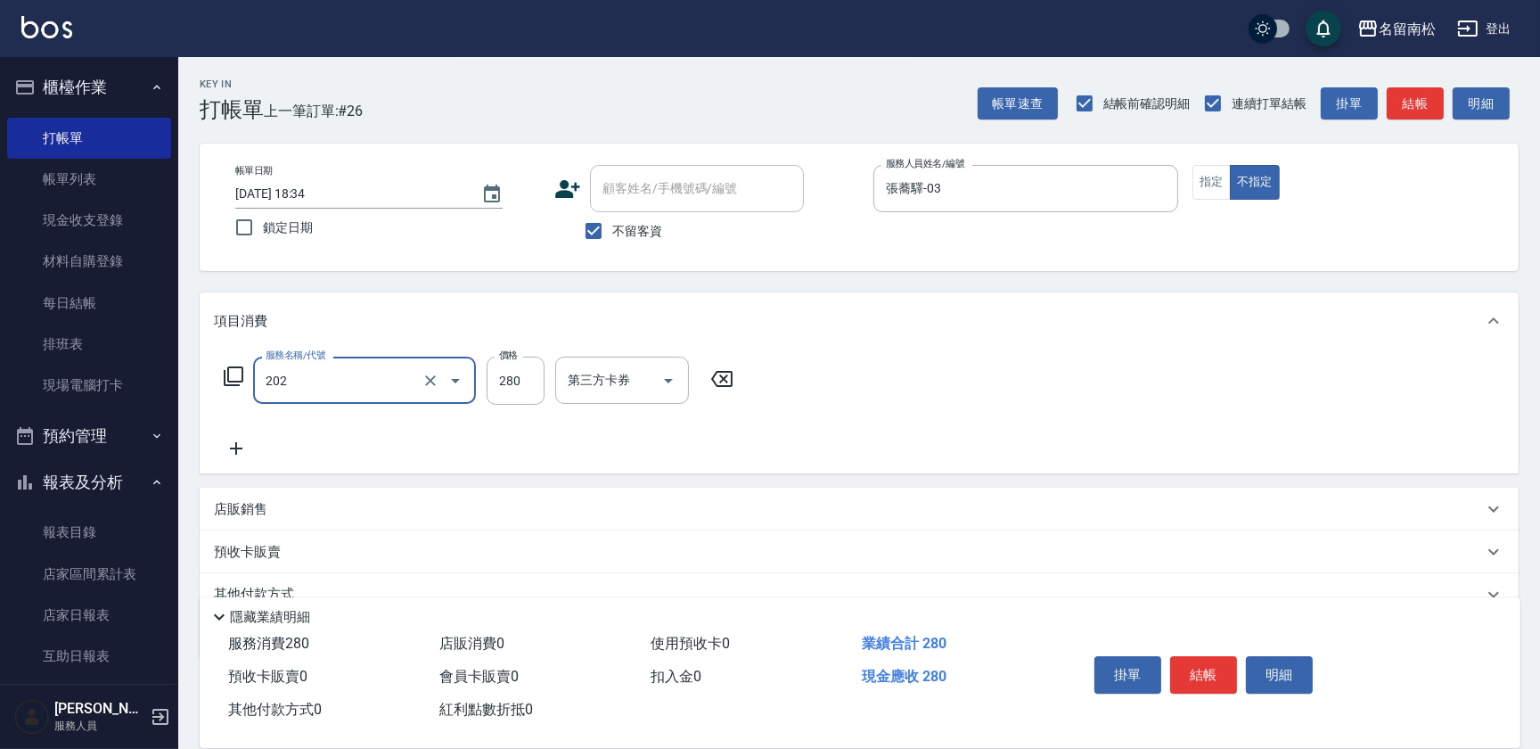
type input "洗髮[280](202)"
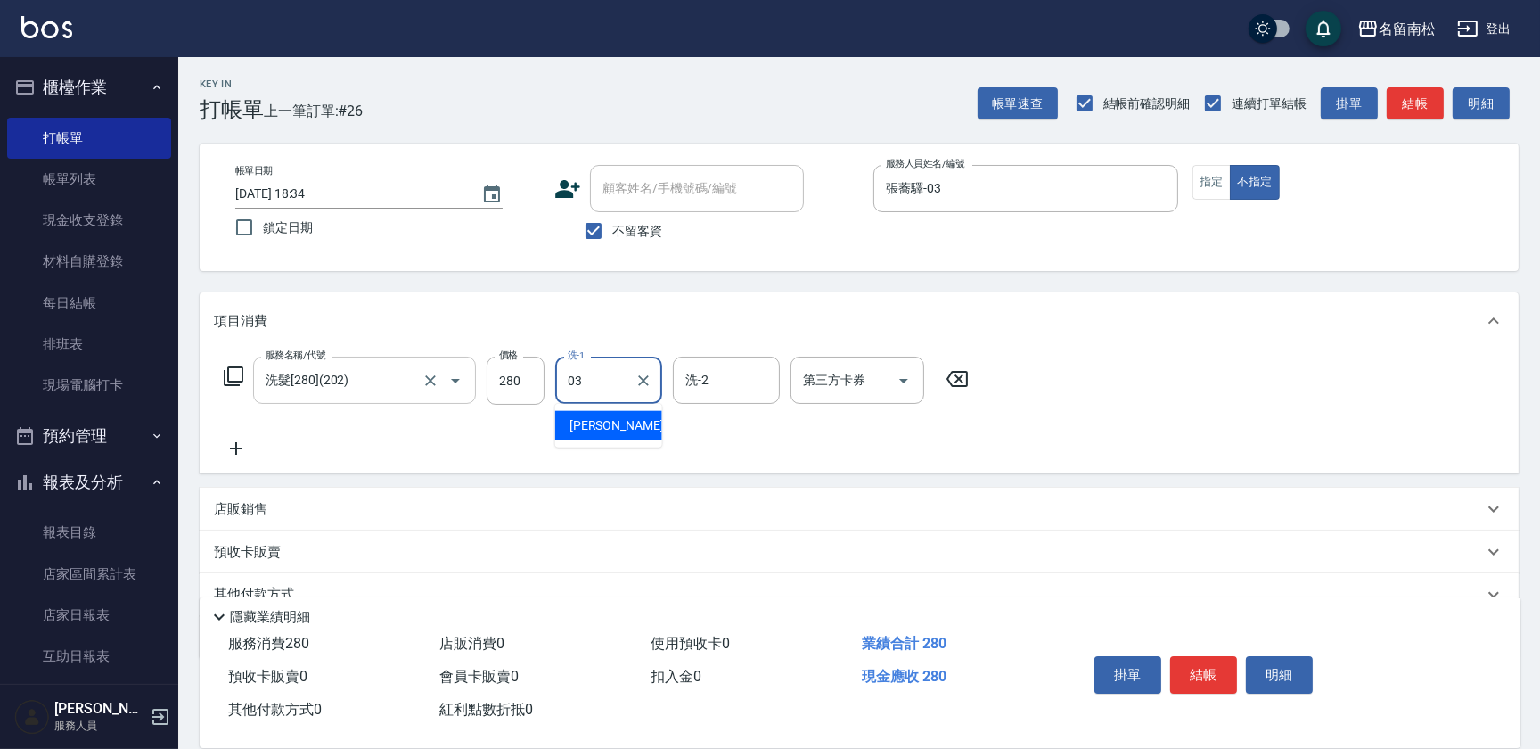
type input "張蕎驛-03"
click at [243, 446] on icon at bounding box center [236, 448] width 45 height 21
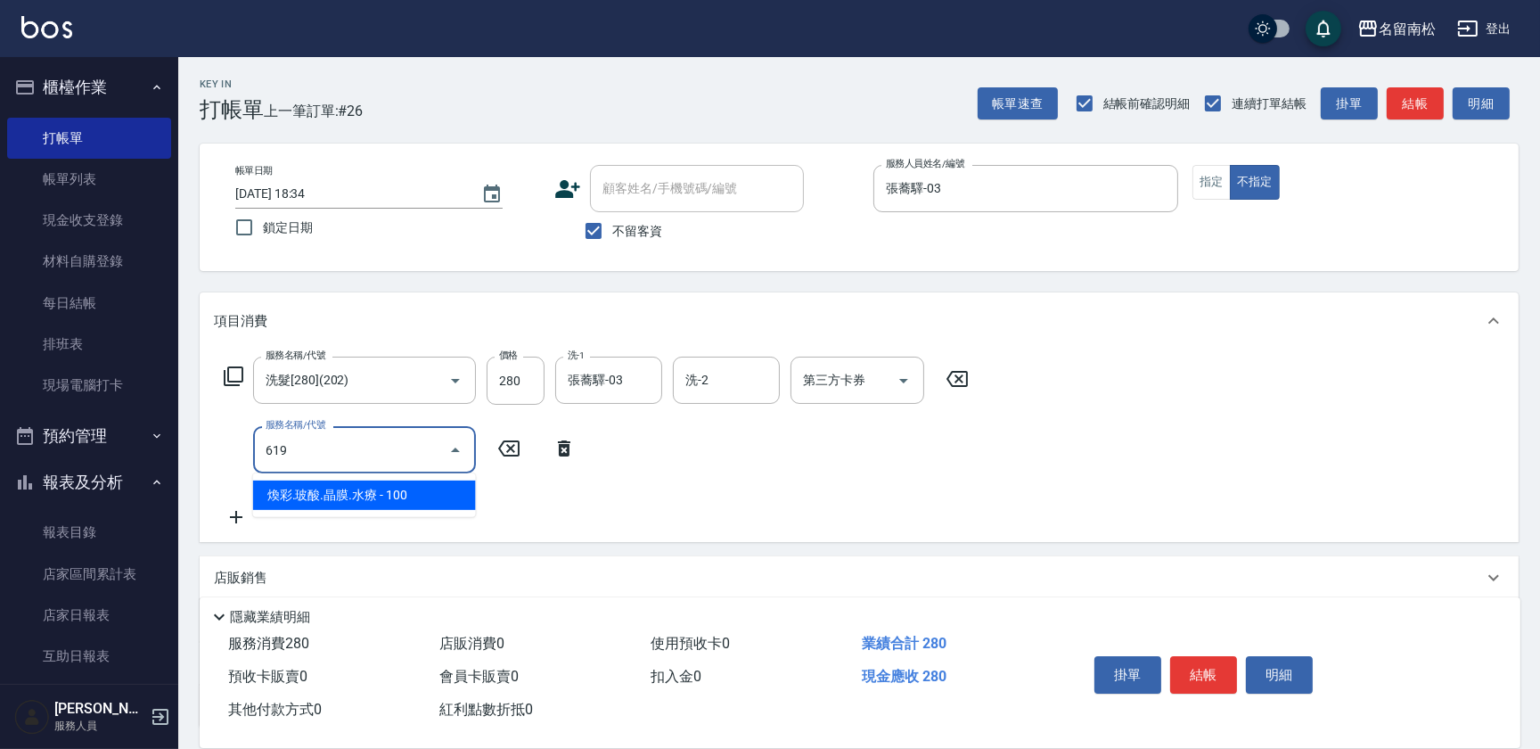
type input "煥彩.玻酸.晶膜.水療(619)"
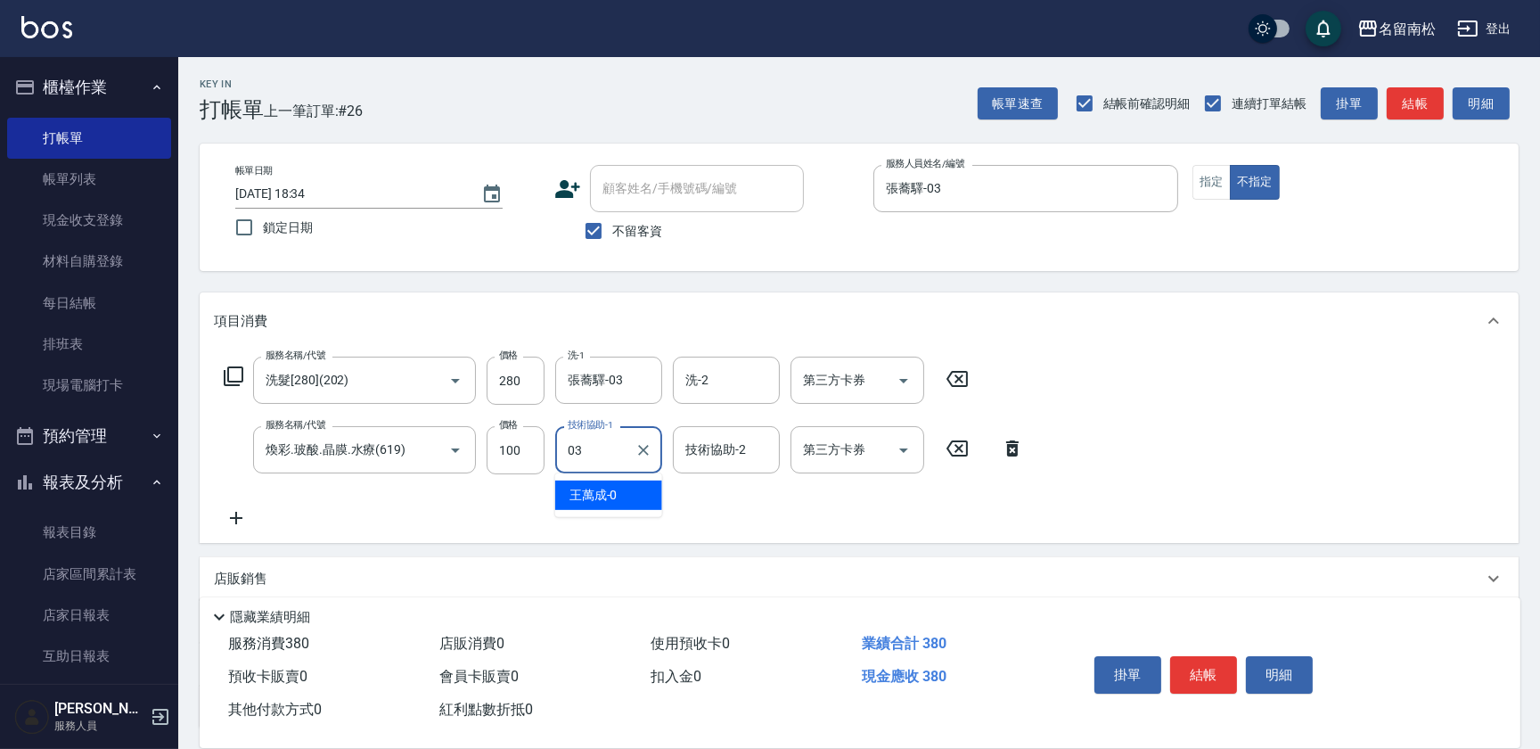
type input "張蕎驛-03"
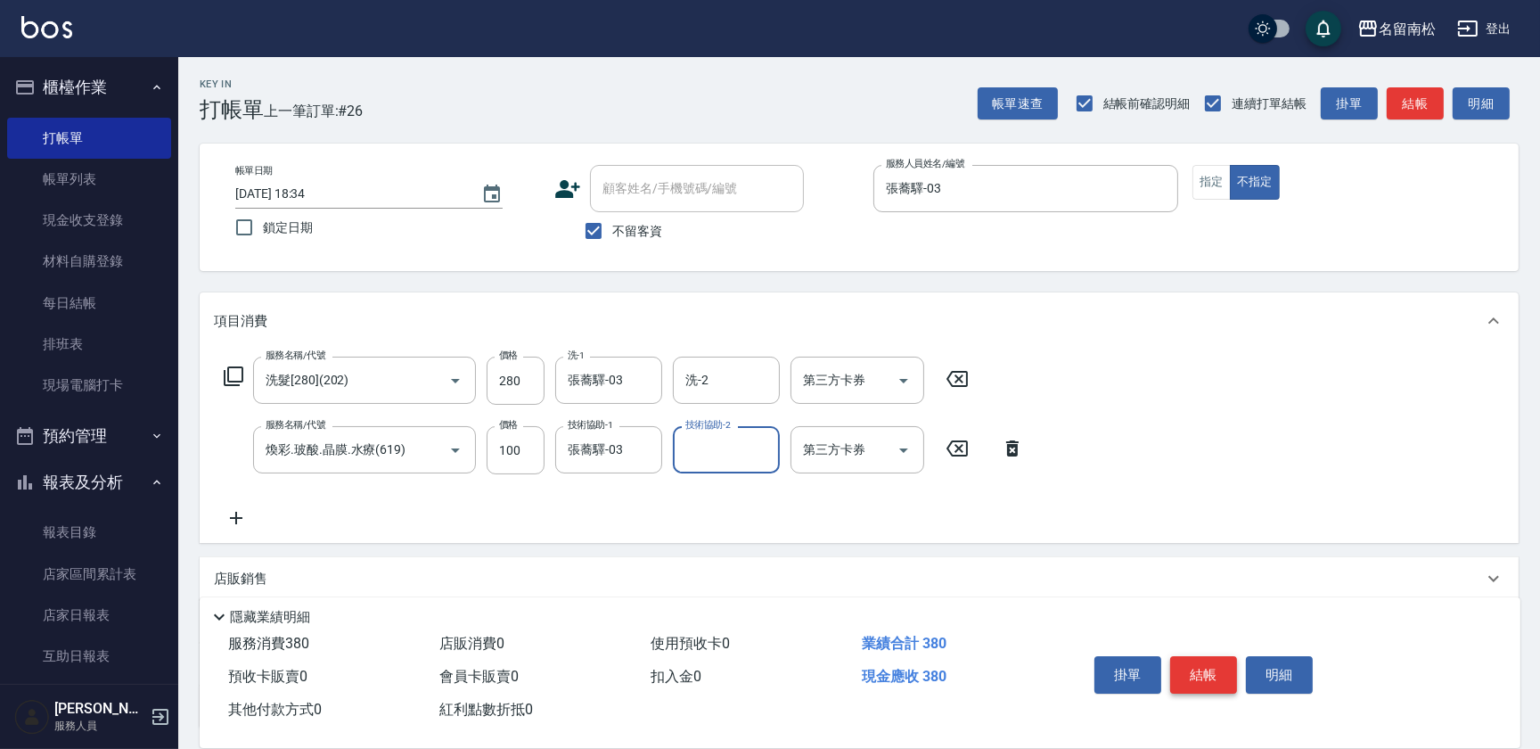
click at [1193, 666] on button "結帳" at bounding box center [1203, 674] width 67 height 37
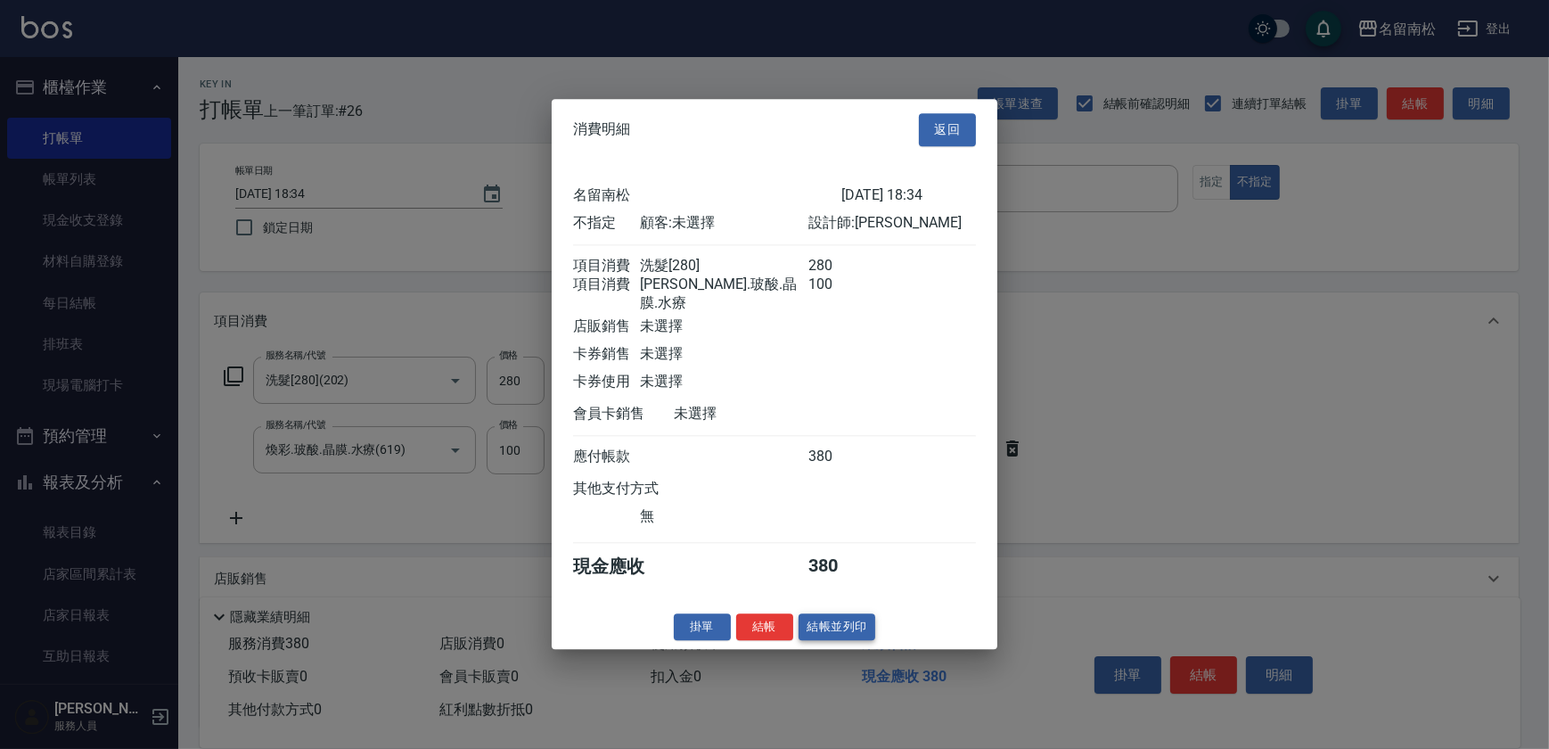
click at [844, 619] on button "結帳並列印" at bounding box center [837, 627] width 78 height 28
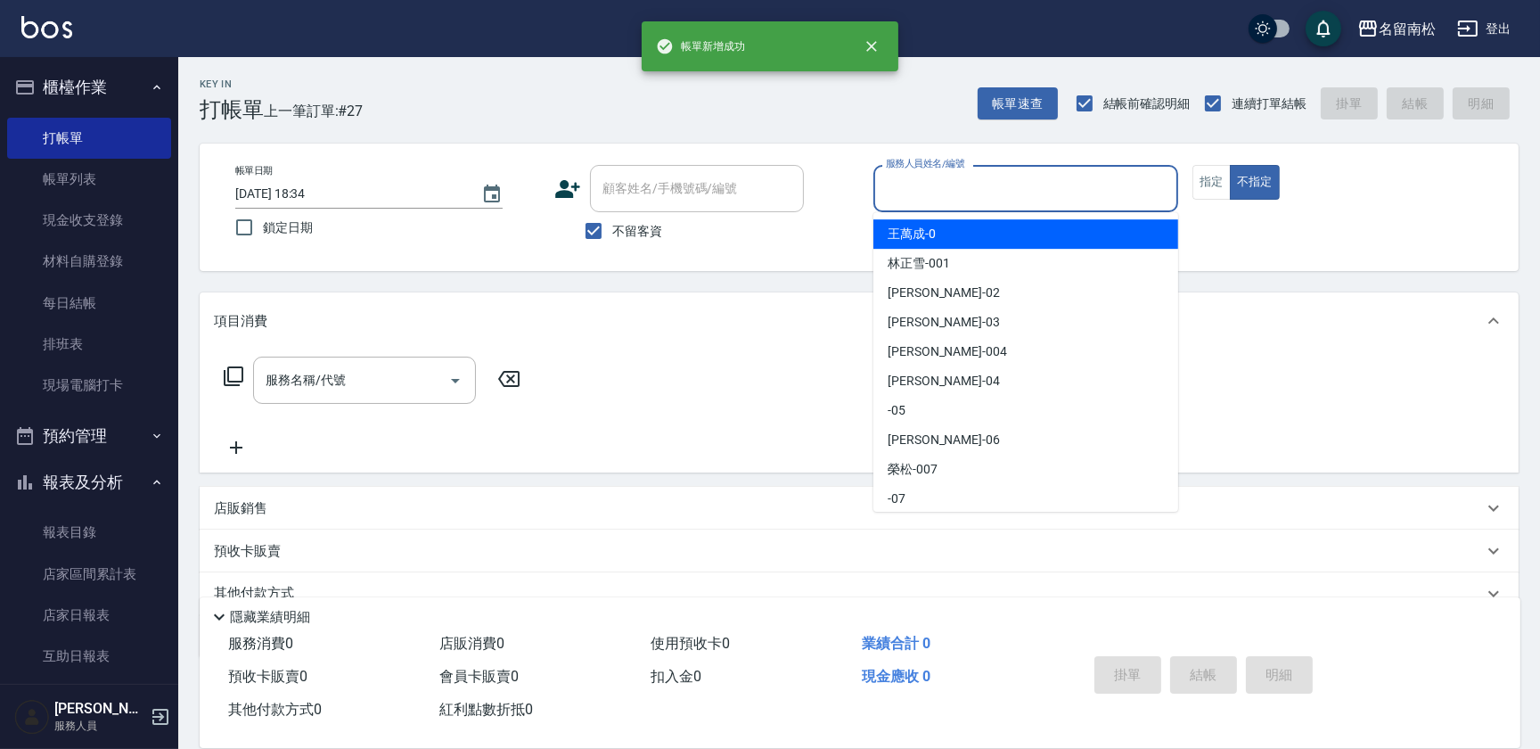
click at [1056, 187] on input "服務人員姓名/編號" at bounding box center [1025, 188] width 289 height 31
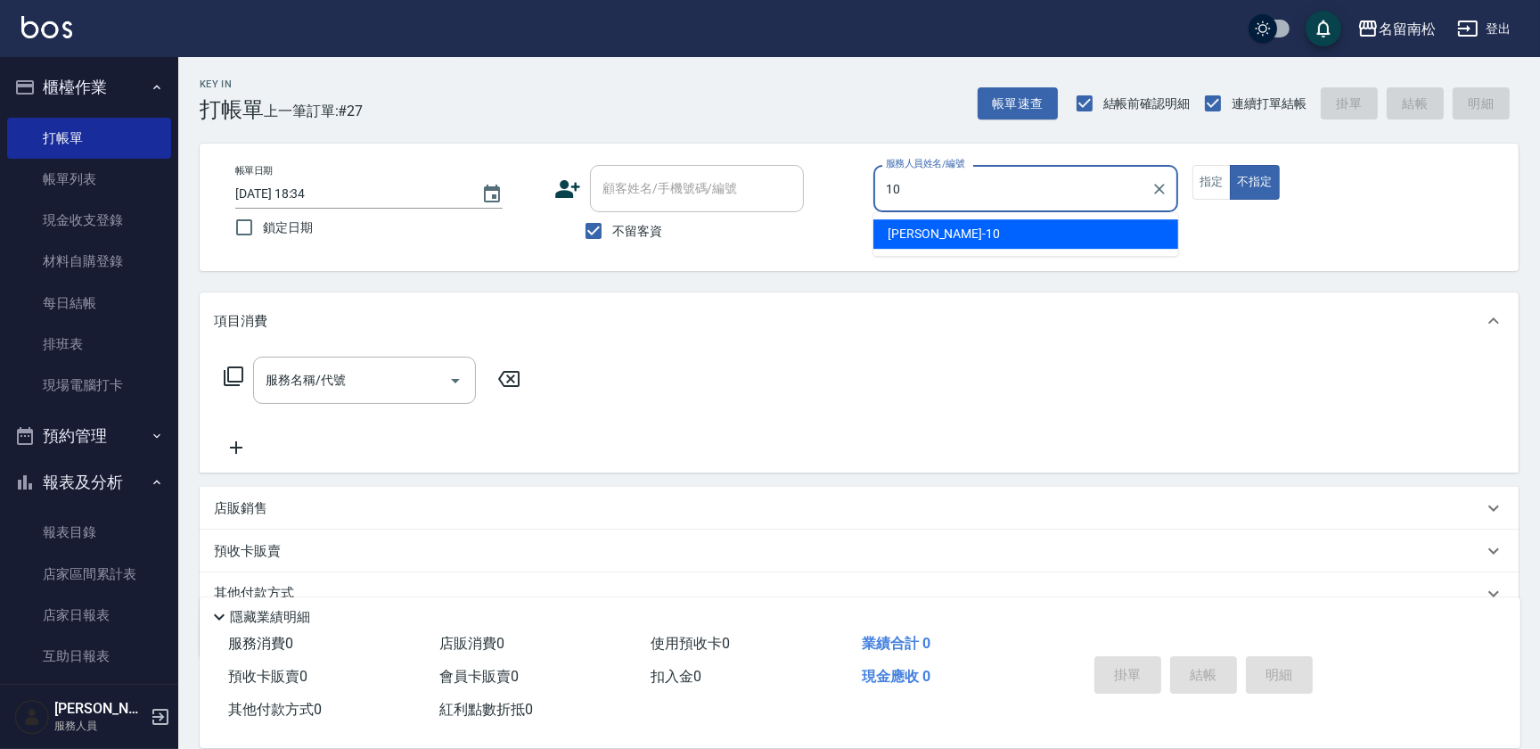
type input "[PERSON_NAME]-10"
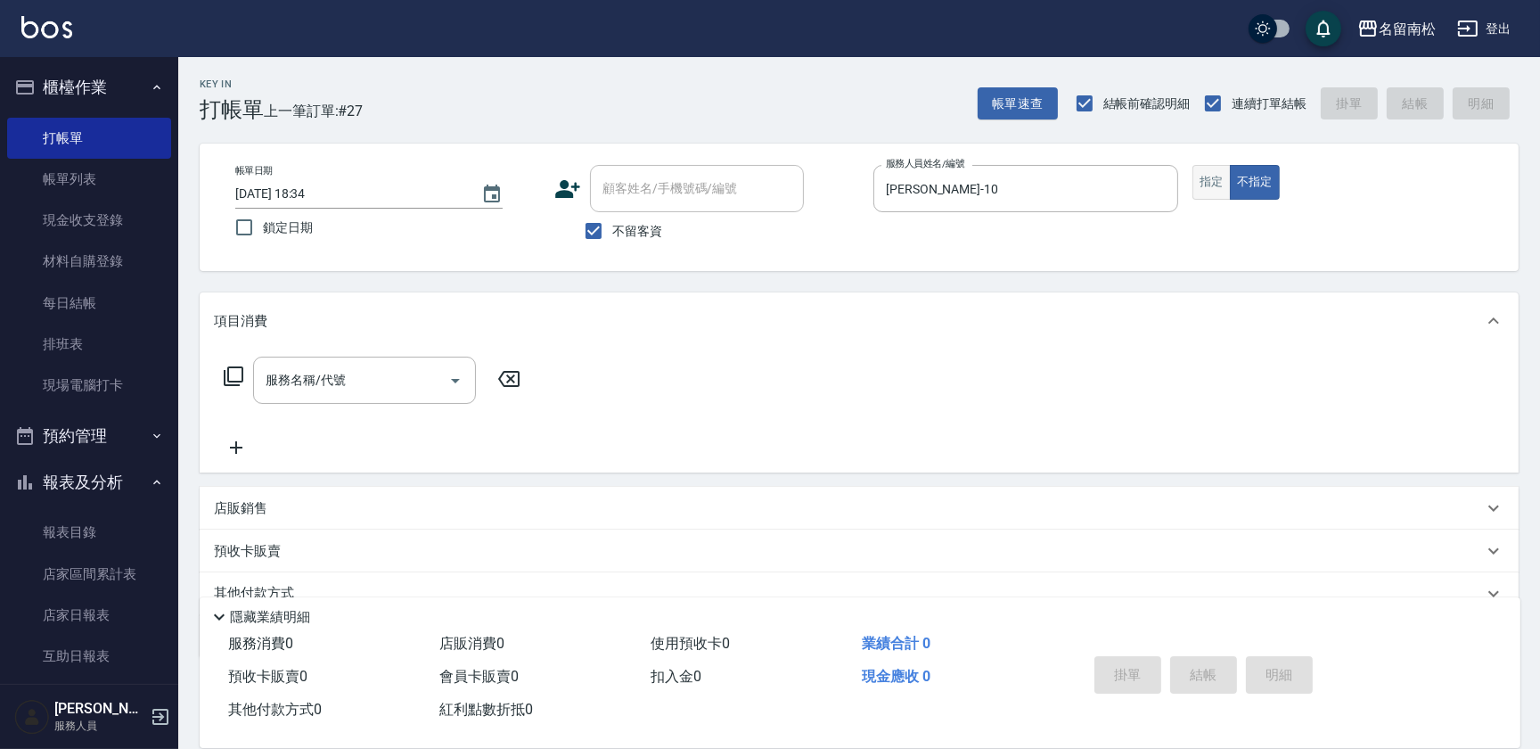
click at [1204, 195] on button "指定" at bounding box center [1211, 182] width 38 height 35
click at [306, 552] on div "預收卡販賣" at bounding box center [848, 551] width 1269 height 19
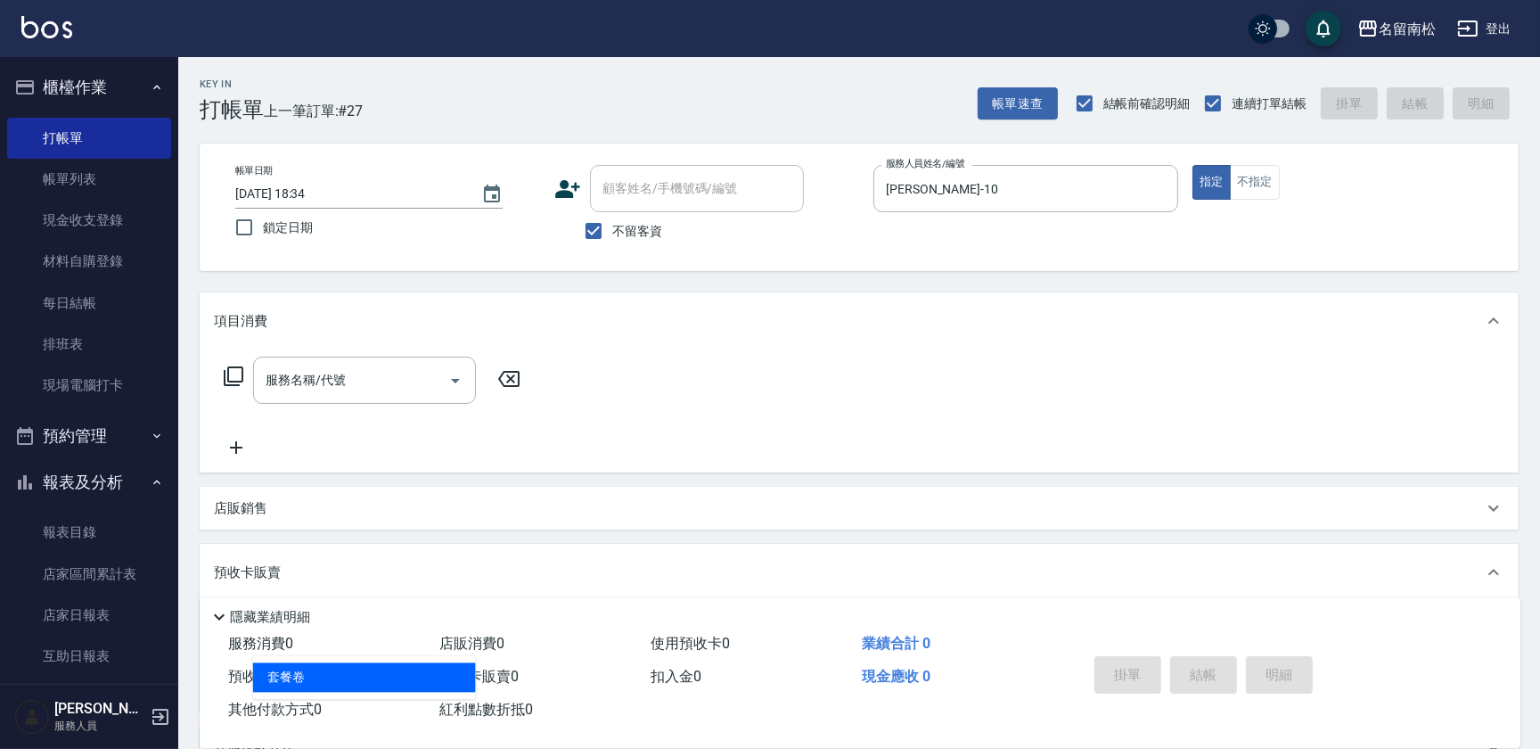
type input "套餐卷(991)"
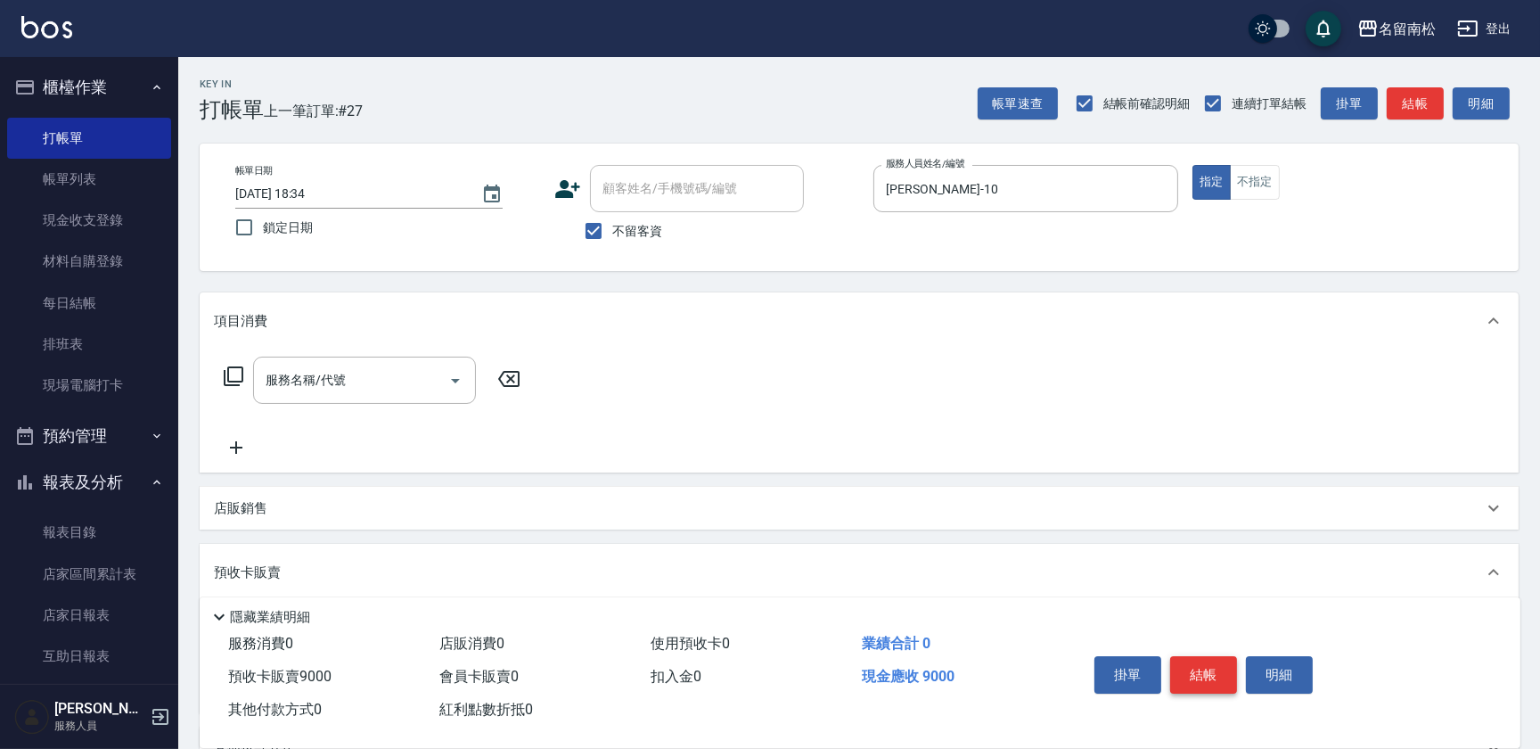
click at [1194, 673] on button "結帳" at bounding box center [1203, 674] width 67 height 37
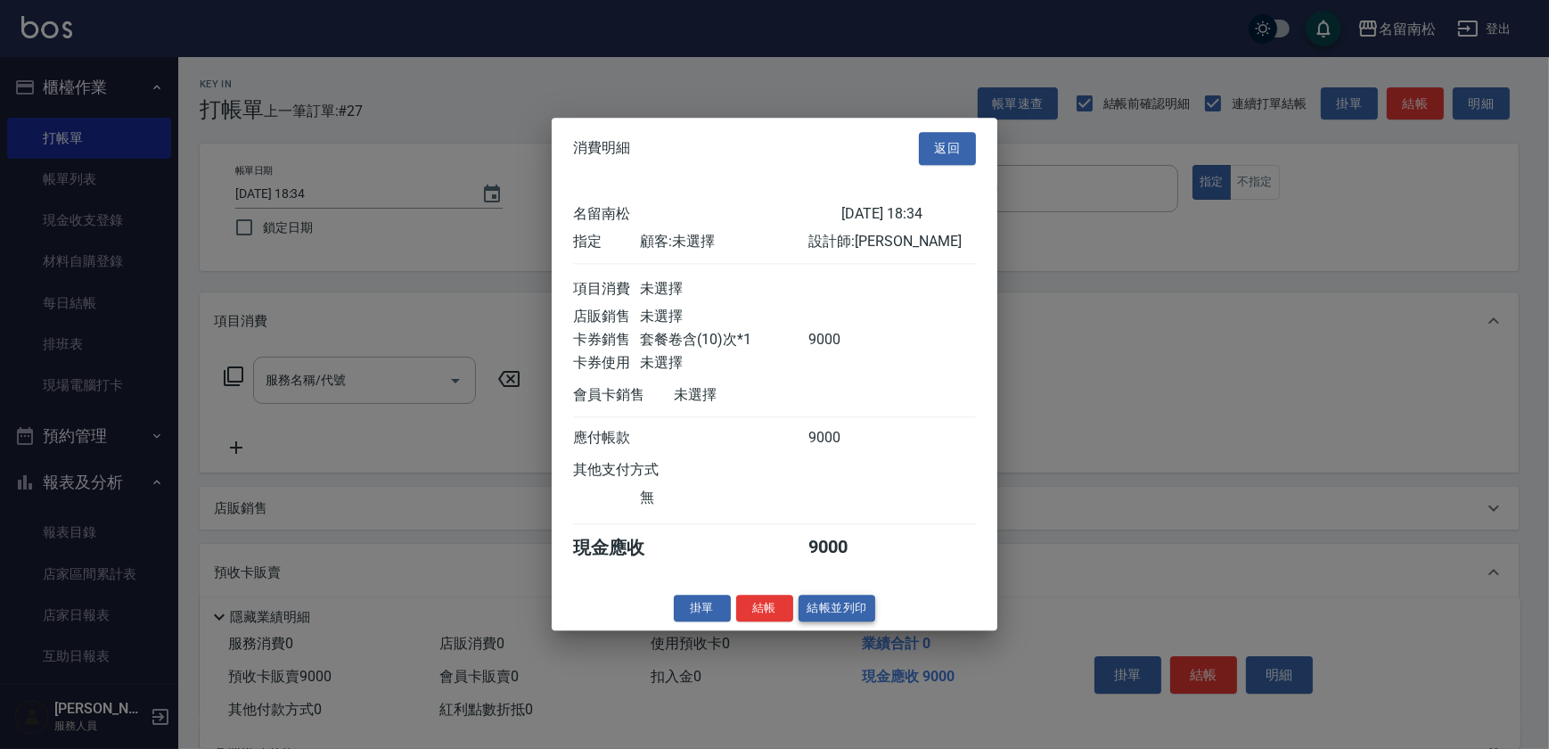
click at [855, 622] on button "結帳並列印" at bounding box center [837, 608] width 78 height 28
